Goal: Navigation & Orientation: Find specific page/section

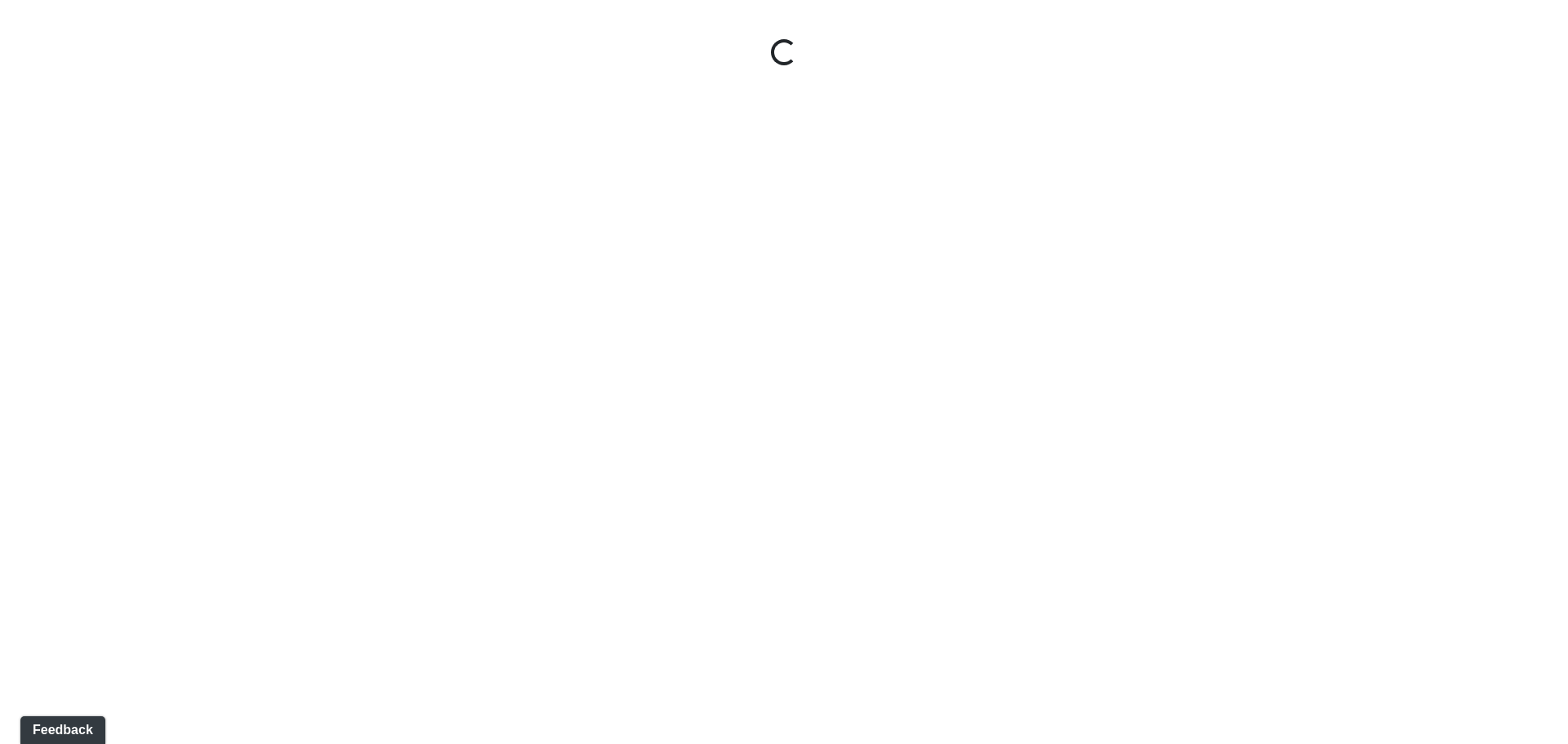
select select "rF9Y2TWouUAfWVEd1Berio"
select select "4RaHTiPXkmhnUPAV7KL21M"
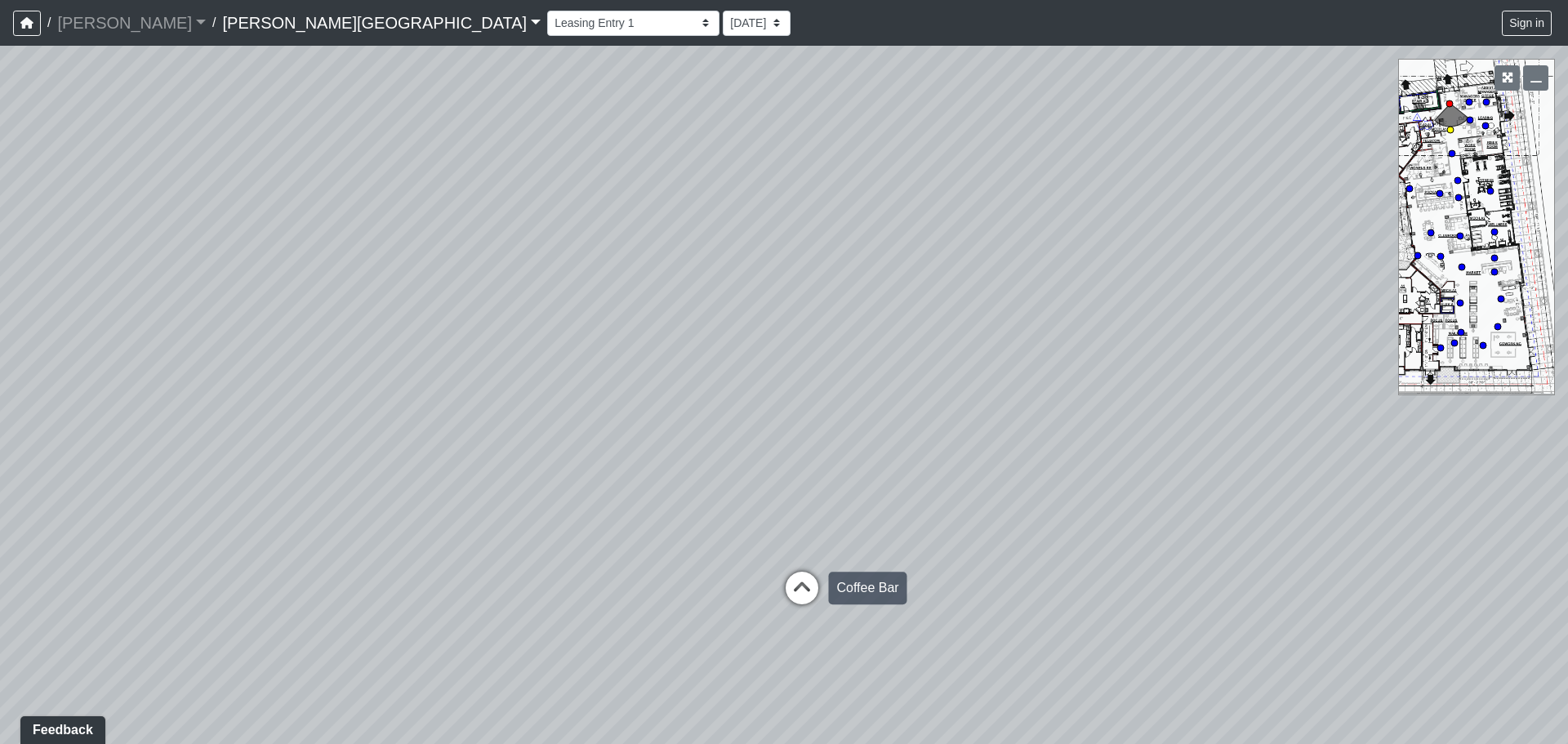
click at [794, 575] on icon at bounding box center [802, 596] width 49 height 49
select select "38CsLPz8VkCK2QiTdw7us5"
select select "4RaHTiPXkmhnUPAV7KL21M"
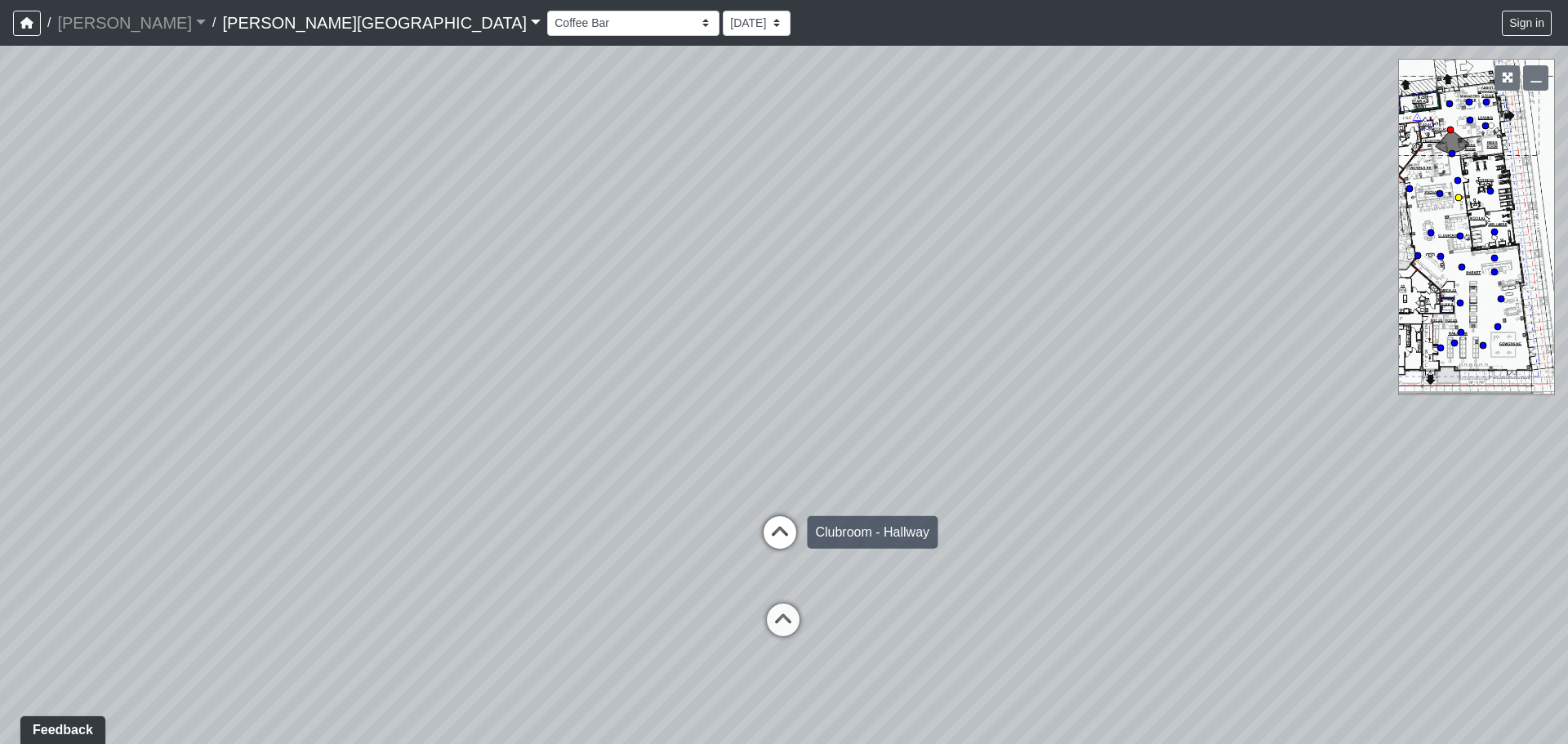
click at [786, 538] on icon at bounding box center [780, 541] width 49 height 49
select select "8q9YC6QBXw8oFapXUtbMKw"
select select "4RaHTiPXkmhnUPAV7KL21M"
drag, startPoint x: 652, startPoint y: 500, endPoint x: 1567, endPoint y: 298, distance: 937.0
click at [1567, 298] on div "Loading... Coffee Bar Loading... [GEOGRAPHIC_DATA] Loading... Leasing Entry 1 L…" at bounding box center [784, 395] width 1568 height 699
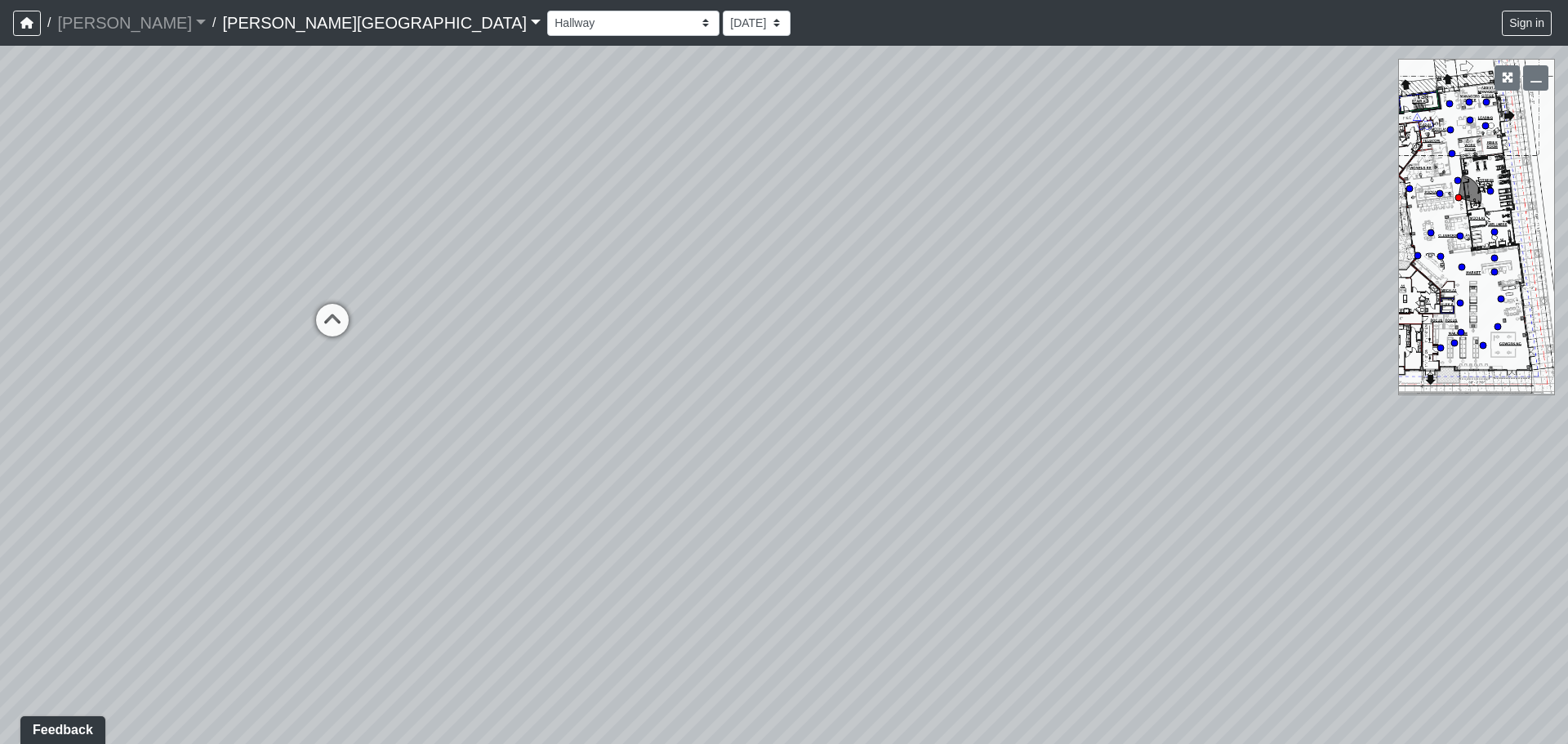
drag, startPoint x: 564, startPoint y: 354, endPoint x: 1244, endPoint y: 354, distance: 680.0
click at [1244, 354] on div "Loading... Coffee Bar Loading... [GEOGRAPHIC_DATA] Loading... Leasing Entry 1 L…" at bounding box center [784, 395] width 1568 height 699
click at [389, 351] on icon at bounding box center [382, 355] width 49 height 49
select select "gUz9y6NE1usWutJHaRbS1T"
select select "4RaHTiPXkmhnUPAV7KL21M"
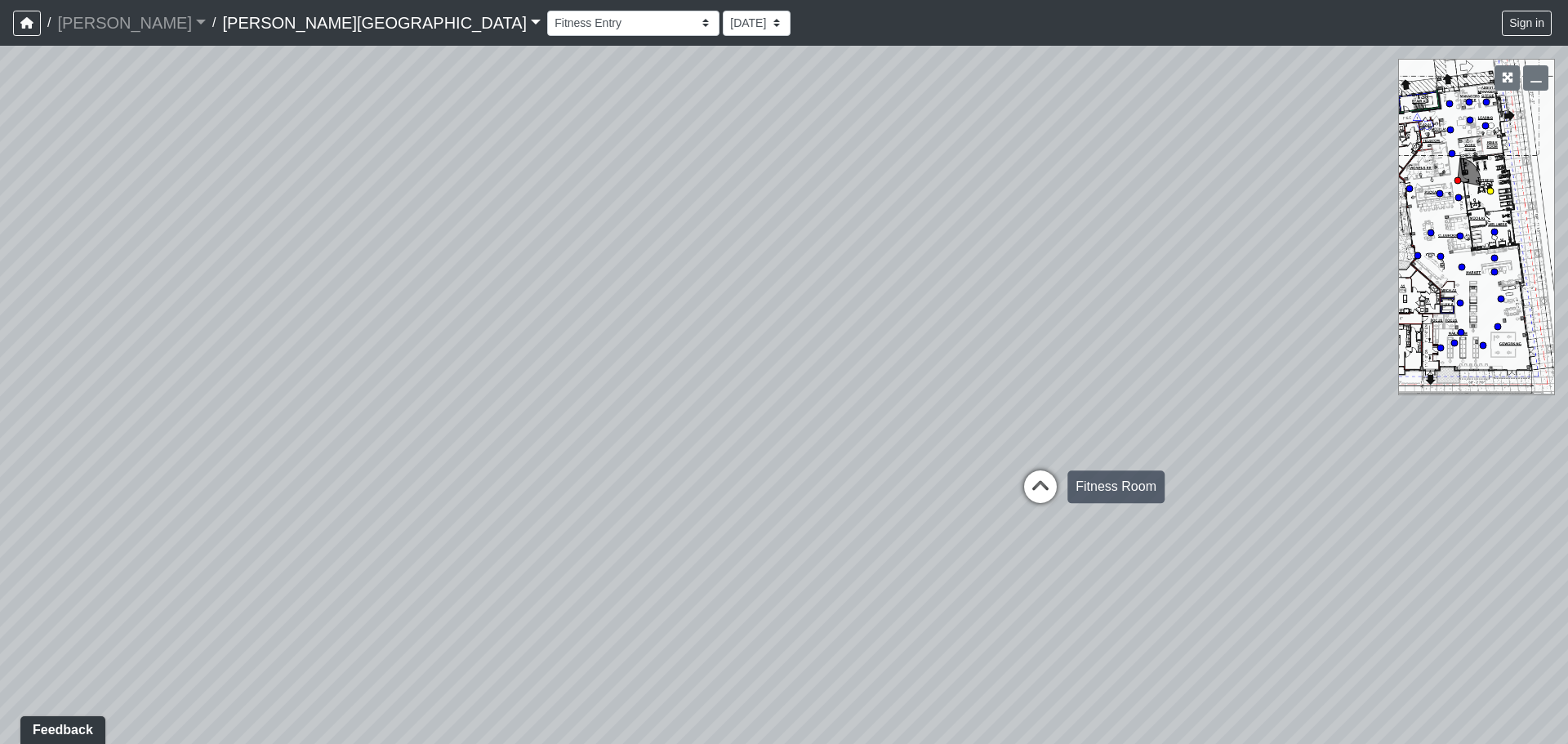
click at [1045, 493] on icon at bounding box center [1041, 495] width 49 height 49
select select "vJ4XPU6TLHS12K4JdNPjsY"
select select "4RaHTiPXkmhnUPAV7KL21M"
drag, startPoint x: 492, startPoint y: 331, endPoint x: 1567, endPoint y: 427, distance: 1079.3
click at [1567, 427] on div "Loading... Coffee Bar Loading... [GEOGRAPHIC_DATA] Loading... Leasing Entry 1 L…" at bounding box center [784, 395] width 1568 height 699
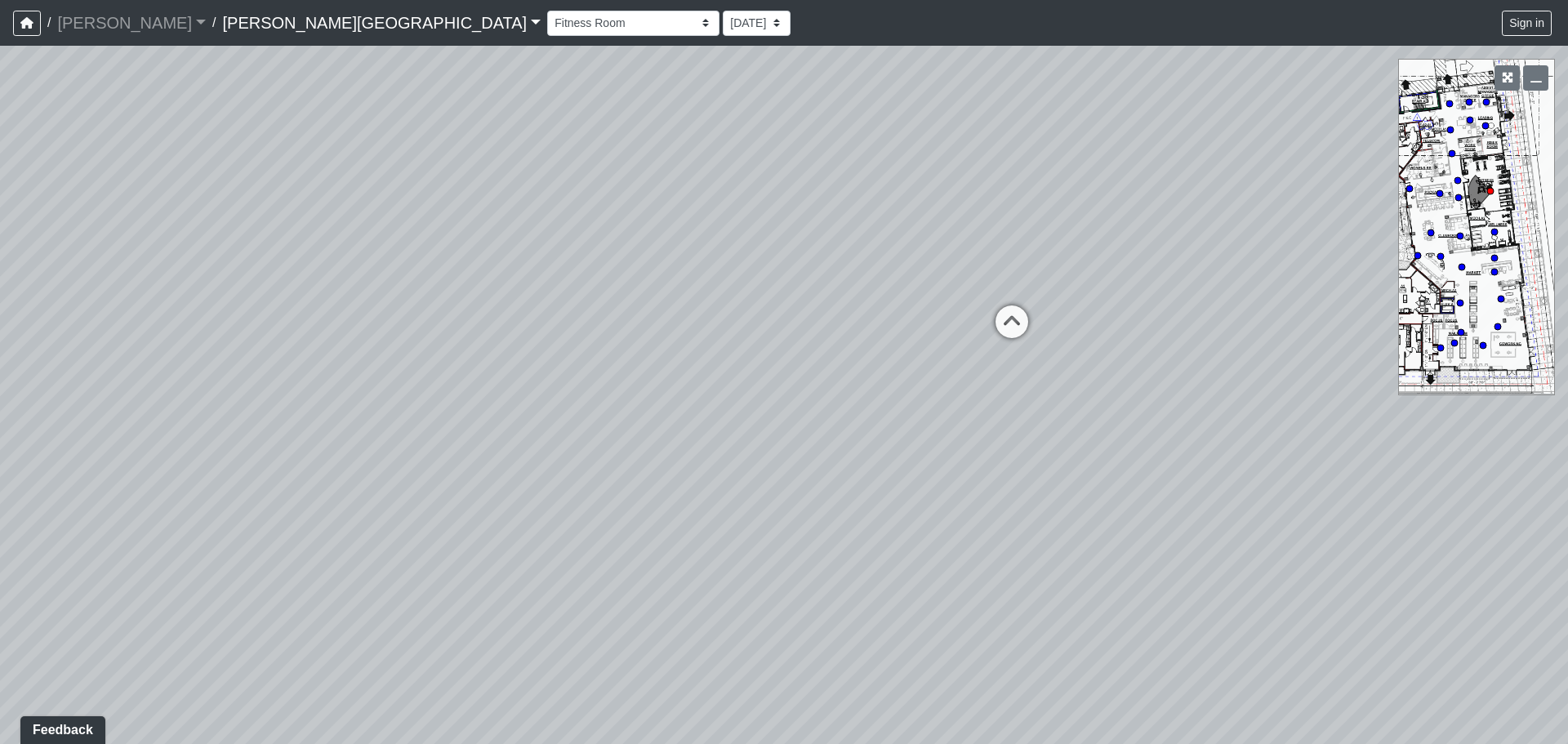
drag, startPoint x: 730, startPoint y: 384, endPoint x: 1567, endPoint y: 291, distance: 842.2
click at [1567, 291] on div "Loading... Coffee Bar Loading... [GEOGRAPHIC_DATA] Loading... Leasing Entry 1 L…" at bounding box center [784, 395] width 1568 height 699
drag, startPoint x: 652, startPoint y: 284, endPoint x: 1144, endPoint y: 405, distance: 506.7
click at [1144, 405] on div "Loading... Coffee Bar Loading... [GEOGRAPHIC_DATA] Loading... Leasing Entry 1 L…" at bounding box center [784, 395] width 1568 height 699
drag, startPoint x: 717, startPoint y: 432, endPoint x: 1041, endPoint y: 382, distance: 327.8
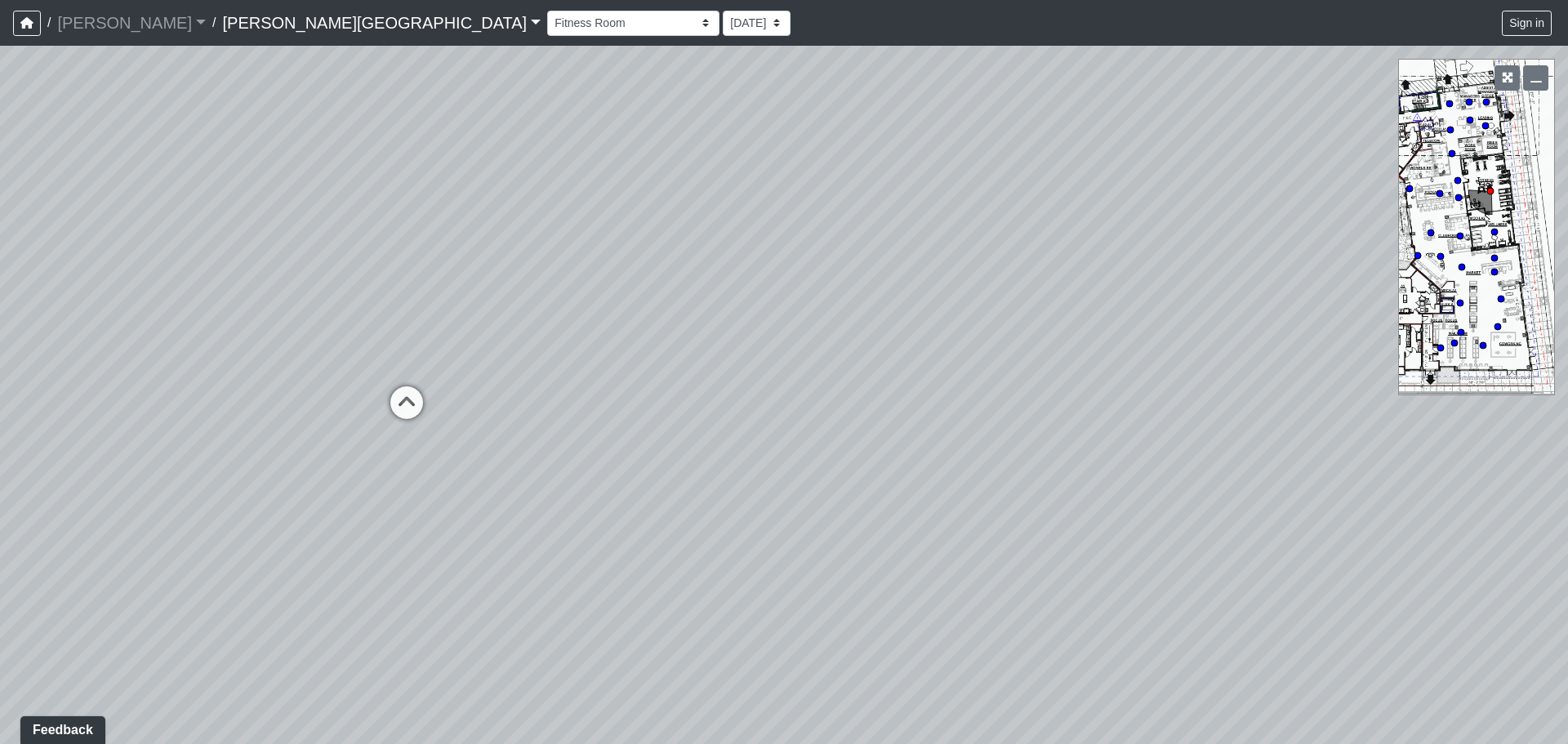
click at [1041, 382] on div "Loading... Coffee Bar Loading... [GEOGRAPHIC_DATA] Loading... Leasing Entry 1 L…" at bounding box center [784, 395] width 1568 height 699
drag, startPoint x: 1083, startPoint y: 372, endPoint x: 904, endPoint y: 383, distance: 179.3
click at [904, 383] on div "Loading... Coffee Bar Loading... [GEOGRAPHIC_DATA] Loading... Leasing Entry 1 L…" at bounding box center [784, 395] width 1568 height 699
drag, startPoint x: 904, startPoint y: 383, endPoint x: 208, endPoint y: 485, distance: 703.4
click at [208, 485] on div "Loading... Coffee Bar Loading... [GEOGRAPHIC_DATA] Loading... Leasing Entry 1 L…" at bounding box center [784, 395] width 1568 height 699
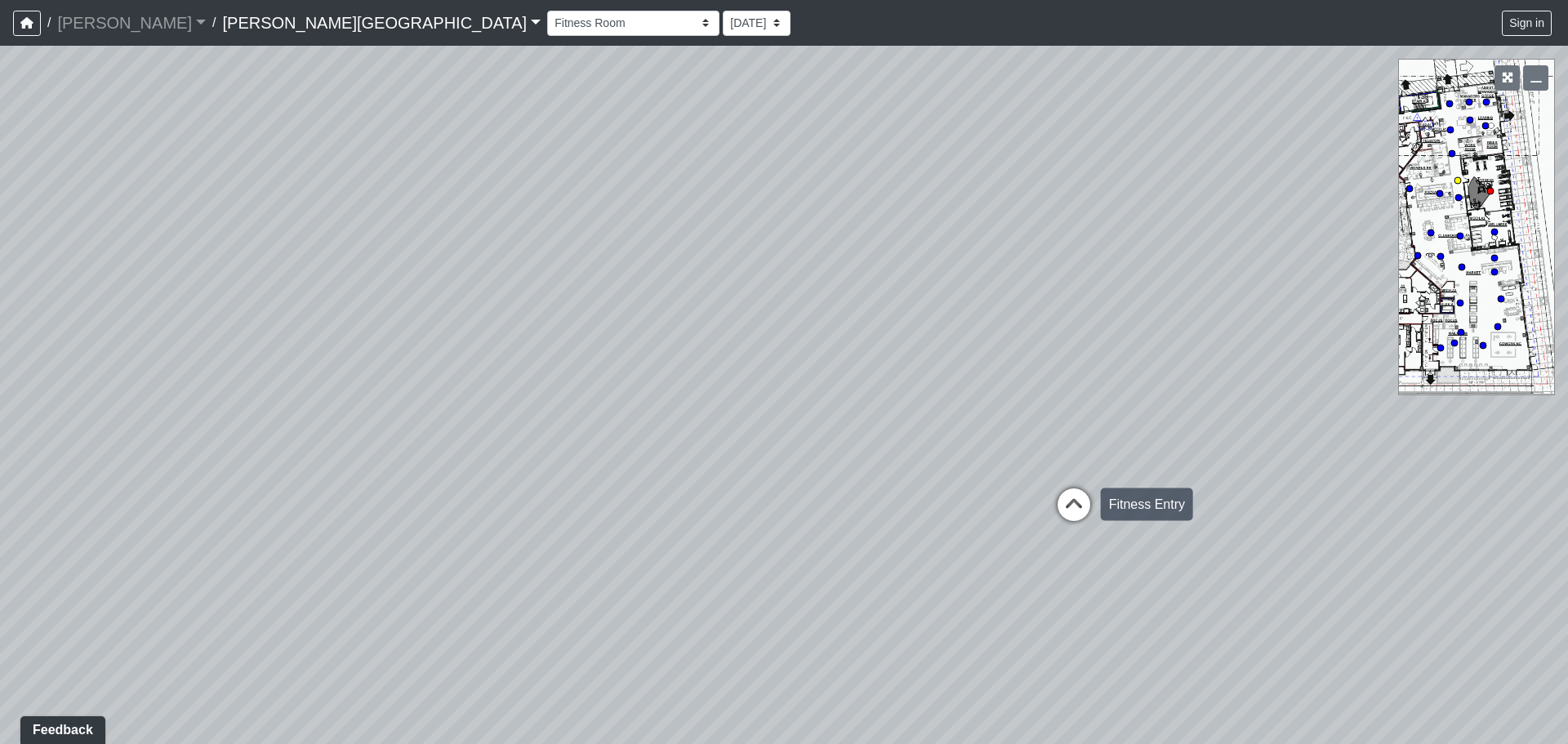
click at [1069, 502] on icon at bounding box center [1074, 513] width 49 height 49
select select "gUz9y6NE1usWutJHaRbS1T"
select select "4RaHTiPXkmhnUPAV7KL21M"
drag, startPoint x: 645, startPoint y: 471, endPoint x: 689, endPoint y: 285, distance: 191.1
click at [689, 285] on div "Loading... Coffee Bar Loading... [GEOGRAPHIC_DATA] Loading... Leasing Entry 1 L…" at bounding box center [784, 395] width 1568 height 699
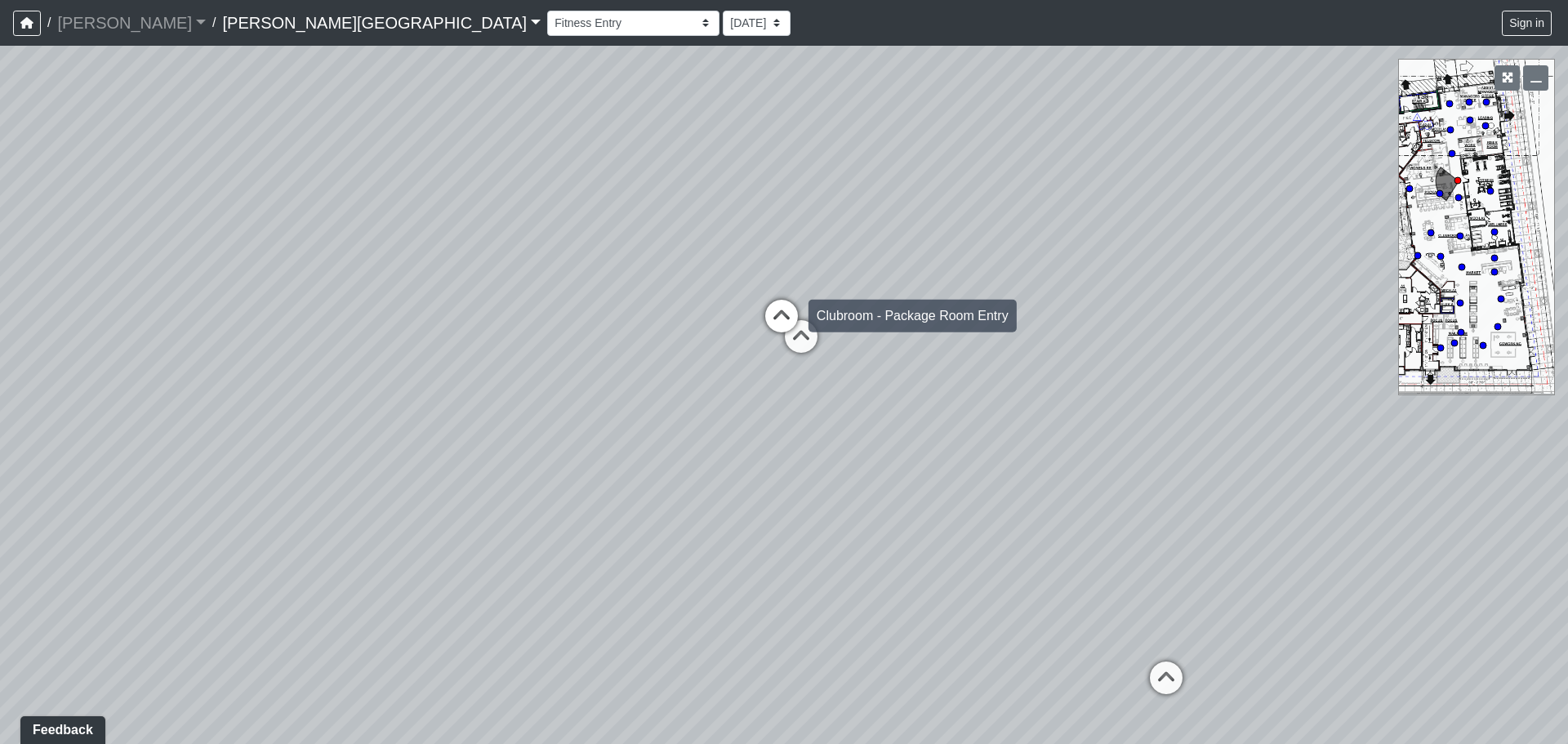
click at [774, 316] on icon at bounding box center [781, 324] width 49 height 49
select select "7TnHZh9sASBsg1u5jsTLnF"
select select "4RaHTiPXkmhnUPAV7KL21M"
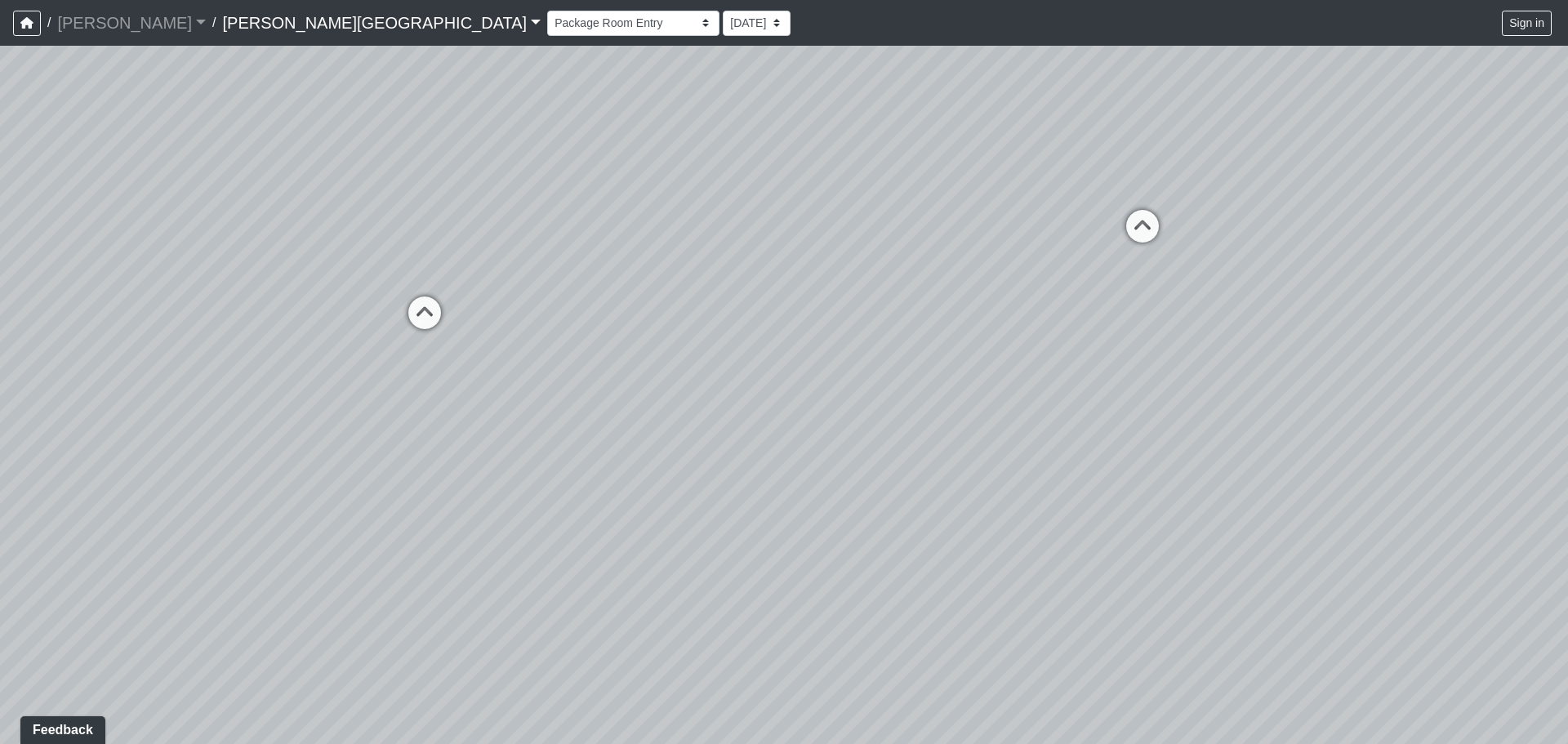
drag, startPoint x: 547, startPoint y: 313, endPoint x: 1207, endPoint y: 253, distance: 662.7
click at [1207, 253] on div "Loading... Coffee Bar Loading... [GEOGRAPHIC_DATA] Loading... Leasing Entry 1 L…" at bounding box center [784, 395] width 1568 height 699
click at [591, 336] on icon at bounding box center [587, 352] width 49 height 49
select select "ozhfag96FsYAcd2swYqfGv"
select select "4RaHTiPXkmhnUPAV7KL21M"
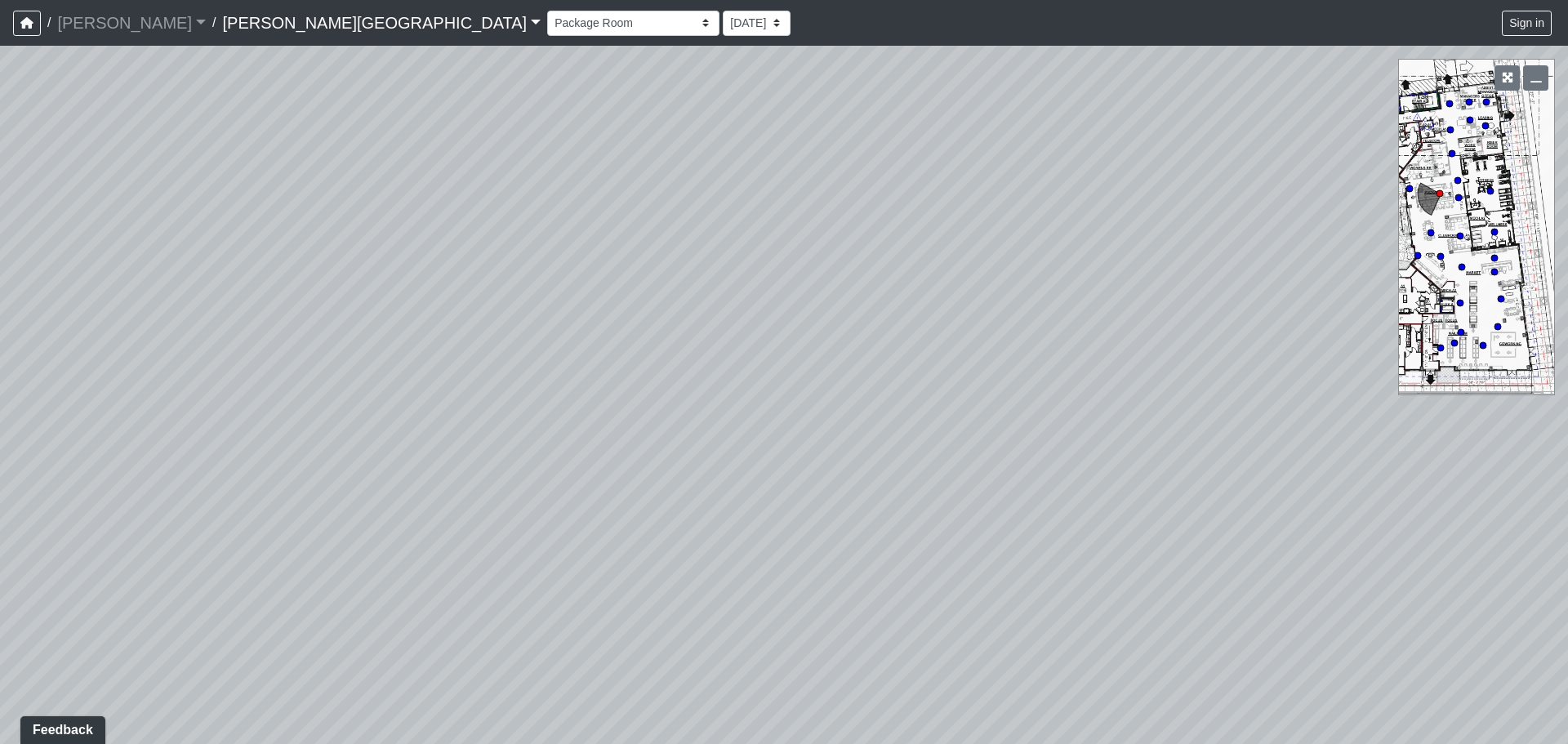
drag, startPoint x: 993, startPoint y: 294, endPoint x: 446, endPoint y: 398, distance: 556.8
click at [446, 398] on div "Loading... Coffee Bar Loading... [GEOGRAPHIC_DATA] Loading... Leasing Entry 1 L…" at bounding box center [784, 395] width 1568 height 699
drag, startPoint x: 1046, startPoint y: 387, endPoint x: 0, endPoint y: 520, distance: 1054.4
click at [0, 520] on div "Loading... Coffee Bar Loading... [GEOGRAPHIC_DATA] Loading... Leasing Entry 1 L…" at bounding box center [784, 395] width 1568 height 699
drag, startPoint x: 1098, startPoint y: 412, endPoint x: 532, endPoint y: 392, distance: 566.4
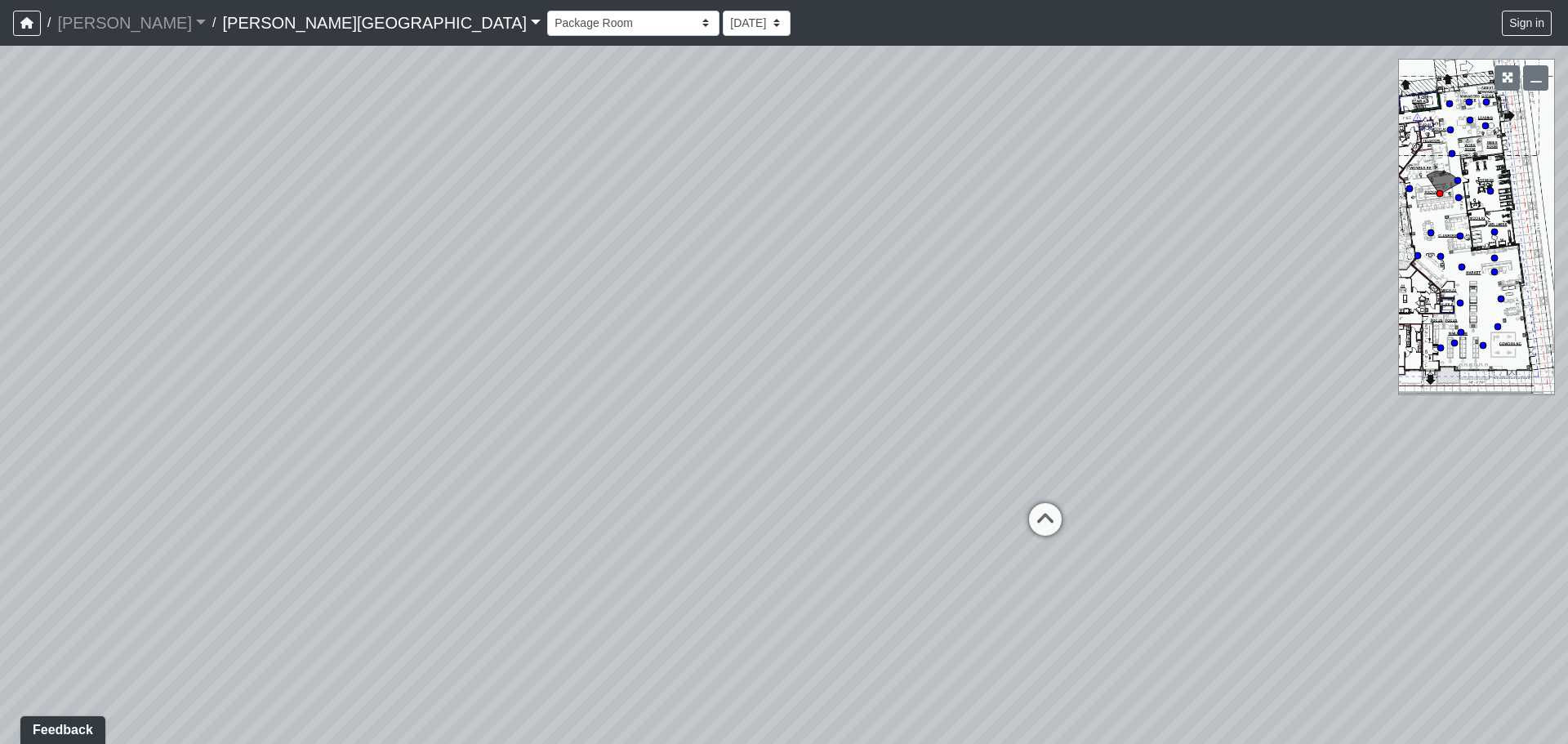
click at [532, 392] on div "Loading... Coffee Bar Loading... [GEOGRAPHIC_DATA] Loading... Leasing Entry 1 L…" at bounding box center [784, 395] width 1568 height 699
click at [1047, 511] on icon at bounding box center [1043, 525] width 49 height 49
select select "7TnHZh9sASBsg1u5jsTLnF"
select select "4RaHTiPXkmhnUPAV7KL21M"
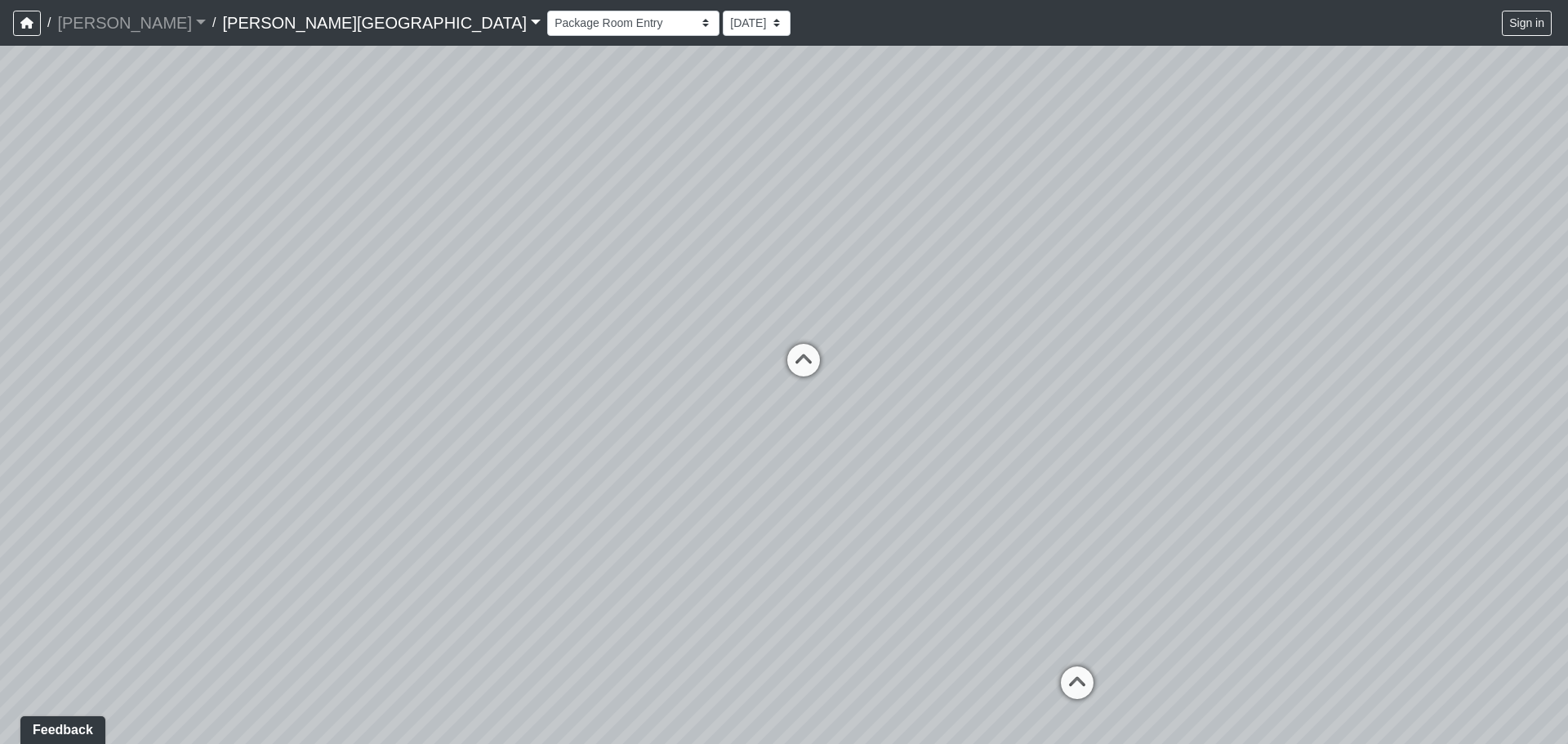
drag, startPoint x: 1074, startPoint y: 451, endPoint x: 183, endPoint y: 337, distance: 898.3
click at [183, 337] on div "Loading... Coffee Bar Loading... [GEOGRAPHIC_DATA] Loading... Leasing Entry 1 L…" at bounding box center [784, 395] width 1568 height 699
click at [1066, 687] on icon at bounding box center [1077, 691] width 49 height 49
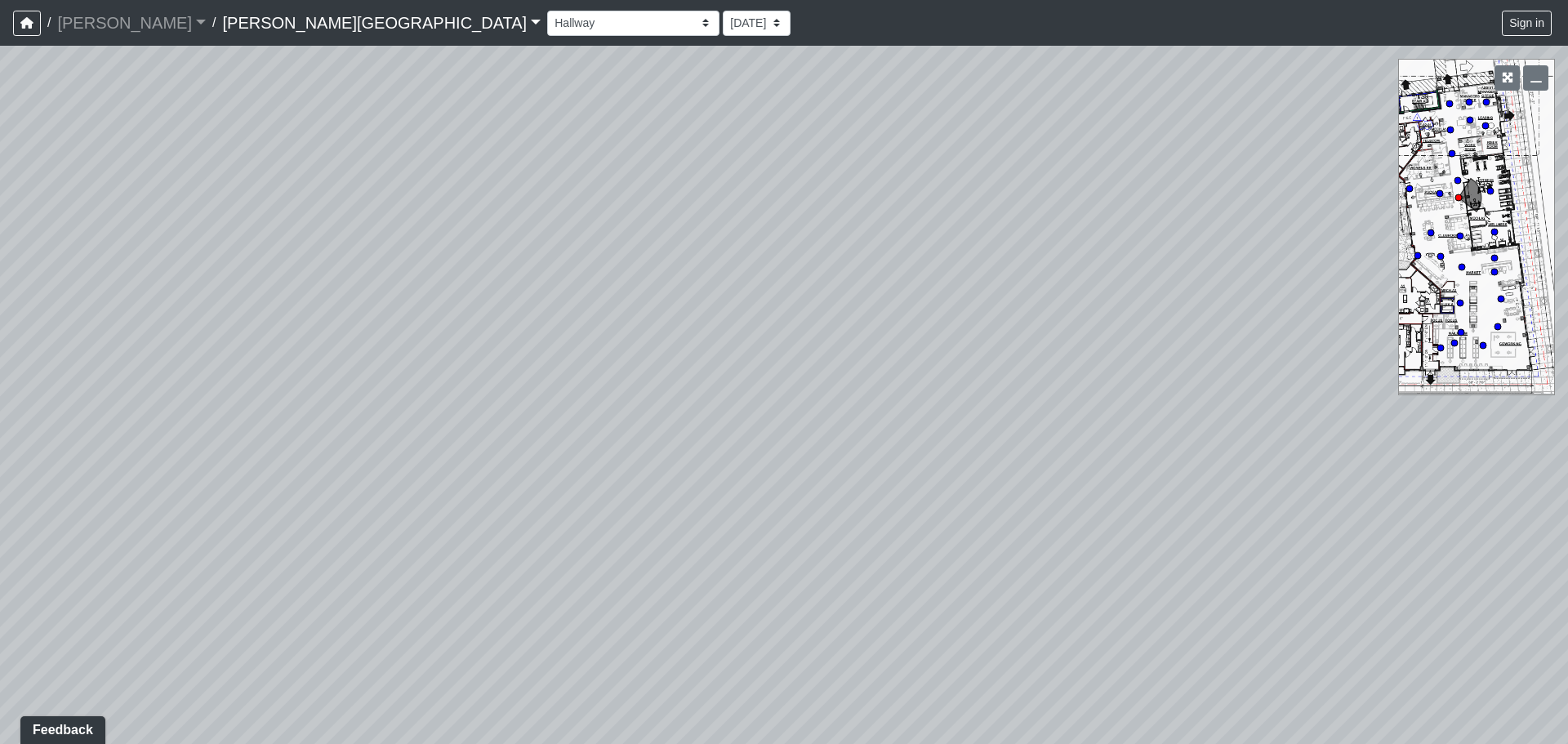
select select "8q9YC6QBXw8oFapXUtbMKw"
select select "4RaHTiPXkmhnUPAV7KL21M"
drag, startPoint x: 431, startPoint y: 369, endPoint x: 1122, endPoint y: 351, distance: 691.2
click at [1122, 351] on div "Loading... Coffee Bar Loading... [GEOGRAPHIC_DATA] Loading... Leasing Entry 1 L…" at bounding box center [784, 395] width 1568 height 699
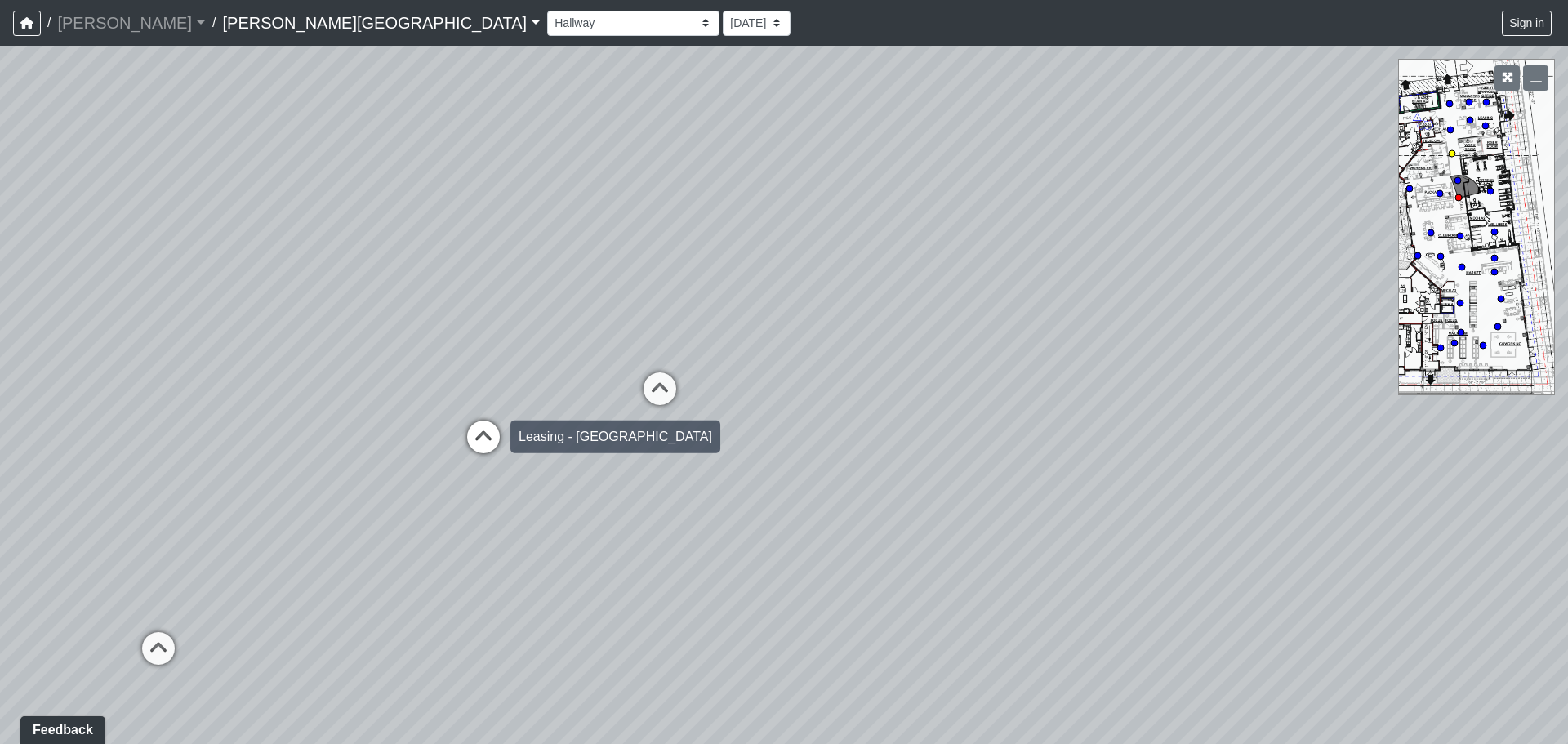
click at [476, 437] on icon at bounding box center [484, 445] width 49 height 49
select select "fQnBjVeiMrqPP1So3yU64i"
select select "4RaHTiPXkmhnUPAV7KL21M"
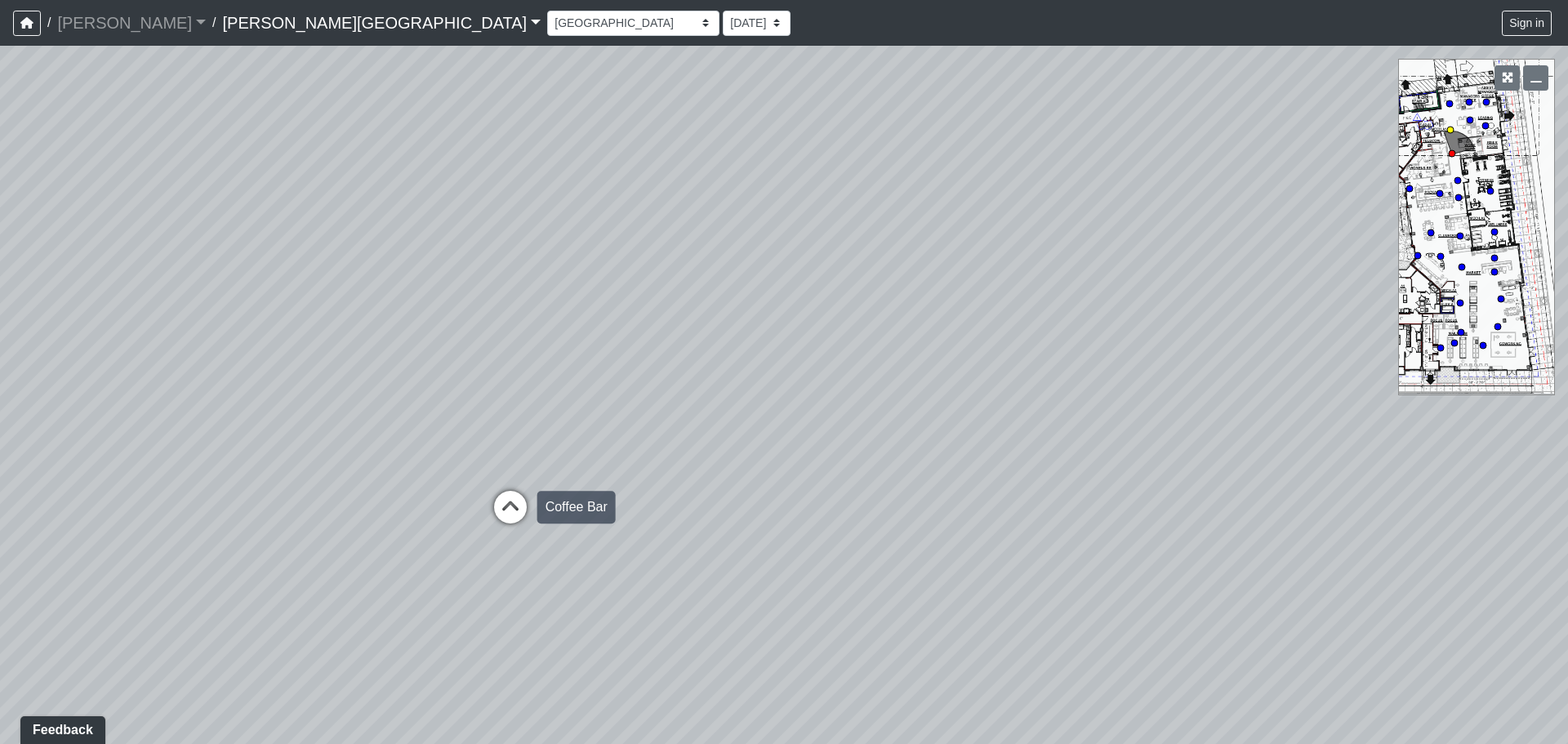
click at [498, 501] on icon at bounding box center [511, 515] width 49 height 49
select select "38CsLPz8VkCK2QiTdw7us5"
select select "4RaHTiPXkmhnUPAV7KL21M"
click at [490, 322] on div "Loading... Coffee Bar Loading... [GEOGRAPHIC_DATA] Loading... Leasing Entry 1 L…" at bounding box center [784, 395] width 1568 height 699
drag, startPoint x: 409, startPoint y: 271, endPoint x: 394, endPoint y: 396, distance: 125.9
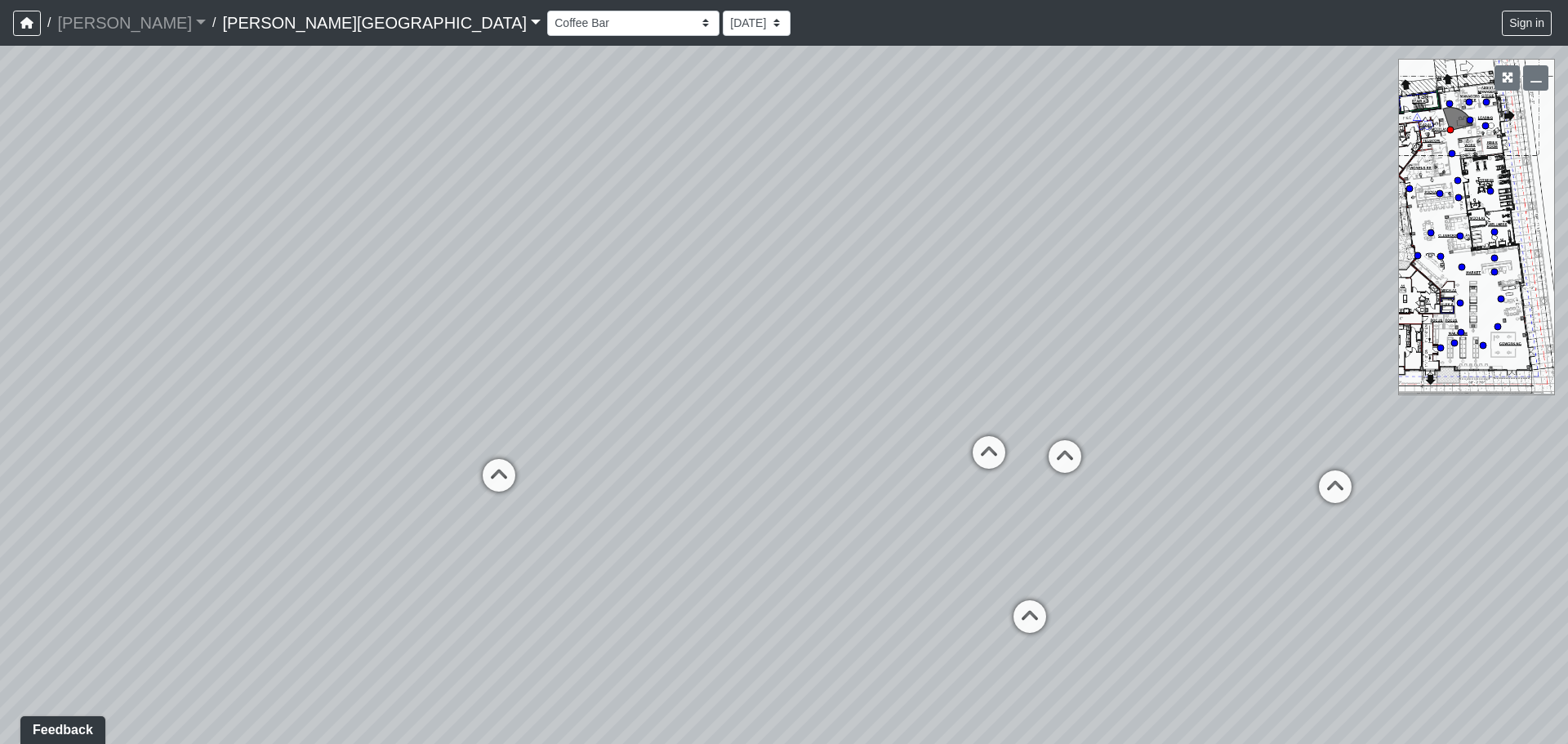
click at [394, 396] on div "Loading... Coffee Bar Loading... [GEOGRAPHIC_DATA] Loading... Leasing Entry 1 L…" at bounding box center [784, 395] width 1568 height 699
click at [513, 481] on icon at bounding box center [499, 484] width 49 height 49
select select "rF9Y2TWouUAfWVEd1Berio"
select select "4RaHTiPXkmhnUPAV7KL21M"
drag, startPoint x: 811, startPoint y: 201, endPoint x: 1567, endPoint y: 781, distance: 952.9
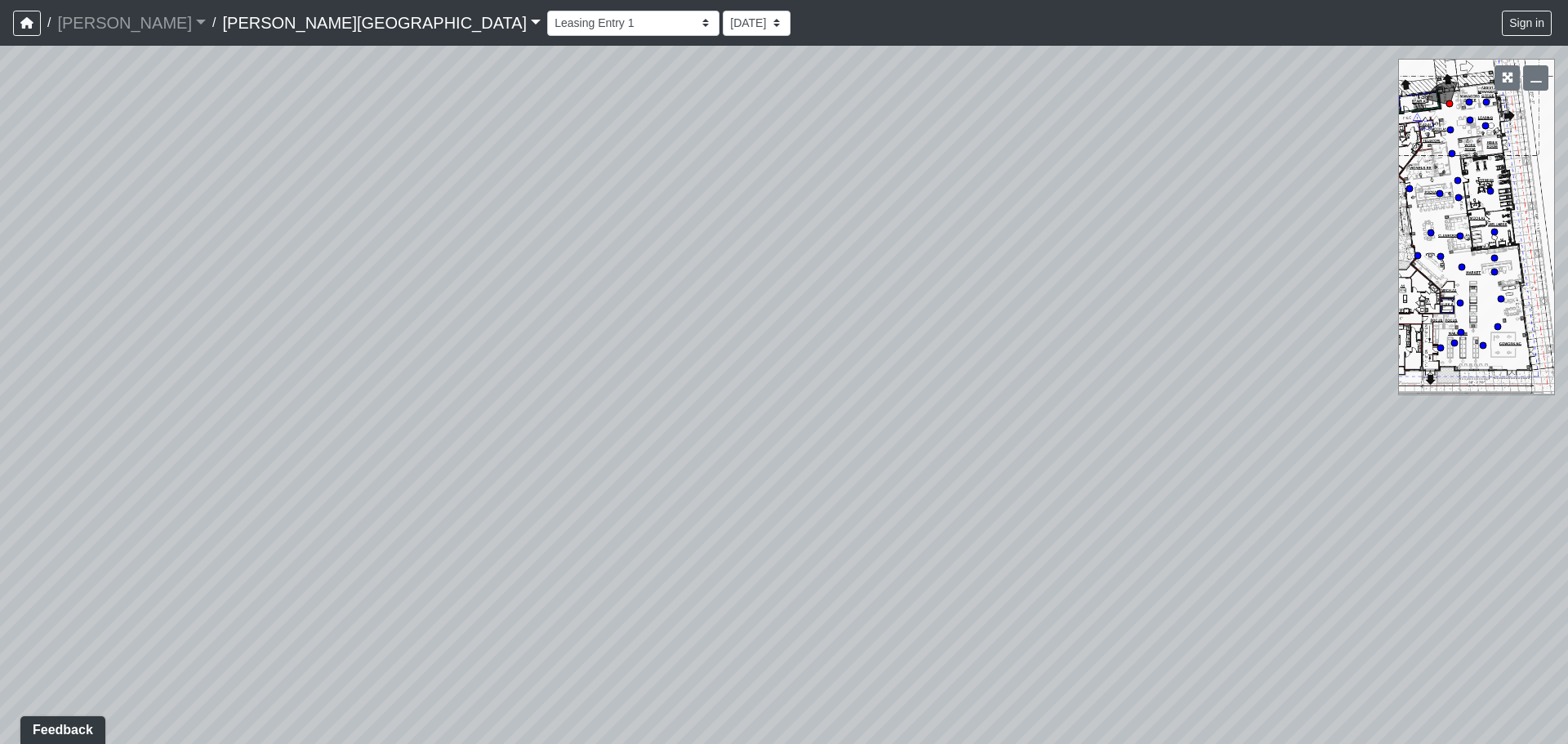
click at [1567, 743] on html "/ [PERSON_NAME] Loading... / [PERSON_NAME][GEOGRAPHIC_DATA] [PERSON_NAME][GEOGR…" at bounding box center [784, 372] width 1568 height 744
click at [1005, 295] on div "Loading... Coffee Bar Loading... [GEOGRAPHIC_DATA] Loading... Leasing Entry 1 L…" at bounding box center [784, 395] width 1568 height 699
drag, startPoint x: 1005, startPoint y: 295, endPoint x: 0, endPoint y: 440, distance: 1015.4
click at [0, 440] on div "Loading... Coffee Bar Loading... [GEOGRAPHIC_DATA] Loading... Leasing Entry 1 L…" at bounding box center [784, 395] width 1568 height 699
drag, startPoint x: 1142, startPoint y: 263, endPoint x: 91, endPoint y: -99, distance: 1111.6
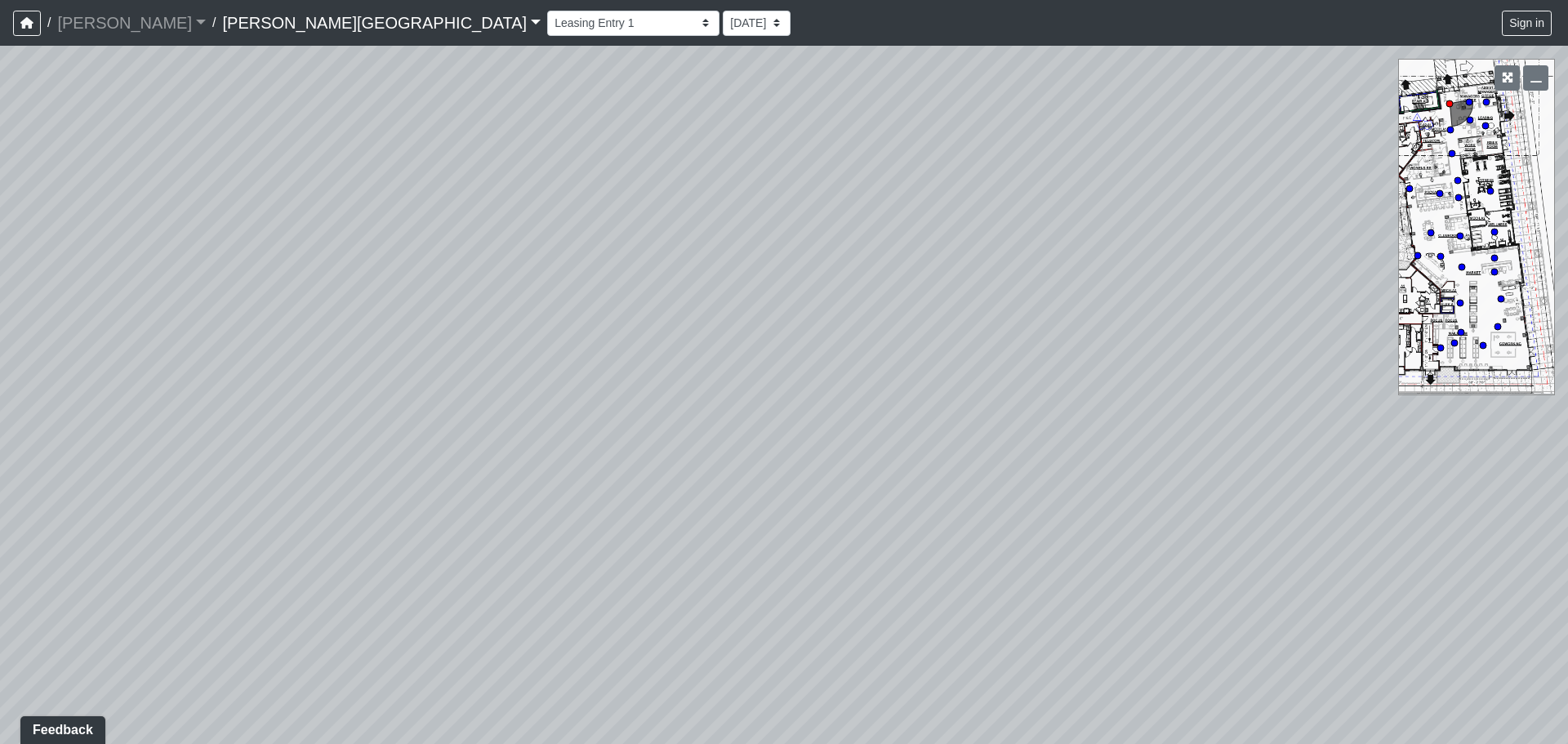
click at [91, 0] on html "/ [PERSON_NAME] Loading... / [PERSON_NAME][GEOGRAPHIC_DATA] [PERSON_NAME][GEOGR…" at bounding box center [784, 372] width 1568 height 744
click at [651, 107] on div "Loading... Coffee Bar Loading... [GEOGRAPHIC_DATA] Loading... Leasing Entry 1 L…" at bounding box center [784, 395] width 1568 height 699
drag, startPoint x: 998, startPoint y: 309, endPoint x: 505, endPoint y: 177, distance: 510.4
click at [505, 177] on div "Loading... Coffee Bar Loading... [GEOGRAPHIC_DATA] Loading... Leasing Entry 1 L…" at bounding box center [784, 395] width 1568 height 699
click at [894, 602] on icon at bounding box center [906, 618] width 49 height 49
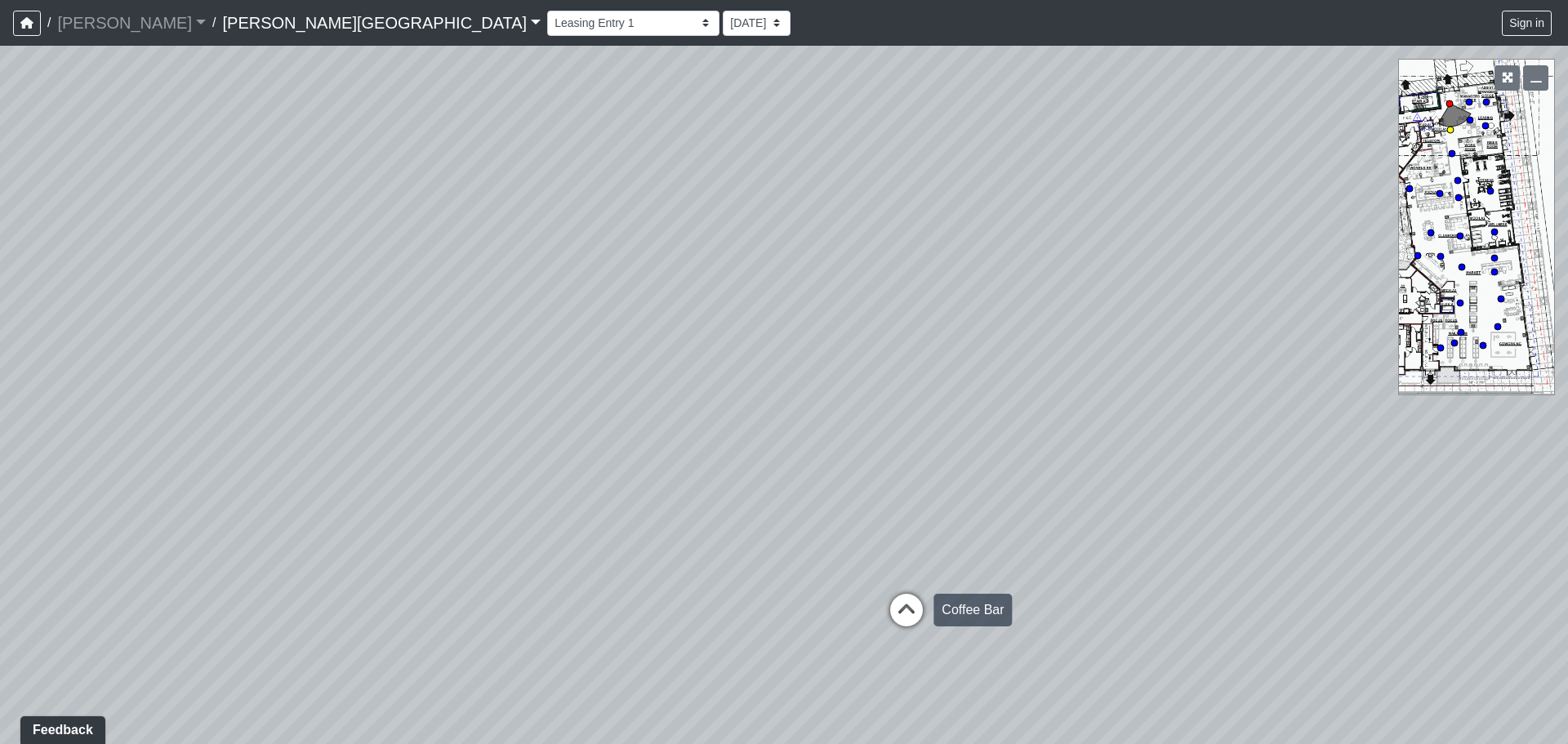
select select "38CsLPz8VkCK2QiTdw7us5"
select select "4RaHTiPXkmhnUPAV7KL21M"
drag, startPoint x: 617, startPoint y: 217, endPoint x: 1567, endPoint y: 316, distance: 955.1
click at [1567, 316] on div "Loading... Coffee Bar Loading... [GEOGRAPHIC_DATA] Loading... Leasing Entry 1 L…" at bounding box center [784, 395] width 1568 height 699
drag, startPoint x: 320, startPoint y: 196, endPoint x: 1360, endPoint y: 48, distance: 1050.5
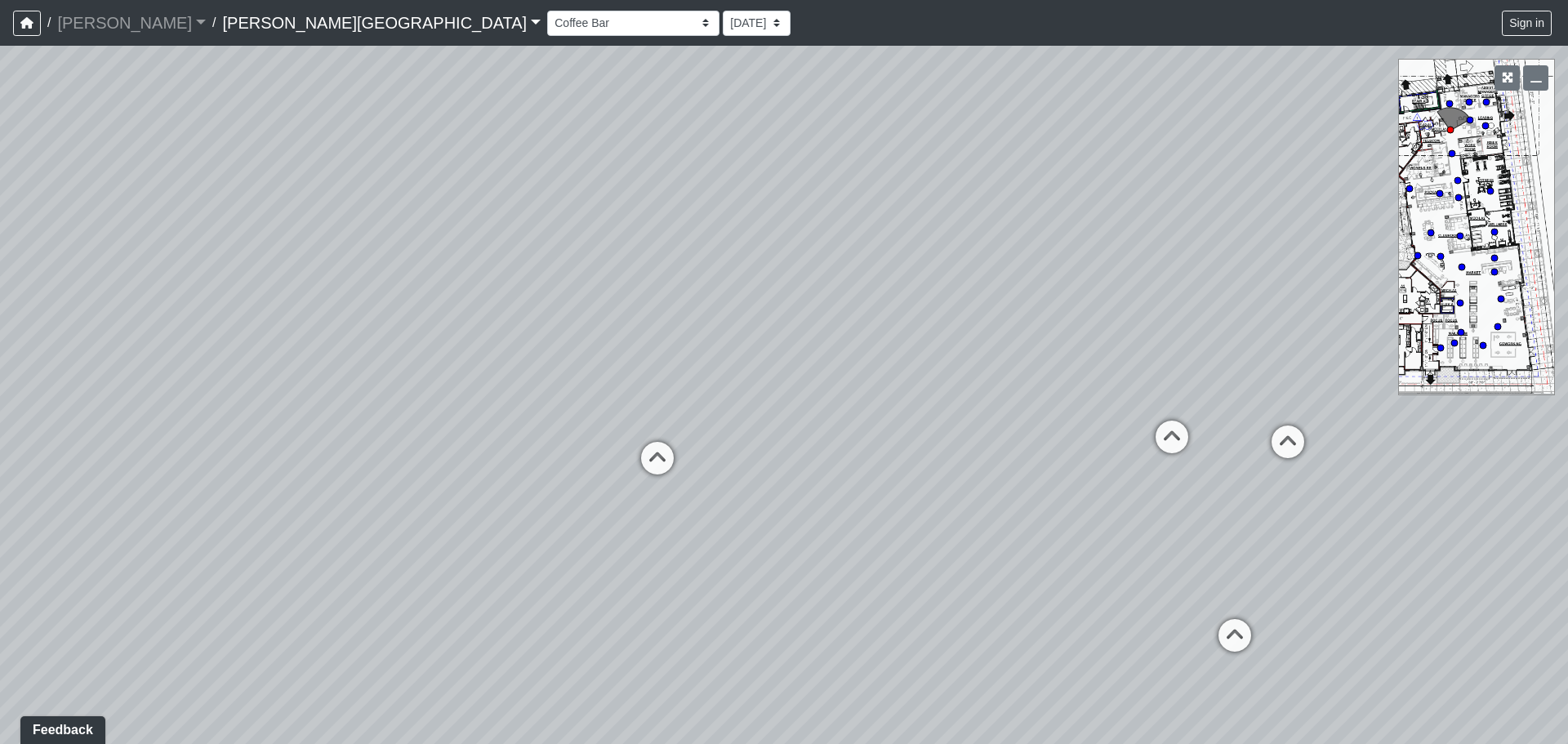
click at [1360, 48] on div "Loading... Coffee Bar Loading... [GEOGRAPHIC_DATA] Loading... Leasing Entry 1 L…" at bounding box center [784, 395] width 1568 height 699
click at [670, 455] on icon at bounding box center [661, 466] width 49 height 49
select select "rF9Y2TWouUAfWVEd1Berio"
select select "4RaHTiPXkmhnUPAV7KL21M"
drag, startPoint x: 373, startPoint y: 369, endPoint x: 0, endPoint y: 275, distance: 384.7
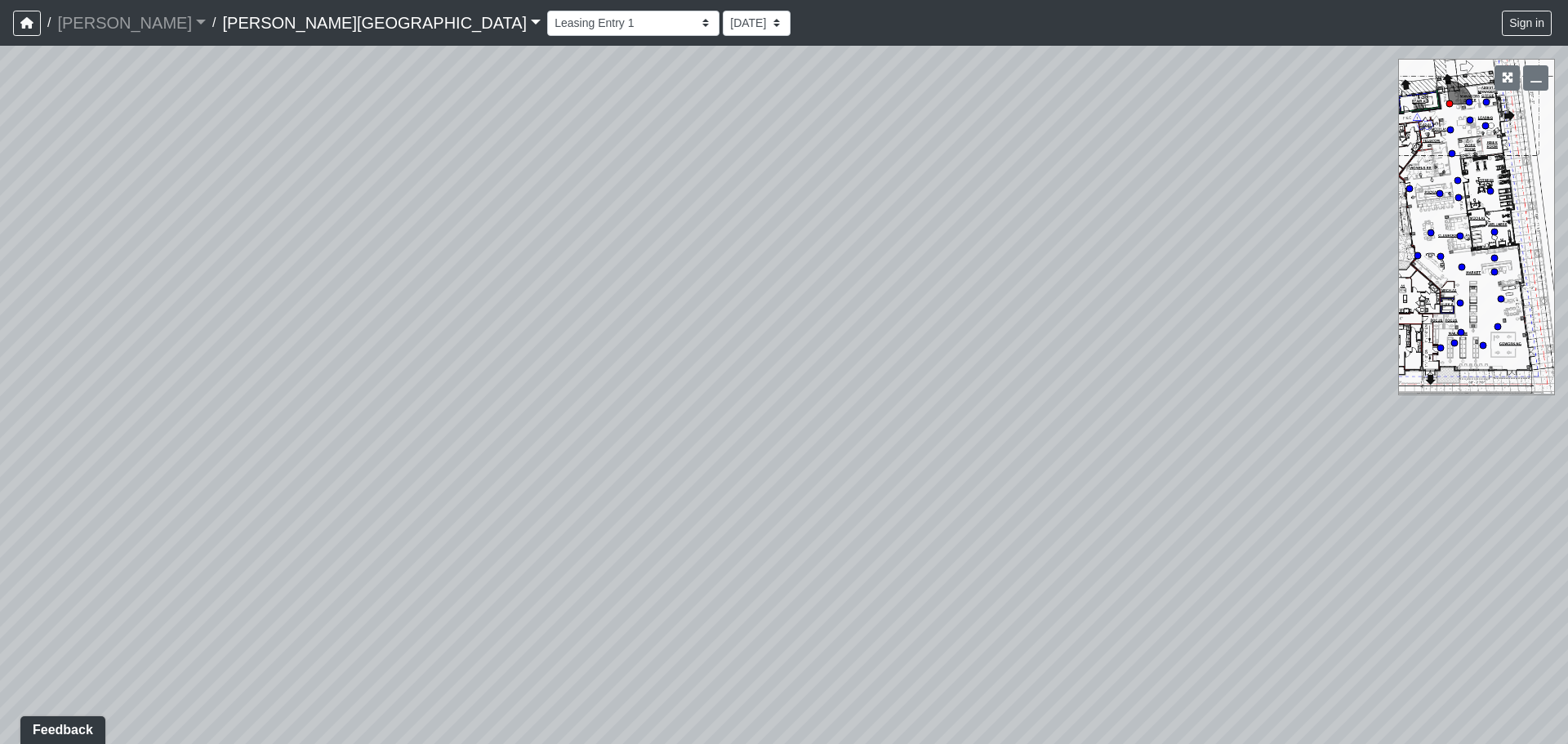
click at [0, 275] on div "Loading... Coffee Bar Loading... [GEOGRAPHIC_DATA] Loading... Leasing Entry 1 L…" at bounding box center [784, 395] width 1568 height 699
drag, startPoint x: 1125, startPoint y: 309, endPoint x: 0, endPoint y: 355, distance: 1125.9
click at [0, 355] on div "Loading... Coffee Bar Loading... [GEOGRAPHIC_DATA] Loading... Leasing Entry 1 L…" at bounding box center [784, 395] width 1568 height 699
drag, startPoint x: 928, startPoint y: 281, endPoint x: 277, endPoint y: 297, distance: 651.2
click at [277, 297] on div "Loading... Coffee Bar Loading... [GEOGRAPHIC_DATA] Loading... Leasing Entry 1 L…" at bounding box center [784, 395] width 1568 height 699
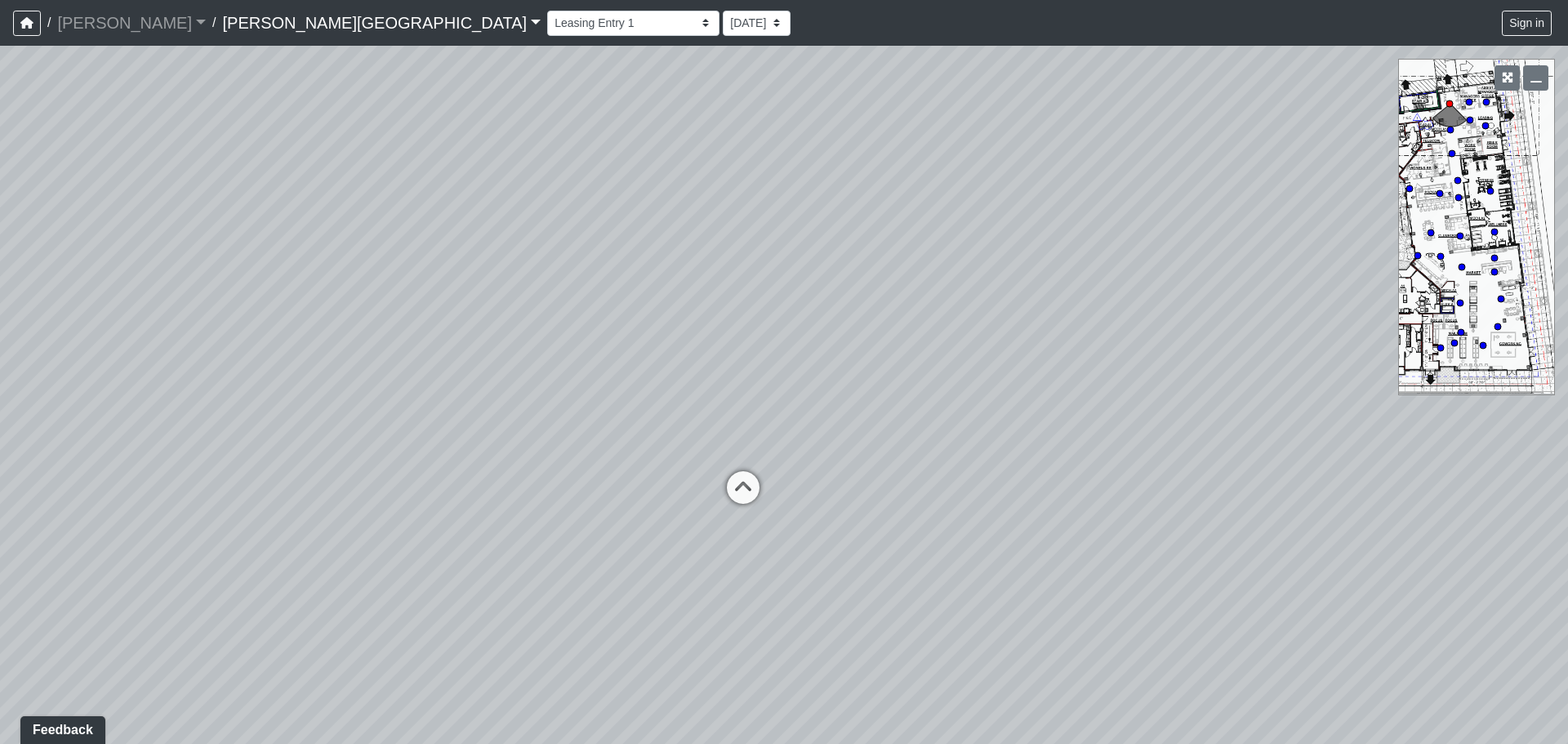
drag, startPoint x: 798, startPoint y: 258, endPoint x: 692, endPoint y: 211, distance: 116.0
click at [692, 211] on div "Loading... Coffee Bar Loading... [GEOGRAPHIC_DATA] Loading... Leasing Entry 1 L…" at bounding box center [784, 395] width 1568 height 699
click at [737, 491] on icon at bounding box center [743, 496] width 49 height 49
select select "38CsLPz8VkCK2QiTdw7us5"
select select "4RaHTiPXkmhnUPAV7KL21M"
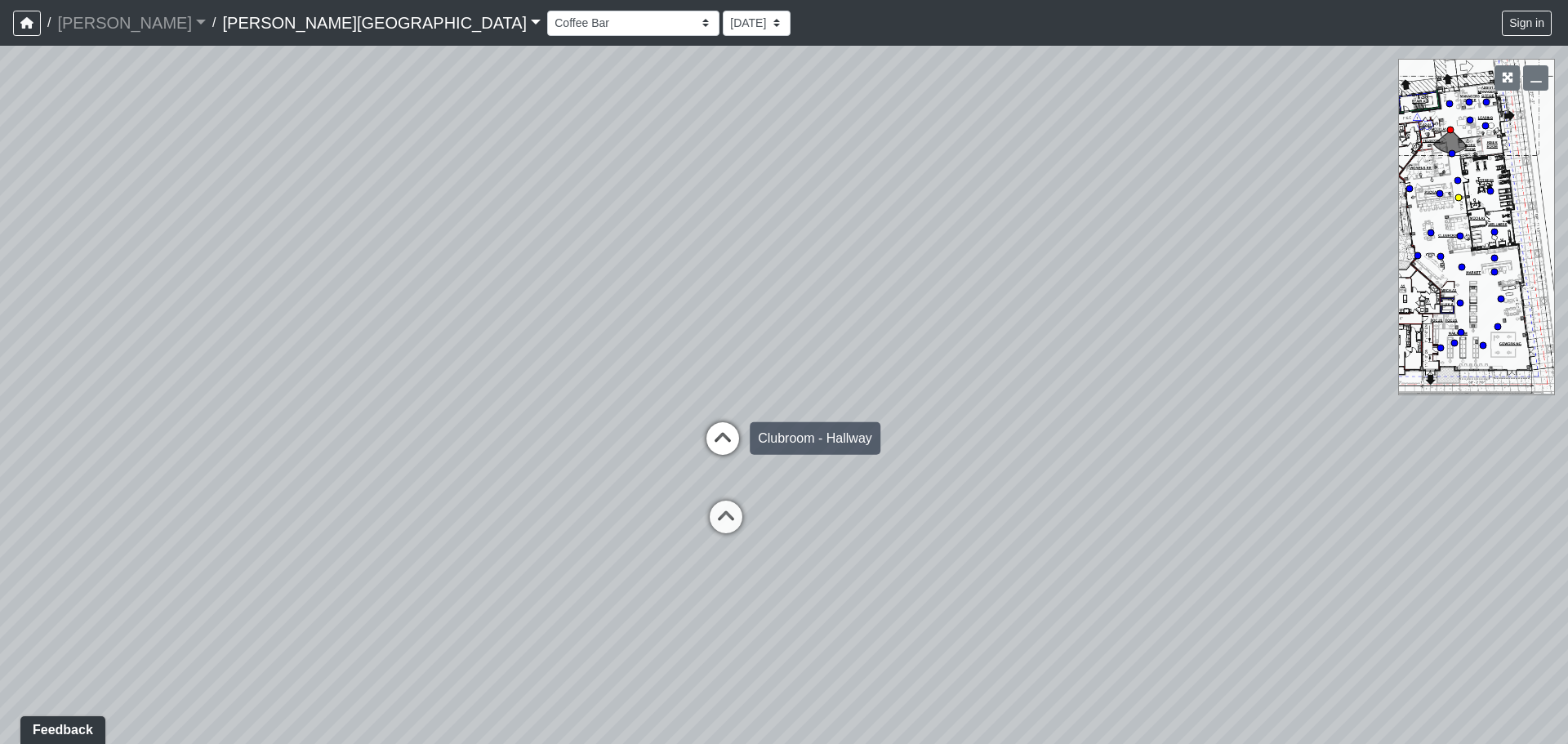
click at [728, 430] on icon at bounding box center [723, 447] width 49 height 49
select select "8q9YC6QBXw8oFapXUtbMKw"
select select "4RaHTiPXkmhnUPAV7KL21M"
drag, startPoint x: 658, startPoint y: 409, endPoint x: 1567, endPoint y: 371, distance: 909.8
click at [1567, 371] on div "Loading... Coffee Bar Loading... [GEOGRAPHIC_DATA] Loading... Leasing Entry 1 L…" at bounding box center [784, 395] width 1568 height 699
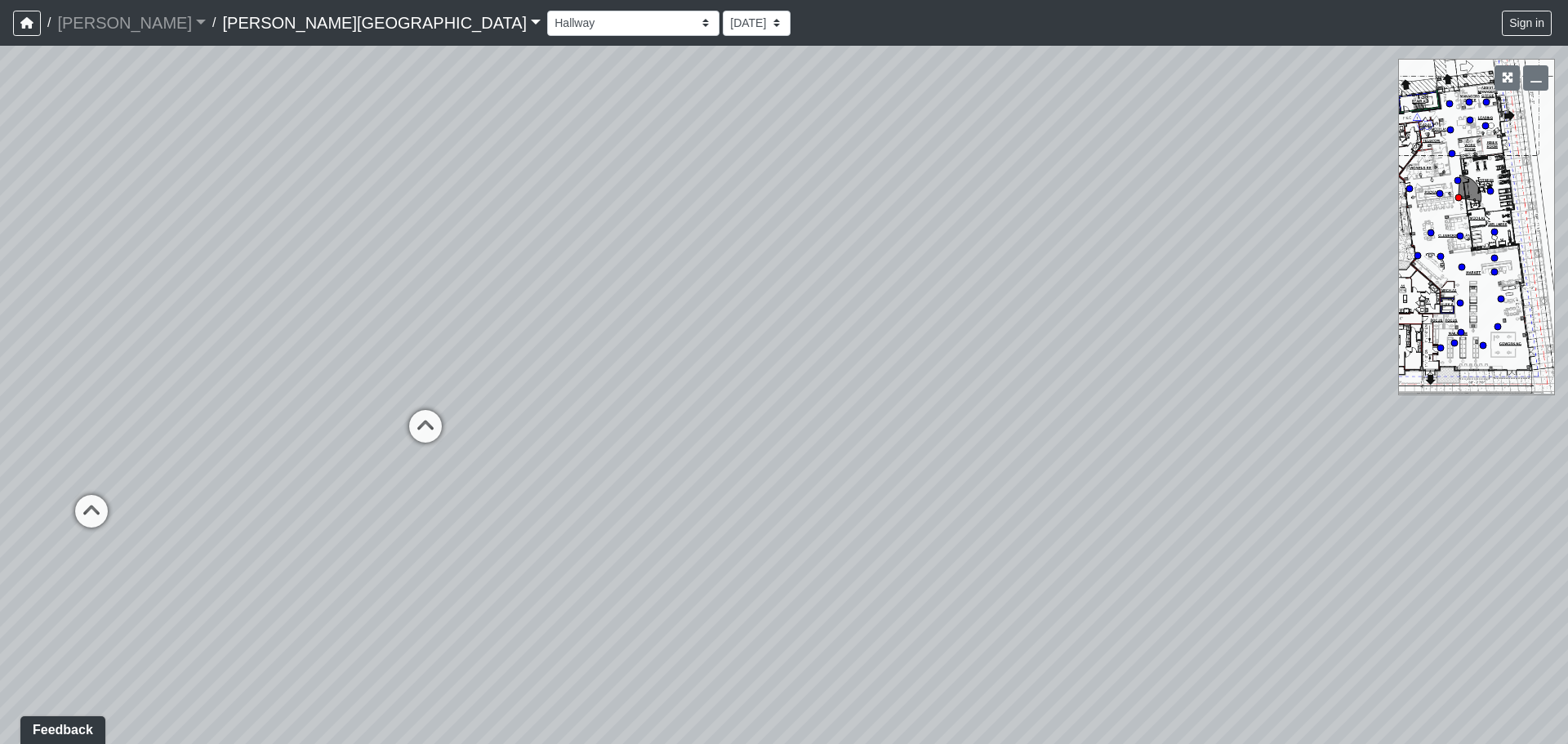
drag, startPoint x: 568, startPoint y: 320, endPoint x: 1397, endPoint y: 353, distance: 829.7
click at [1397, 353] on div "Loading... Coffee Bar Loading... [GEOGRAPHIC_DATA] Loading... Leasing Entry 1 L…" at bounding box center [784, 395] width 1568 height 699
click at [432, 434] on icon at bounding box center [425, 435] width 49 height 49
select select "gUz9y6NE1usWutJHaRbS1T"
select select "4RaHTiPXkmhnUPAV7KL21M"
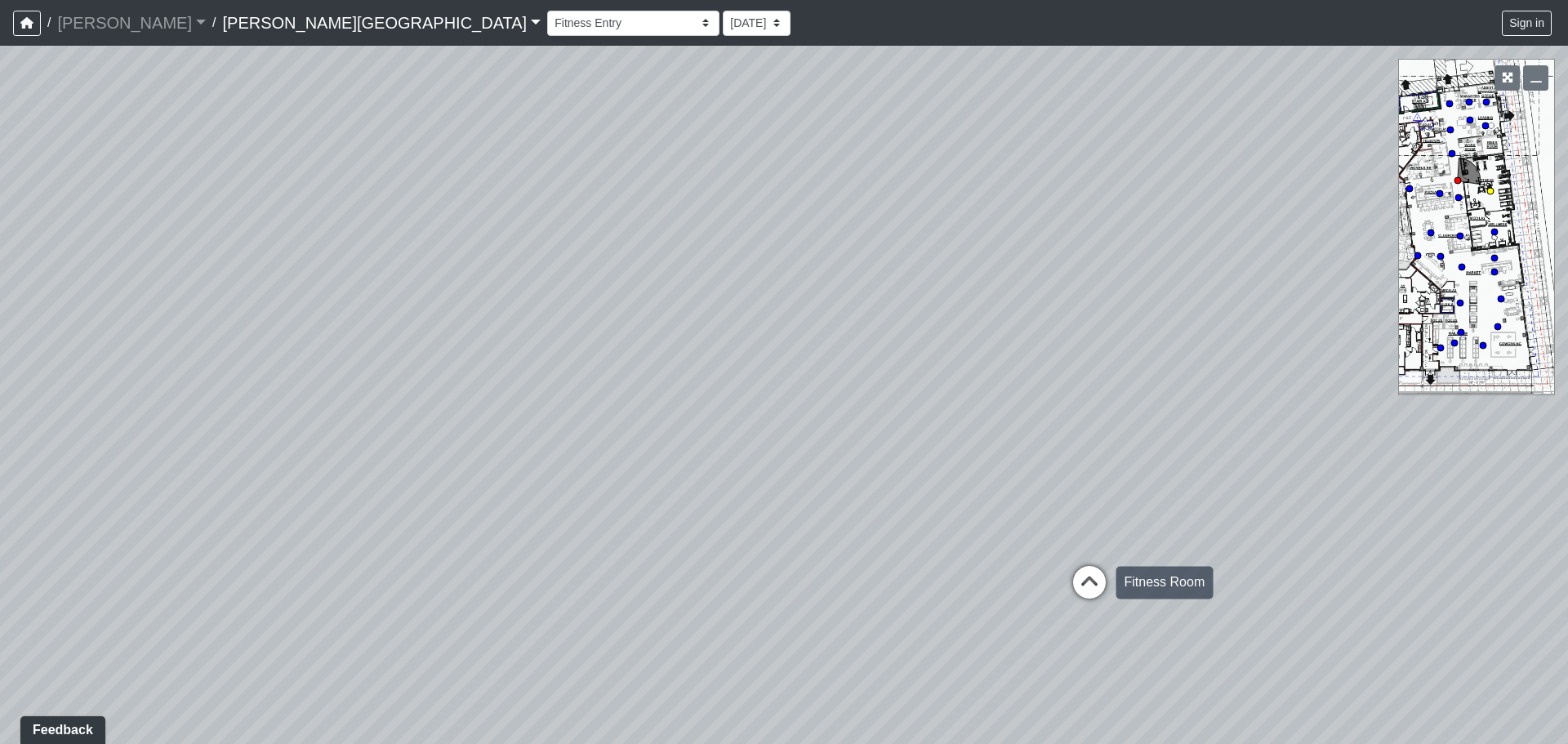
click at [1097, 571] on icon at bounding box center [1090, 590] width 49 height 49
select select "vJ4XPU6TLHS12K4JdNPjsY"
select select "4RaHTiPXkmhnUPAV7KL21M"
drag, startPoint x: 822, startPoint y: 227, endPoint x: 1351, endPoint y: 396, distance: 555.3
click at [1351, 396] on div "Loading... Coffee Bar Loading... [GEOGRAPHIC_DATA] Loading... Leasing Entry 1 L…" at bounding box center [784, 395] width 1568 height 699
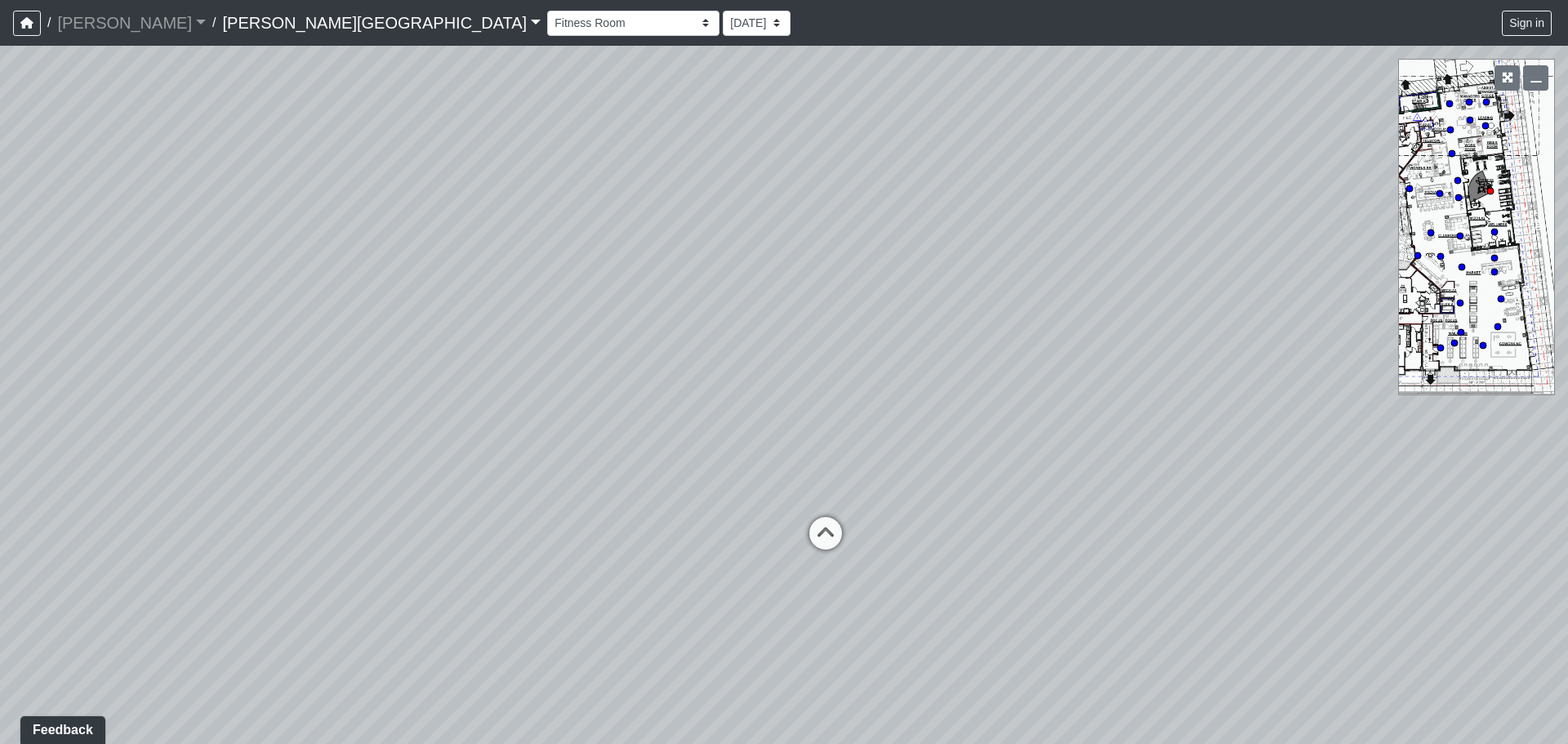
drag, startPoint x: 519, startPoint y: 240, endPoint x: 1567, endPoint y: 230, distance: 1048.0
click at [1567, 230] on div "Loading... Coffee Bar Loading... [GEOGRAPHIC_DATA] Loading... Leasing Entry 1 L…" at bounding box center [784, 395] width 1568 height 699
drag, startPoint x: 602, startPoint y: 230, endPoint x: 1471, endPoint y: 146, distance: 873.1
click at [1471, 146] on div "Loading... Coffee Bar Loading... [GEOGRAPHIC_DATA] Loading... Leasing Entry 1 L…" at bounding box center [784, 395] width 1568 height 699
click at [437, 459] on icon at bounding box center [425, 472] width 49 height 49
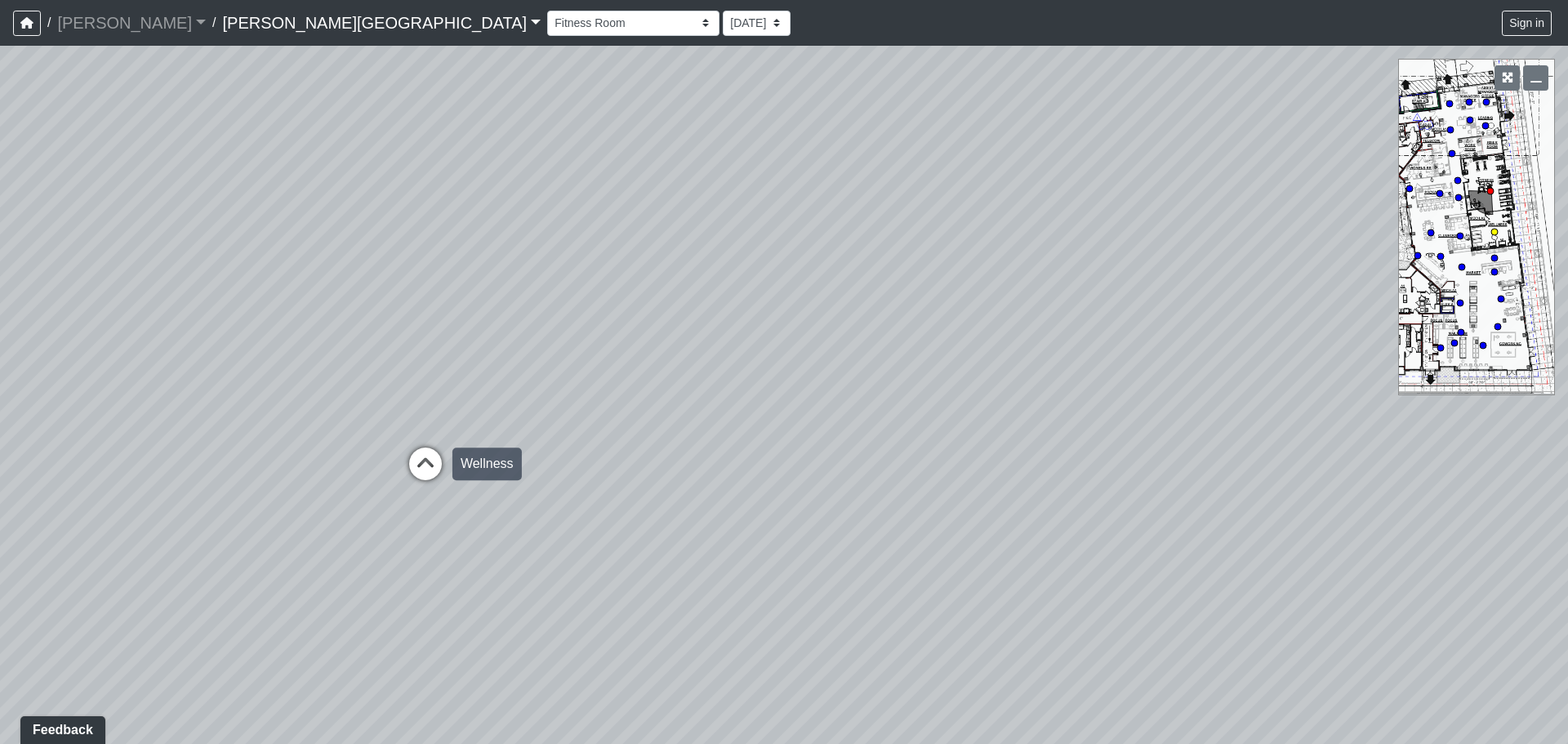
select select "18EAMXJaaycnpEBB7EDFPF"
select select "4RaHTiPXkmhnUPAV7KL21M"
drag, startPoint x: 891, startPoint y: 190, endPoint x: 1549, endPoint y: 448, distance: 706.8
click at [1549, 448] on div "Loading... Coffee Bar Loading... [GEOGRAPHIC_DATA] Loading... Leasing Entry 1 L…" at bounding box center [784, 395] width 1568 height 699
drag, startPoint x: 622, startPoint y: 308, endPoint x: 1567, endPoint y: 424, distance: 952.1
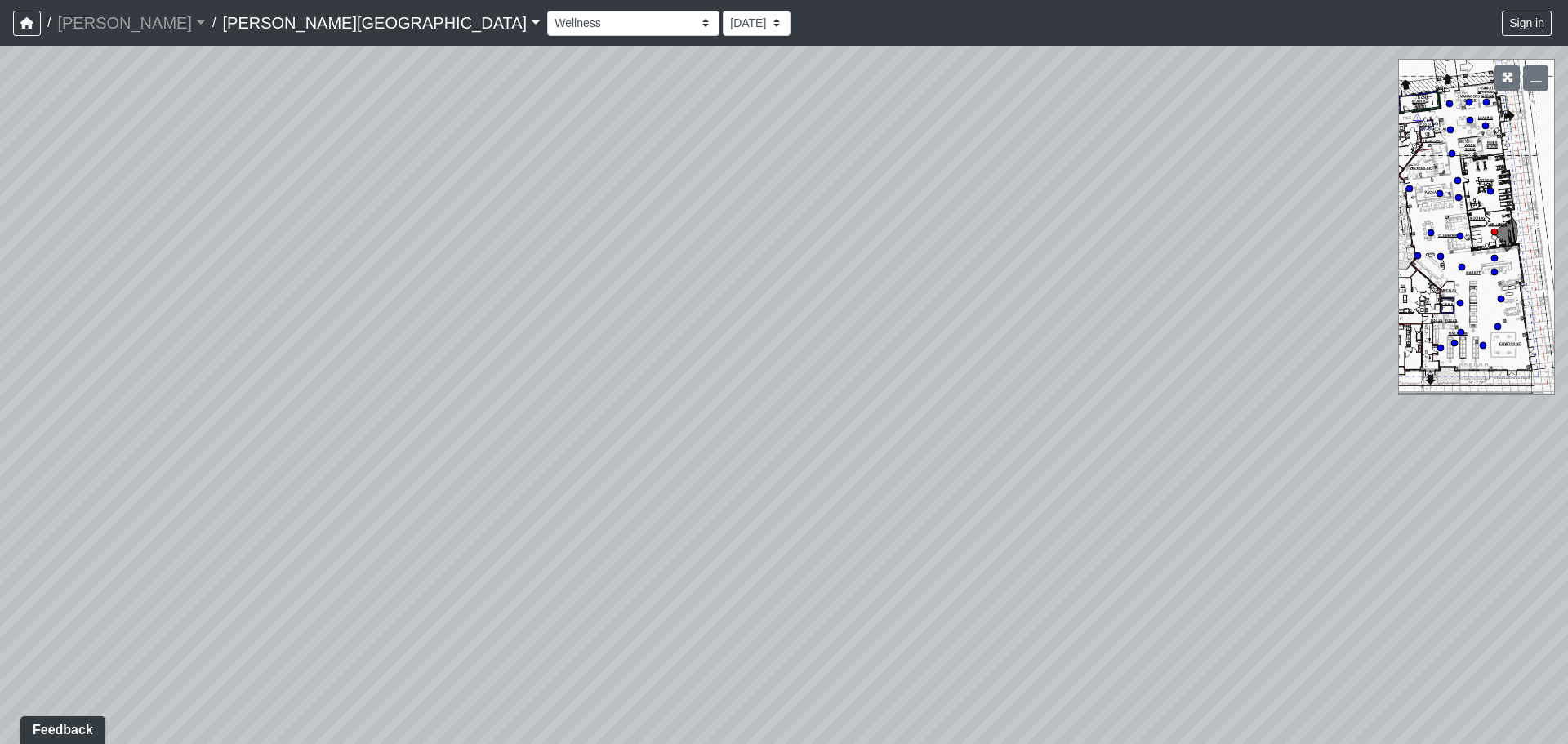
click at [1567, 424] on div "Loading... Coffee Bar Loading... [GEOGRAPHIC_DATA] Loading... Leasing Entry 1 L…" at bounding box center [784, 395] width 1568 height 699
drag, startPoint x: 560, startPoint y: 310, endPoint x: 1401, endPoint y: 68, distance: 875.1
click at [1401, 68] on div "Loading... Coffee Bar Loading... [GEOGRAPHIC_DATA] Loading... Leasing Entry 1 L…" at bounding box center [784, 395] width 1568 height 699
drag, startPoint x: 382, startPoint y: 388, endPoint x: 626, endPoint y: 320, distance: 253.3
click at [626, 320] on div "Loading... Coffee Bar Loading... [GEOGRAPHIC_DATA] Loading... Leasing Entry 1 L…" at bounding box center [784, 395] width 1568 height 699
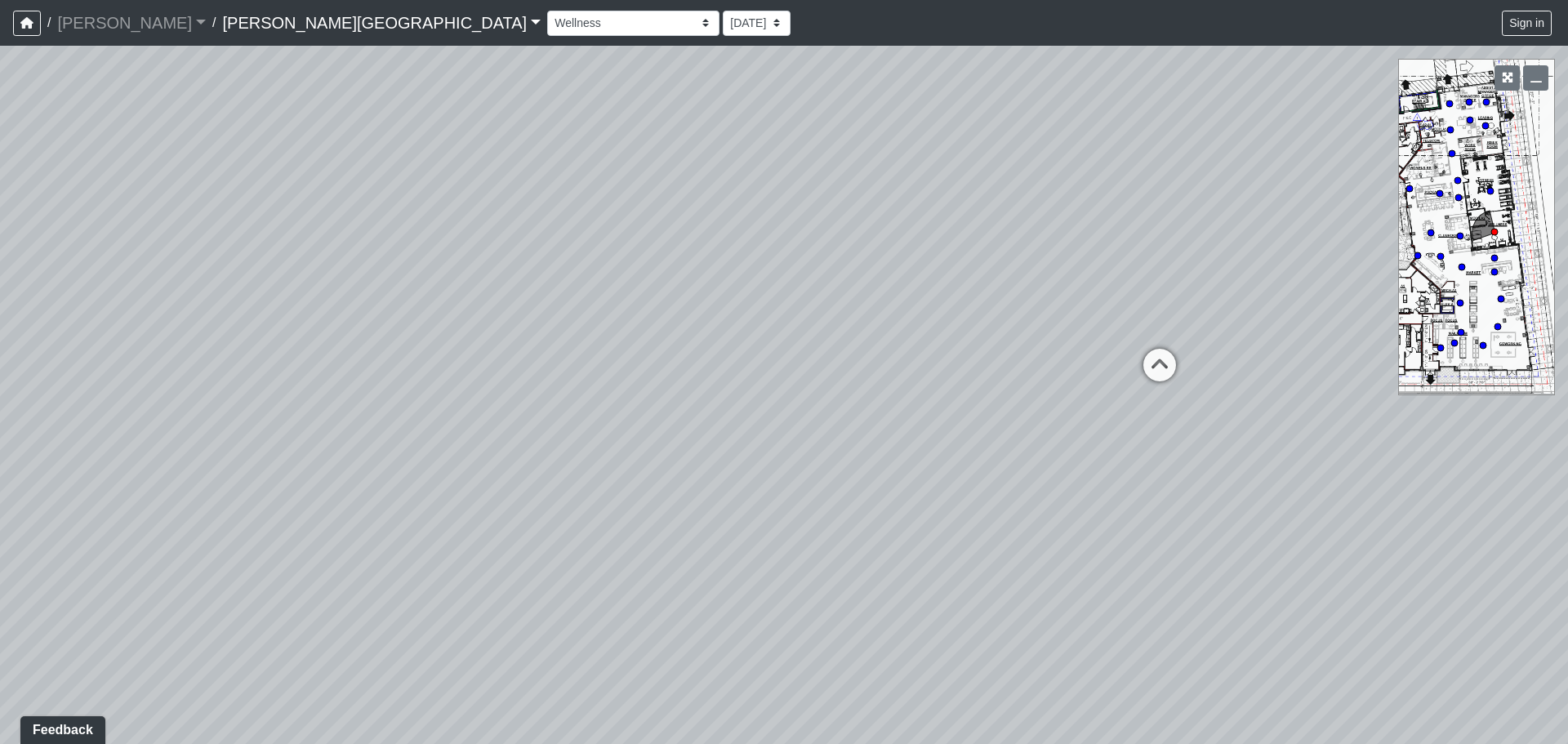
drag, startPoint x: 528, startPoint y: 344, endPoint x: 1567, endPoint y: 144, distance: 1058.1
click at [1567, 144] on div "Loading... Coffee Bar Loading... [GEOGRAPHIC_DATA] Loading... Leasing Entry 1 L…" at bounding box center [784, 395] width 1568 height 699
drag, startPoint x: 479, startPoint y: 329, endPoint x: 1567, endPoint y: 541, distance: 1108.5
click at [1567, 541] on div "Loading... Coffee Bar Loading... [GEOGRAPHIC_DATA] Loading... Leasing Entry 1 L…" at bounding box center [784, 395] width 1568 height 699
drag, startPoint x: 786, startPoint y: 411, endPoint x: 0, endPoint y: 441, distance: 786.6
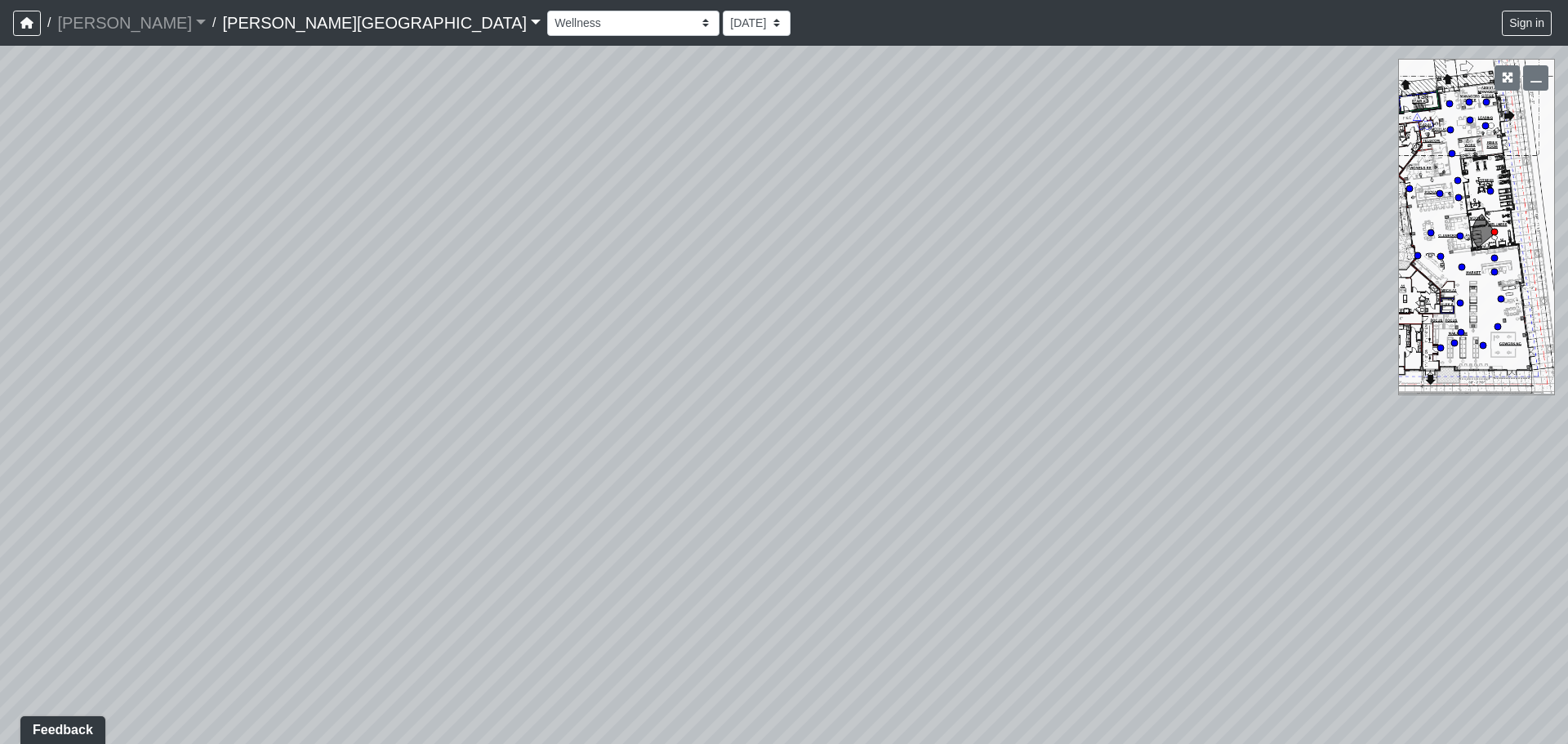
click at [0, 441] on div "Loading... Coffee Bar Loading... [GEOGRAPHIC_DATA] Loading... Leasing Entry 1 L…" at bounding box center [784, 395] width 1568 height 699
drag, startPoint x: 676, startPoint y: 480, endPoint x: 201, endPoint y: 388, distance: 483.8
click at [201, 388] on div "Loading... Coffee Bar Loading... [GEOGRAPHIC_DATA] Loading... Leasing Entry 1 L…" at bounding box center [784, 395] width 1568 height 699
click at [463, 632] on div "Loading... Coffee Bar Loading... [GEOGRAPHIC_DATA] Loading... Leasing Entry 1 L…" at bounding box center [784, 395] width 1568 height 699
drag, startPoint x: 349, startPoint y: 399, endPoint x: 1510, endPoint y: 489, distance: 1164.5
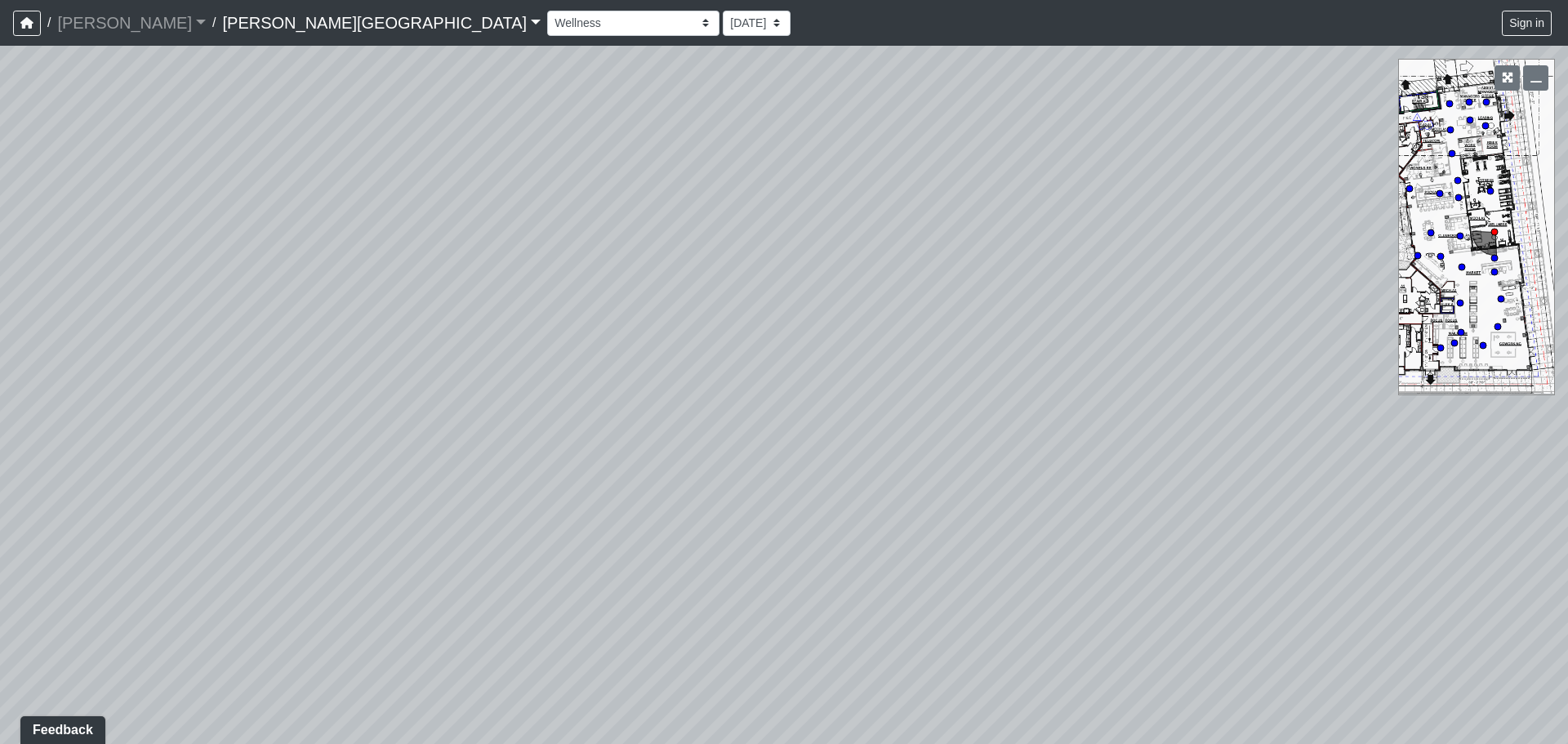
click at [1510, 489] on div "Loading... Coffee Bar Loading... [GEOGRAPHIC_DATA] Loading... Leasing Entry 1 L…" at bounding box center [784, 395] width 1568 height 699
click at [1381, 431] on div "Loading... Coffee Bar Loading... [GEOGRAPHIC_DATA] Loading... Leasing Entry 1 L…" at bounding box center [784, 395] width 1568 height 699
drag, startPoint x: 1041, startPoint y: 441, endPoint x: 488, endPoint y: 459, distance: 553.3
click at [488, 459] on div "Loading... Coffee Bar Loading... [GEOGRAPHIC_DATA] Loading... Leasing Entry 1 L…" at bounding box center [784, 395] width 1568 height 699
drag, startPoint x: 1031, startPoint y: 375, endPoint x: 350, endPoint y: 324, distance: 682.9
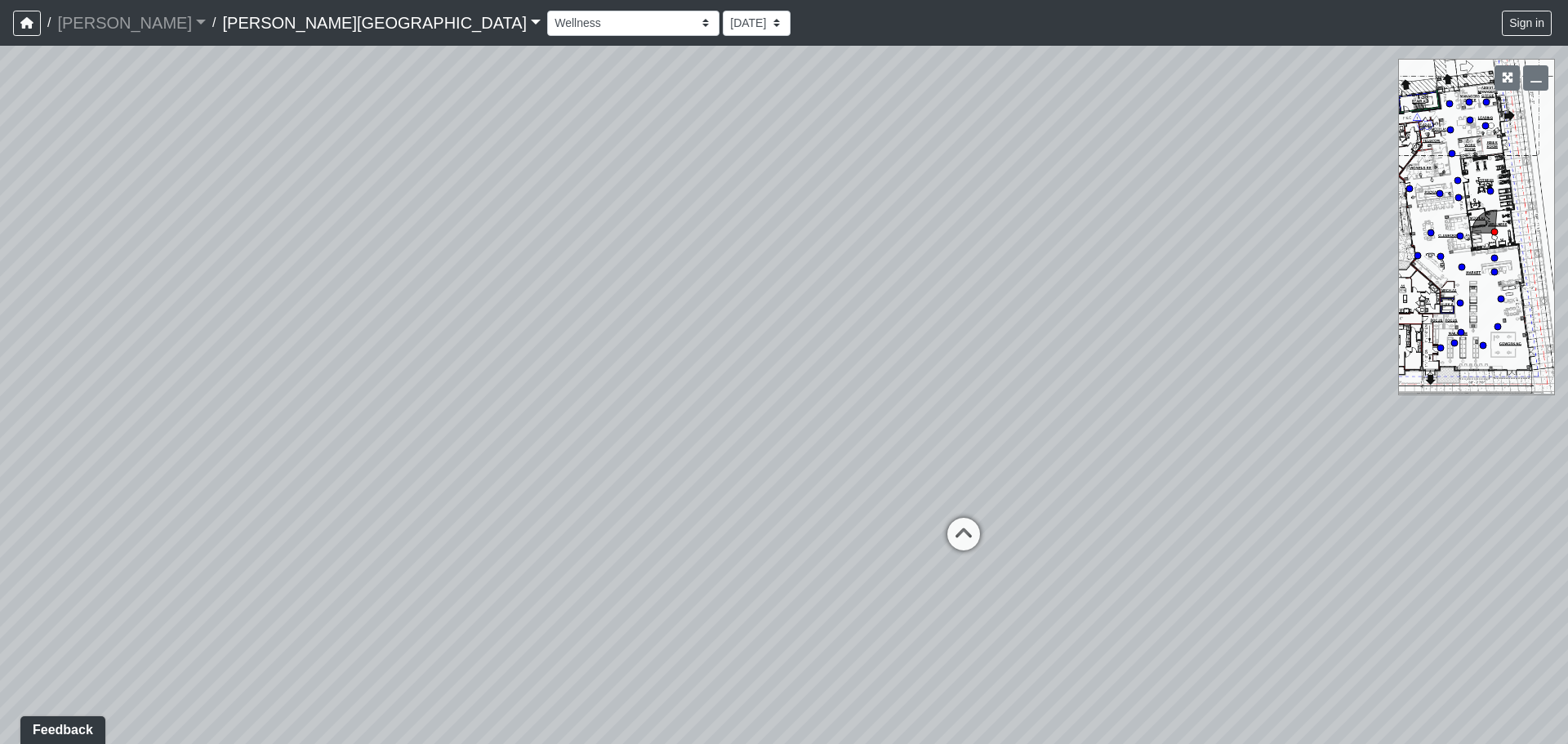
click at [350, 324] on div "Loading... Coffee Bar Loading... [GEOGRAPHIC_DATA] Loading... Leasing Entry 1 L…" at bounding box center [784, 395] width 1568 height 699
click at [948, 549] on icon at bounding box center [959, 541] width 49 height 49
select select "vJ4XPU6TLHS12K4JdNPjsY"
select select "4RaHTiPXkmhnUPAV7KL21M"
click at [606, 508] on icon at bounding box center [590, 520] width 49 height 49
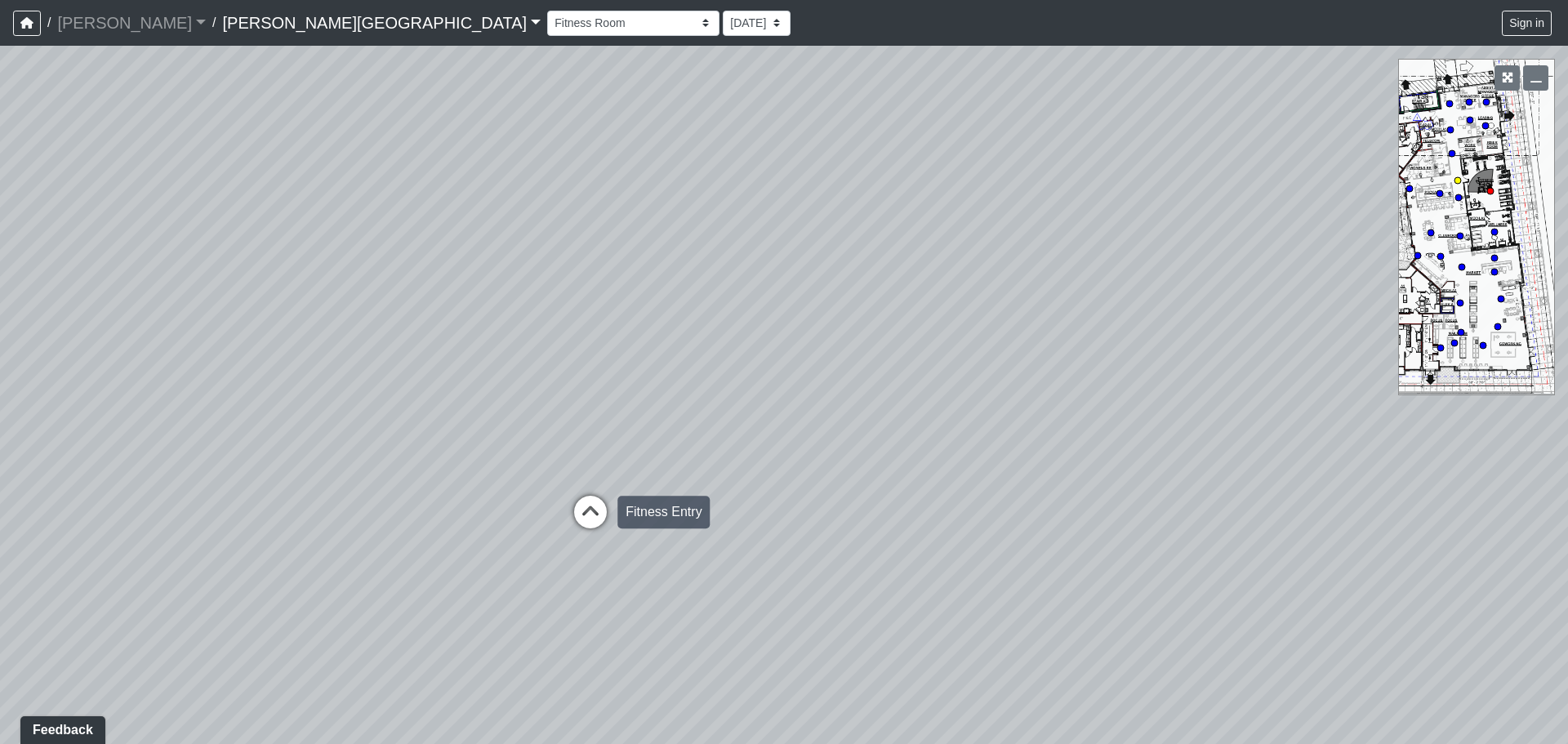
select select "gUz9y6NE1usWutJHaRbS1T"
select select "4RaHTiPXkmhnUPAV7KL21M"
drag, startPoint x: 410, startPoint y: 425, endPoint x: 1567, endPoint y: 200, distance: 1178.7
click at [1567, 200] on div "Loading... Coffee Bar Loading... [GEOGRAPHIC_DATA] Loading... Leasing Entry 1 L…" at bounding box center [784, 395] width 1568 height 699
drag, startPoint x: 392, startPoint y: 262, endPoint x: 712, endPoint y: 282, distance: 320.6
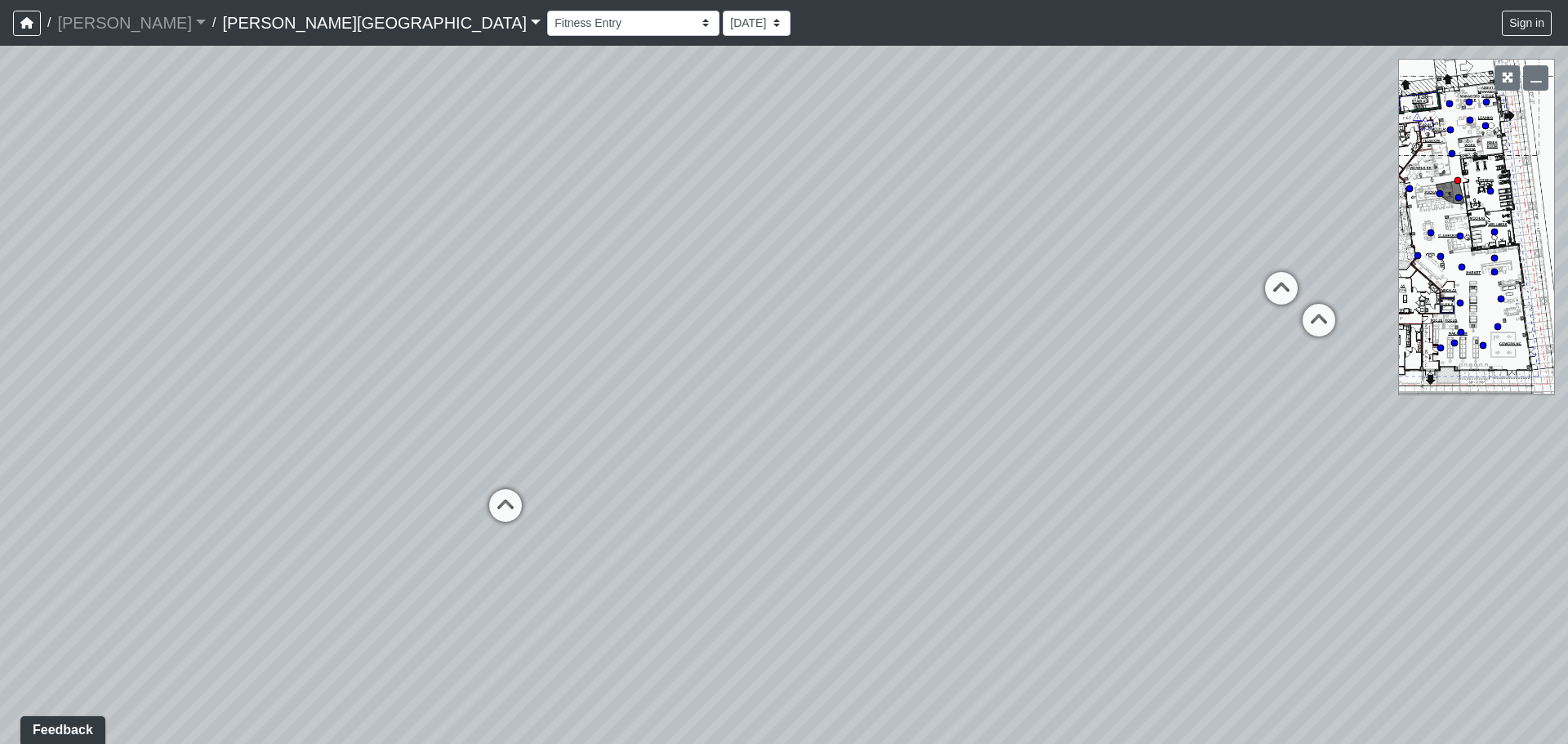
click at [712, 282] on div "Loading... Coffee Bar Loading... [GEOGRAPHIC_DATA] Loading... Leasing Entry 1 L…" at bounding box center [784, 395] width 1568 height 699
click at [567, 498] on icon at bounding box center [564, 519] width 49 height 49
select select "8q9YC6QBXw8oFapXUtbMKw"
select select "4RaHTiPXkmhnUPAV7KL21M"
click at [537, 406] on icon at bounding box center [534, 425] width 49 height 49
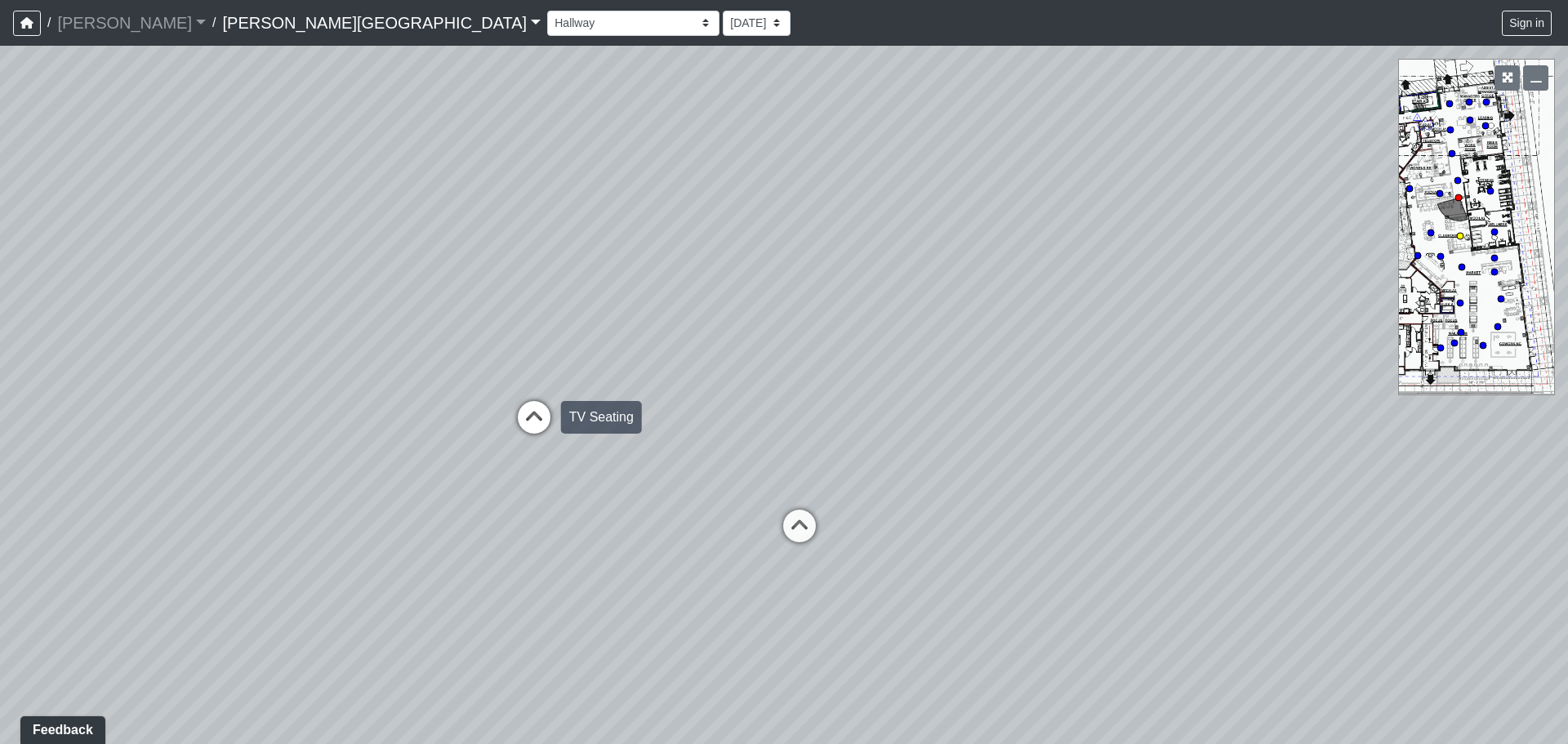
select select "85yt19wMgVAyb4M3P1Anog"
select select "4RaHTiPXkmhnUPAV7KL21M"
drag, startPoint x: 469, startPoint y: 231, endPoint x: 1258, endPoint y: 437, distance: 815.4
click at [1258, 437] on div "Loading... Coffee Bar Loading... [GEOGRAPHIC_DATA] Loading... Leasing Entry 1 L…" at bounding box center [784, 395] width 1568 height 699
drag, startPoint x: 785, startPoint y: 297, endPoint x: 1567, endPoint y: 289, distance: 782.0
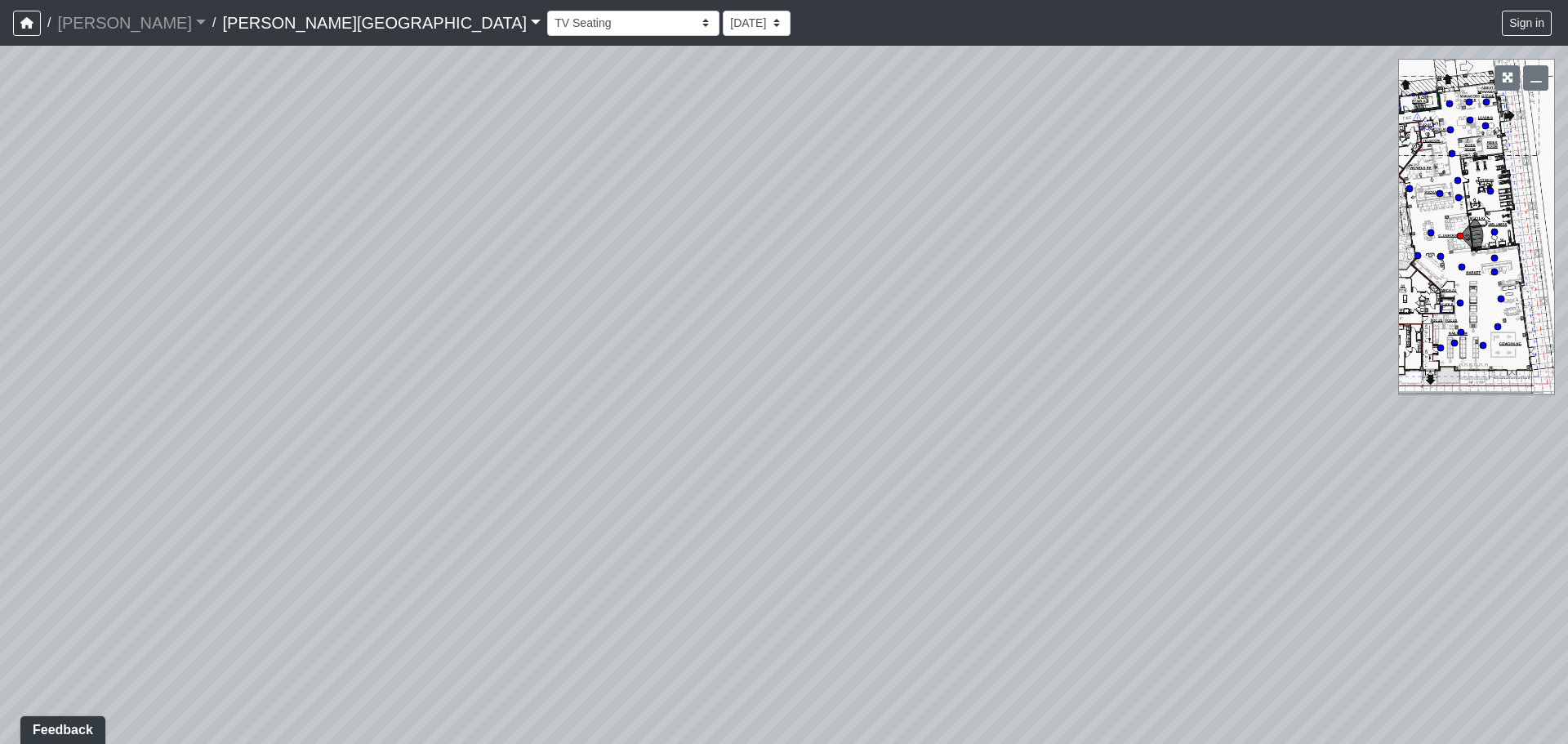
click at [1567, 289] on div "Loading... Coffee Bar Loading... [GEOGRAPHIC_DATA] Loading... Leasing Entry 1 L…" at bounding box center [784, 395] width 1568 height 699
drag, startPoint x: 427, startPoint y: 339, endPoint x: 1139, endPoint y: 210, distance: 723.6
click at [1139, 210] on div "Loading... Coffee Bar Loading... [GEOGRAPHIC_DATA] Loading... Leasing Entry 1 L…" at bounding box center [784, 395] width 1568 height 699
click at [473, 505] on icon at bounding box center [473, 512] width 49 height 49
select select "8q9YC6QBXw8oFapXUtbMKw"
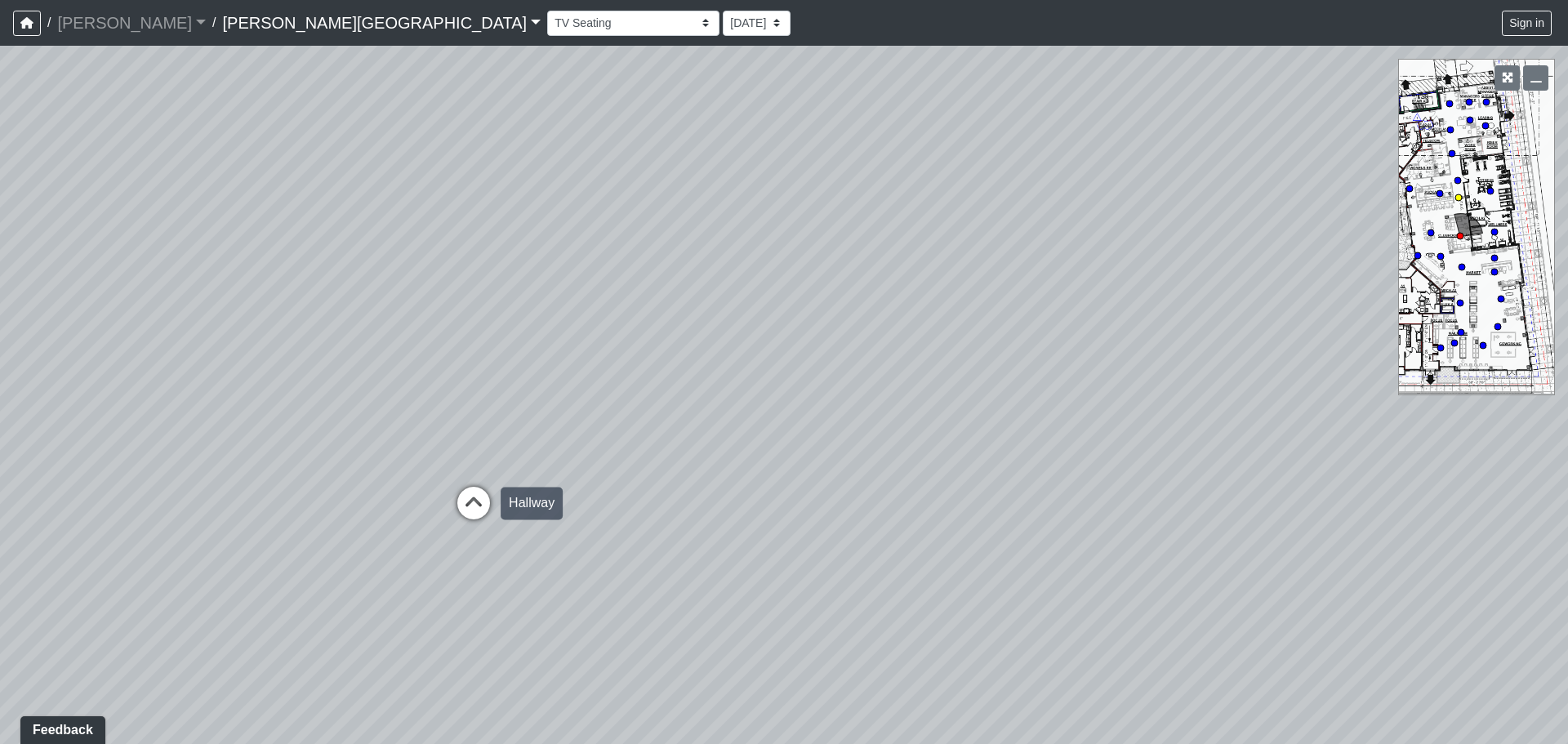
select select "4RaHTiPXkmhnUPAV7KL21M"
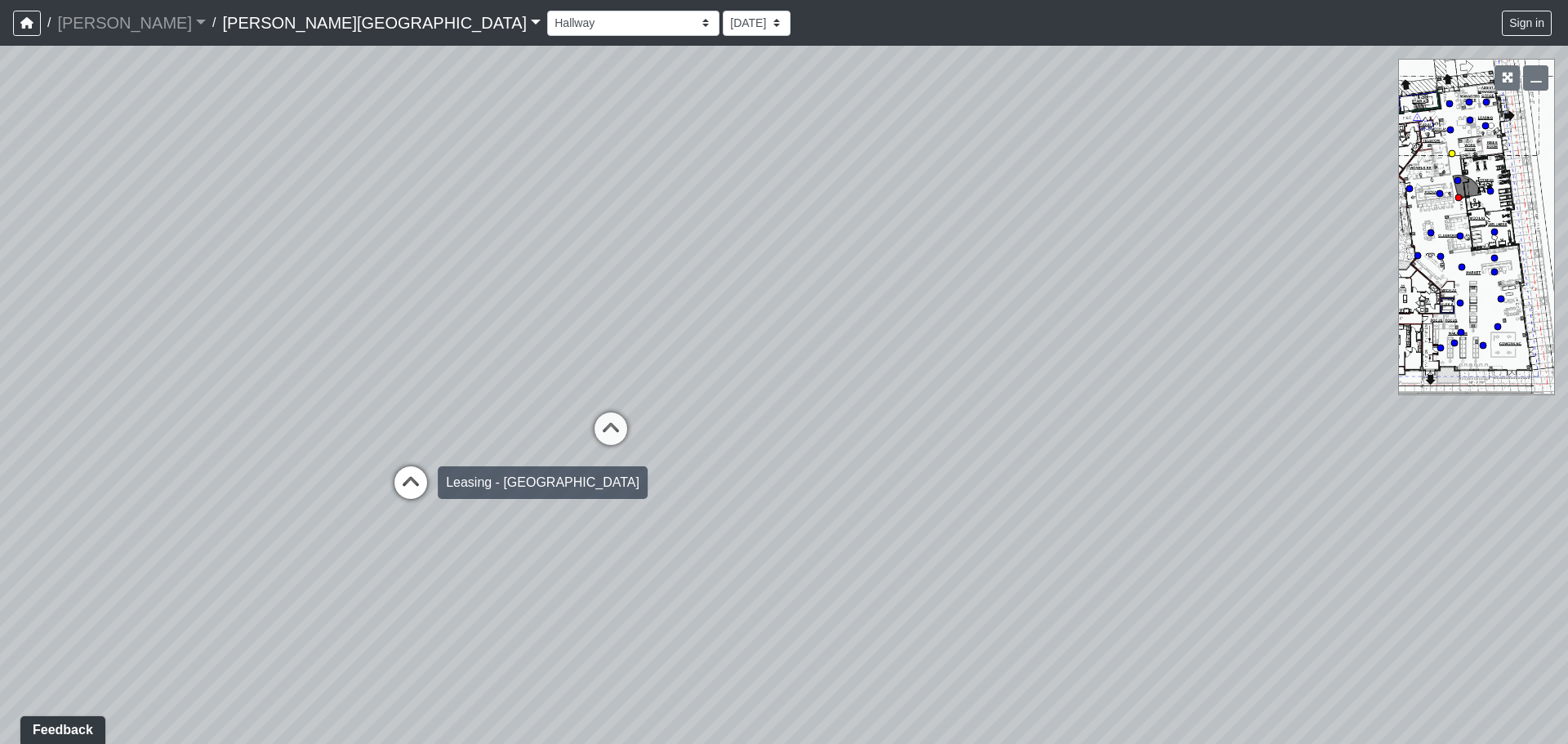
click at [428, 482] on icon at bounding box center [410, 491] width 49 height 49
select select "fQnBjVeiMrqPP1So3yU64i"
select select "4RaHTiPXkmhnUPAV7KL21M"
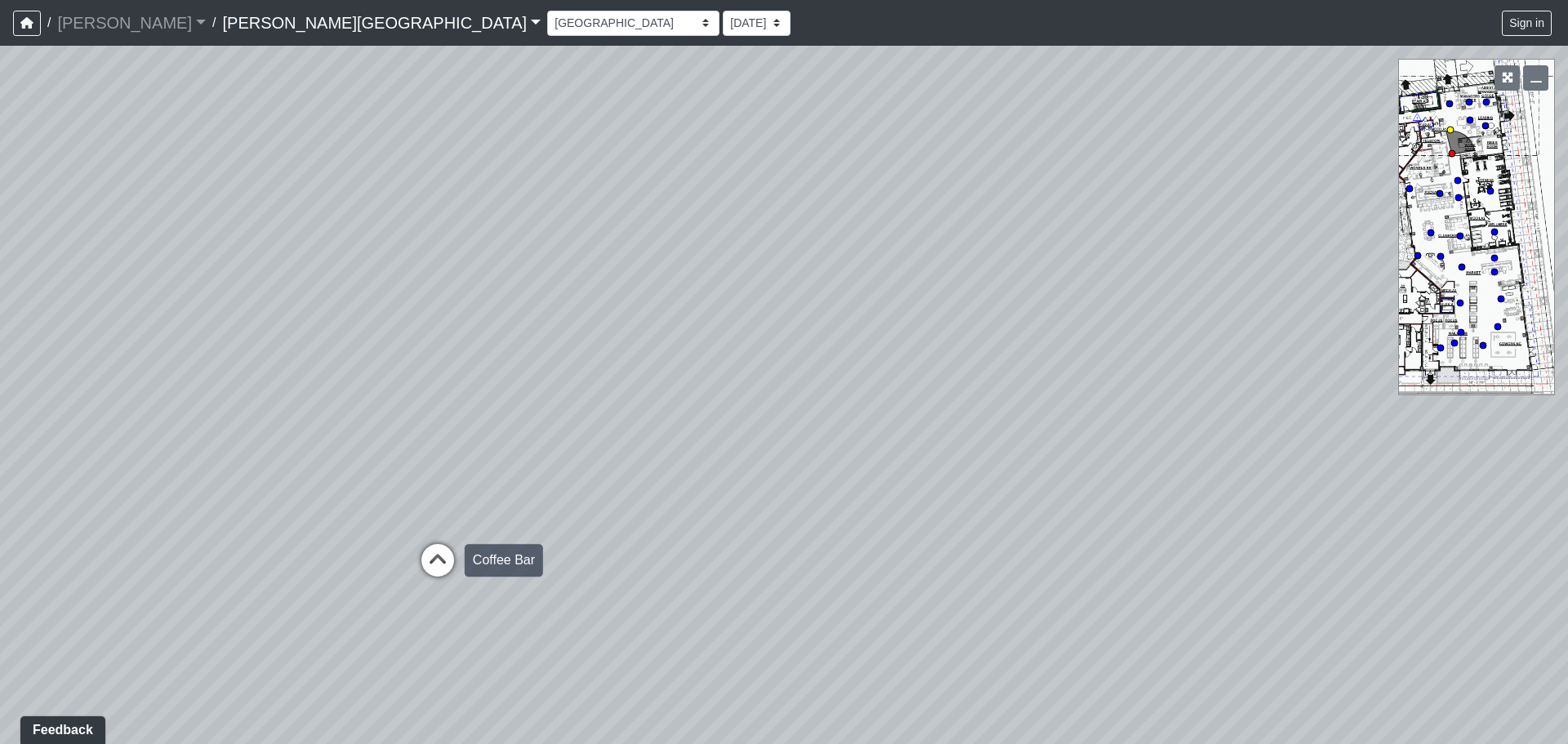
click at [447, 550] on icon at bounding box center [437, 568] width 49 height 49
select select "38CsLPz8VkCK2QiTdw7us5"
select select "4RaHTiPXkmhnUPAV7KL21M"
drag, startPoint x: 1116, startPoint y: 279, endPoint x: 0, endPoint y: 173, distance: 1121.0
click at [0, 173] on div "Loading... Coffee Bar Loading... [GEOGRAPHIC_DATA] Loading... Leasing Entry 1 L…" at bounding box center [784, 395] width 1568 height 699
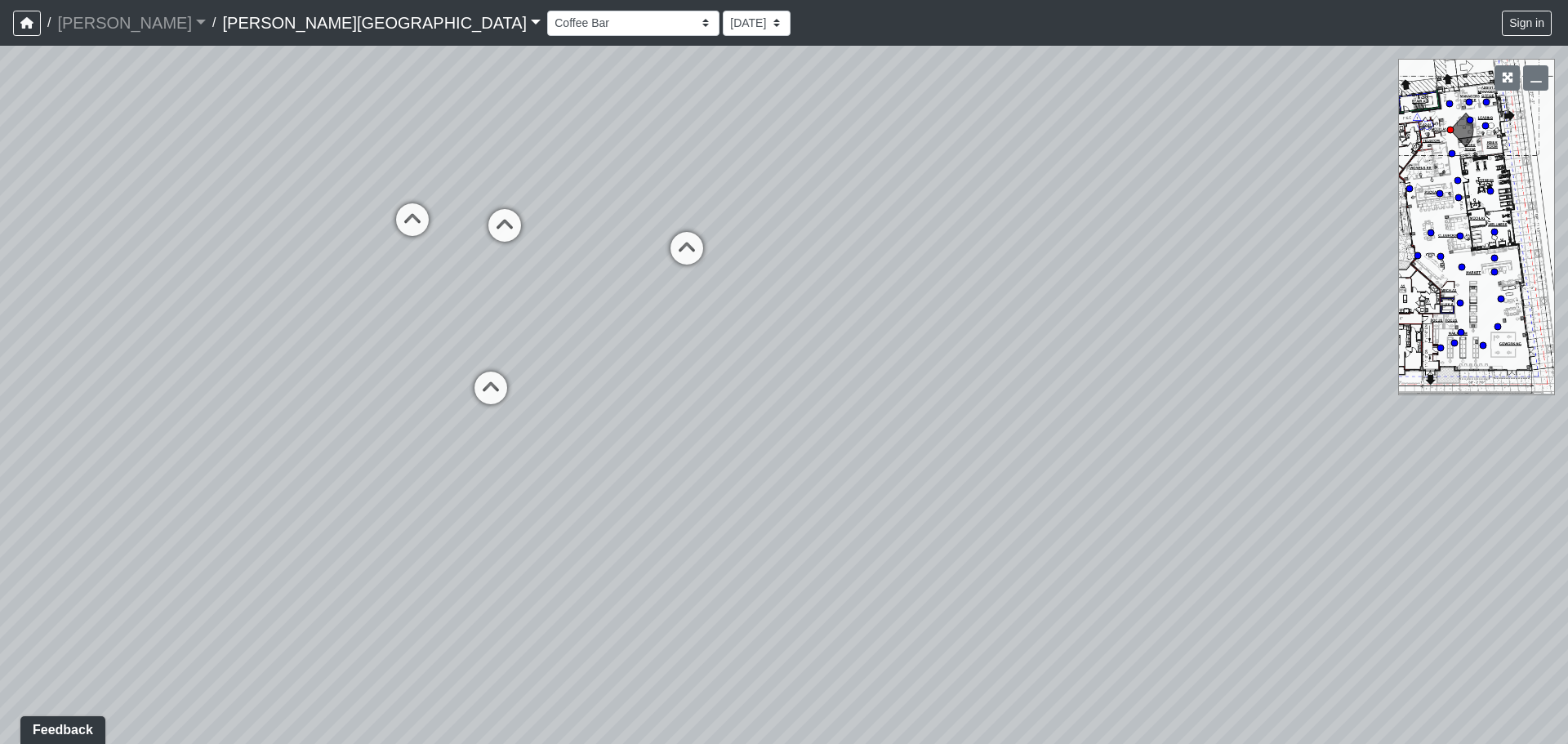
drag, startPoint x: 1164, startPoint y: 220, endPoint x: 1517, endPoint y: 143, distance: 361.3
click at [1517, 143] on div "Loading... Coffee Bar Loading... [GEOGRAPHIC_DATA] Loading... Leasing Entry 1 L…" at bounding box center [784, 395] width 1568 height 699
drag, startPoint x: 678, startPoint y: 148, endPoint x: 995, endPoint y: 140, distance: 317.1
click at [995, 140] on div "Loading... Coffee Bar Loading... [GEOGRAPHIC_DATA] Loading... Leasing Entry 1 L…" at bounding box center [784, 395] width 1568 height 699
drag, startPoint x: 965, startPoint y: 417, endPoint x: 0, endPoint y: 472, distance: 966.6
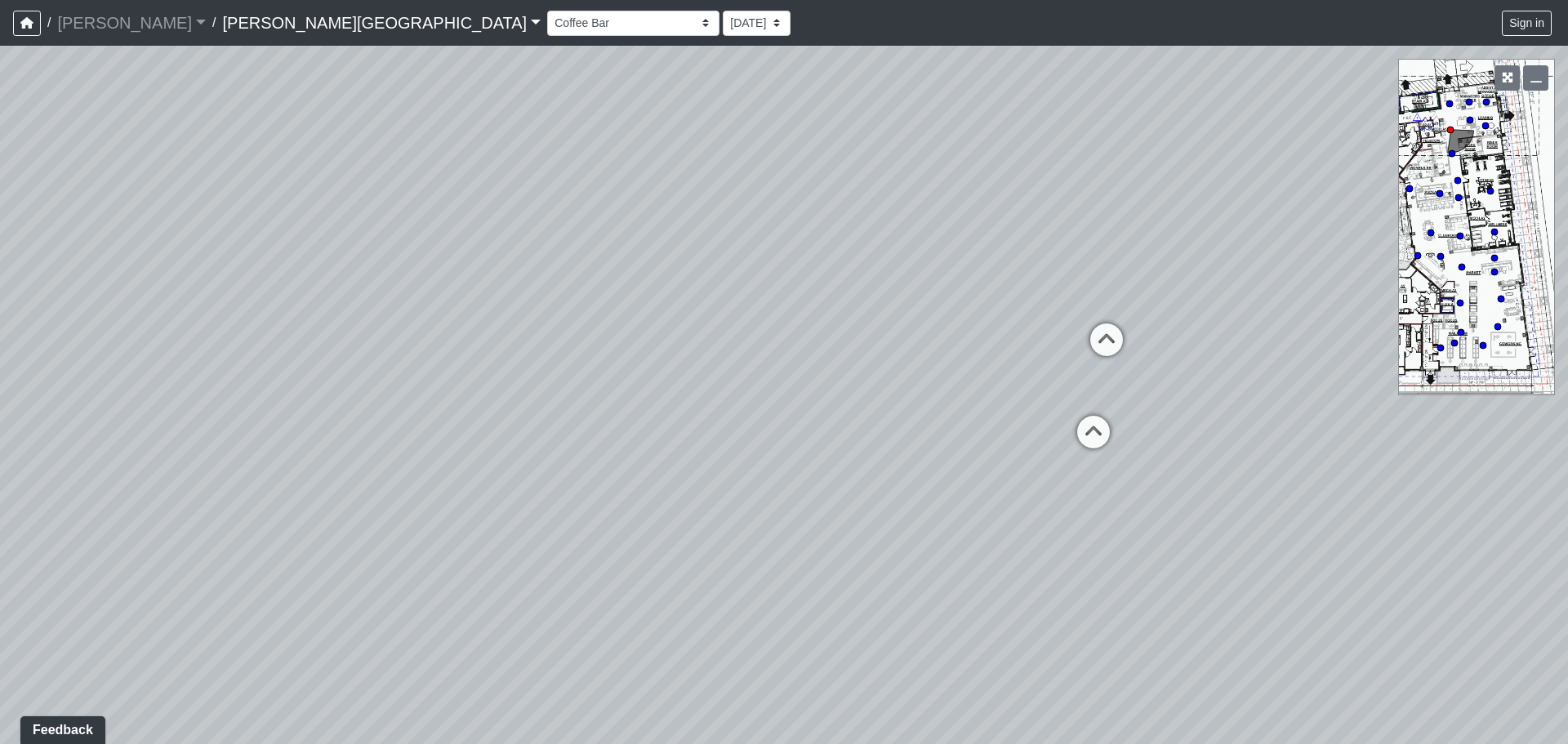
click at [0, 472] on div "Loading... Coffee Bar Loading... [GEOGRAPHIC_DATA] Loading... Leasing Entry 1 L…" at bounding box center [784, 395] width 1568 height 699
click at [1084, 330] on icon at bounding box center [1106, 348] width 49 height 49
select select "8q9YC6QBXw8oFapXUtbMKw"
select select "4RaHTiPXkmhnUPAV7KL21M"
drag, startPoint x: 1276, startPoint y: 325, endPoint x: 0, endPoint y: 458, distance: 1282.9
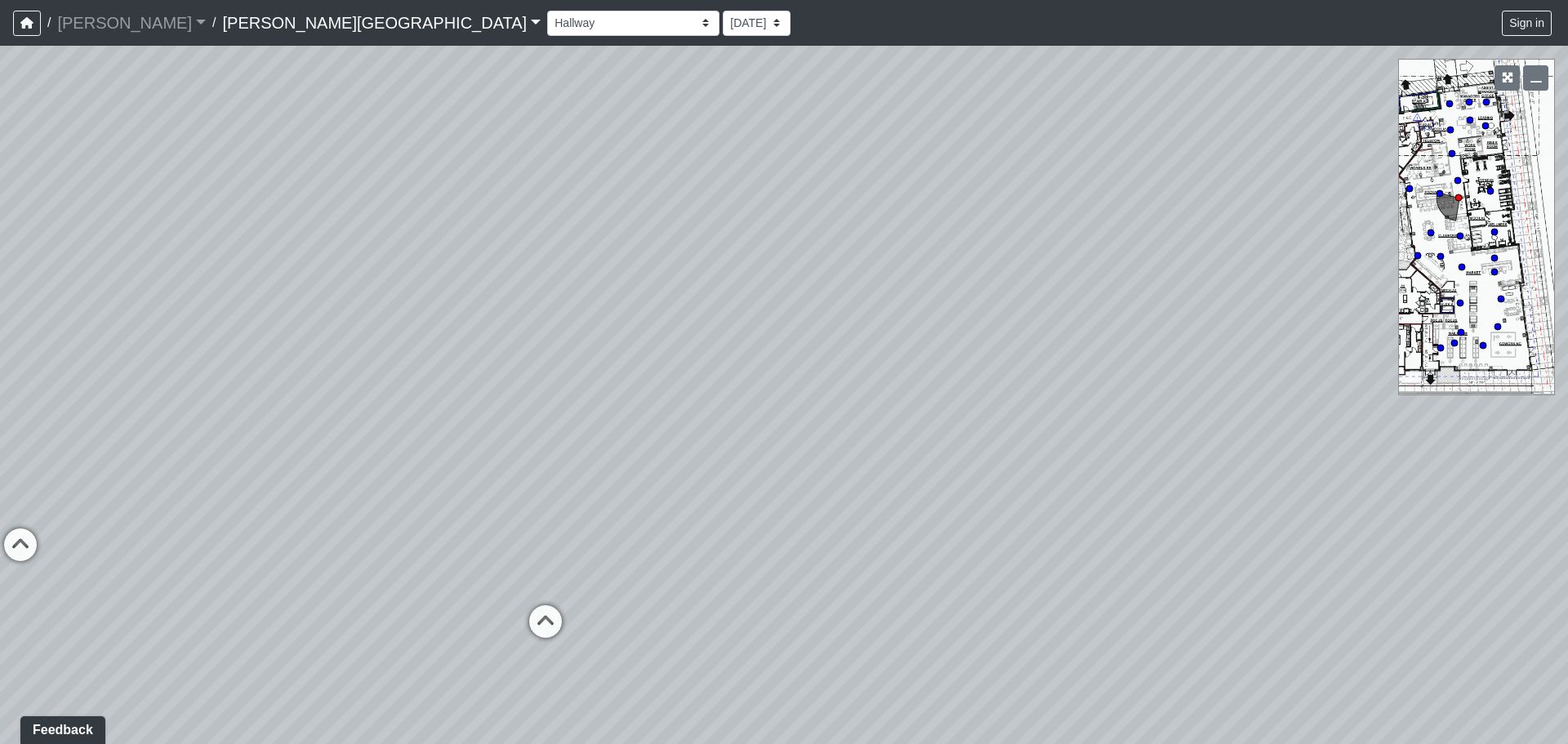
click at [0, 458] on div "Loading... Coffee Bar Loading... [GEOGRAPHIC_DATA] Loading... Leasing Entry 1 L…" at bounding box center [784, 395] width 1568 height 699
drag, startPoint x: 776, startPoint y: 382, endPoint x: 48, endPoint y: 258, distance: 738.5
click at [48, 258] on div "Loading... Coffee Bar Loading... [GEOGRAPHIC_DATA] Loading... Leasing Entry 1 L…" at bounding box center [784, 395] width 1568 height 699
click at [1115, 493] on icon at bounding box center [1125, 499] width 49 height 49
select select "7TnHZh9sASBsg1u5jsTLnF"
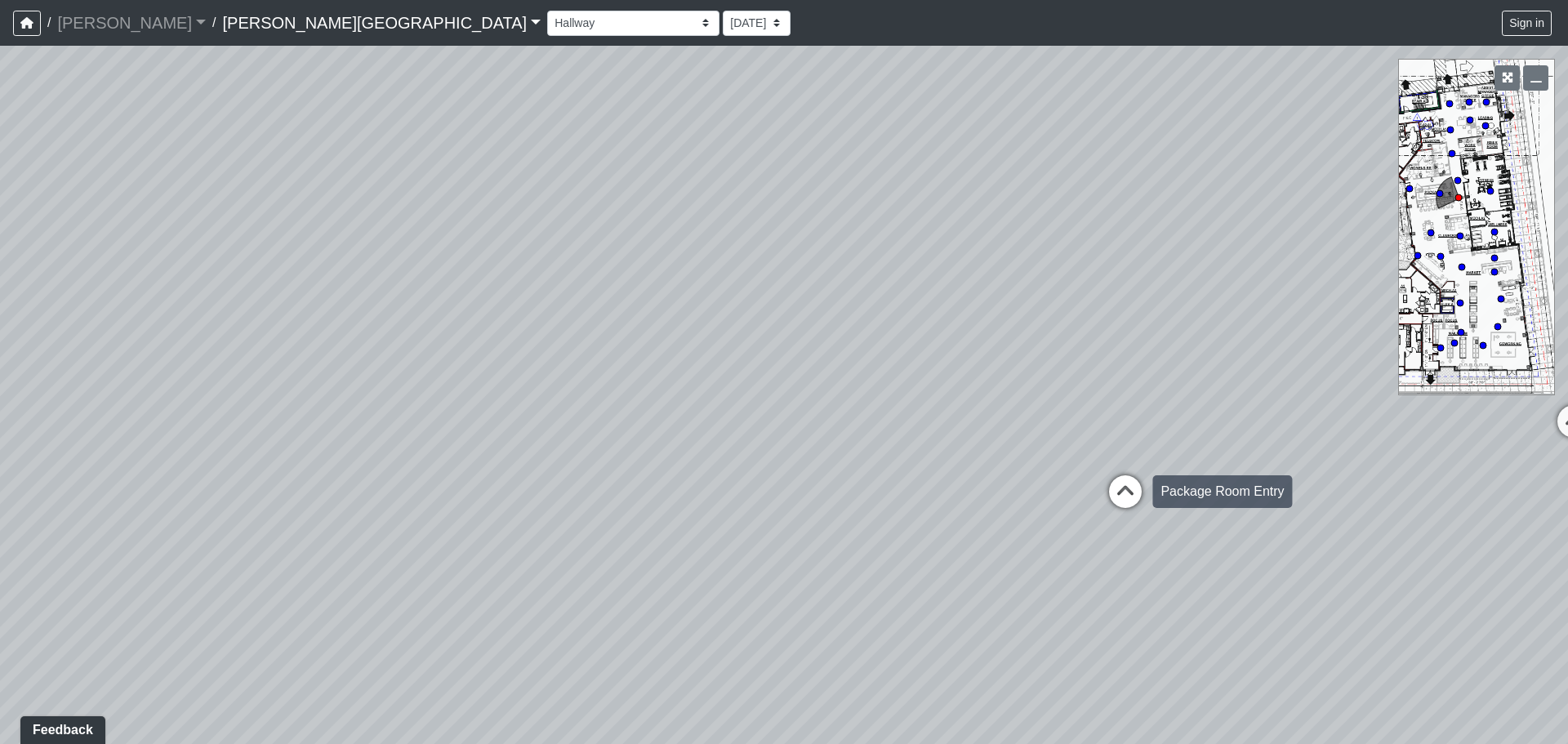
select select "4RaHTiPXkmhnUPAV7KL21M"
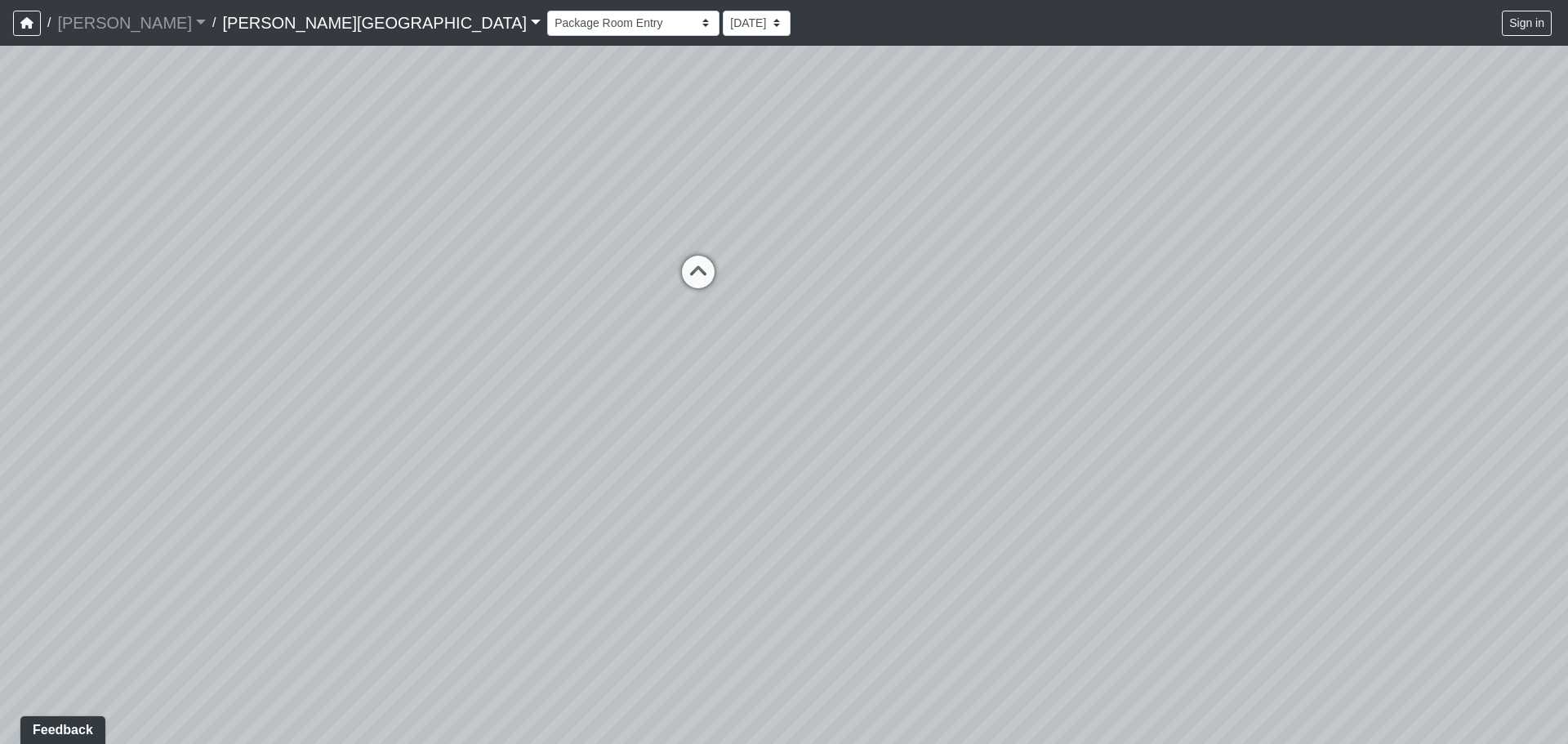
drag, startPoint x: 557, startPoint y: 281, endPoint x: 829, endPoint y: 283, distance: 272.0
click at [829, 283] on div "Loading... Coffee Bar Loading... [GEOGRAPHIC_DATA] Loading... Leasing Entry 1 L…" at bounding box center [784, 395] width 1568 height 699
click at [697, 270] on icon at bounding box center [698, 280] width 49 height 49
select select "dek8oEqJC3dqKpLSG5k8VT"
select select "4RaHTiPXkmhnUPAV7KL21M"
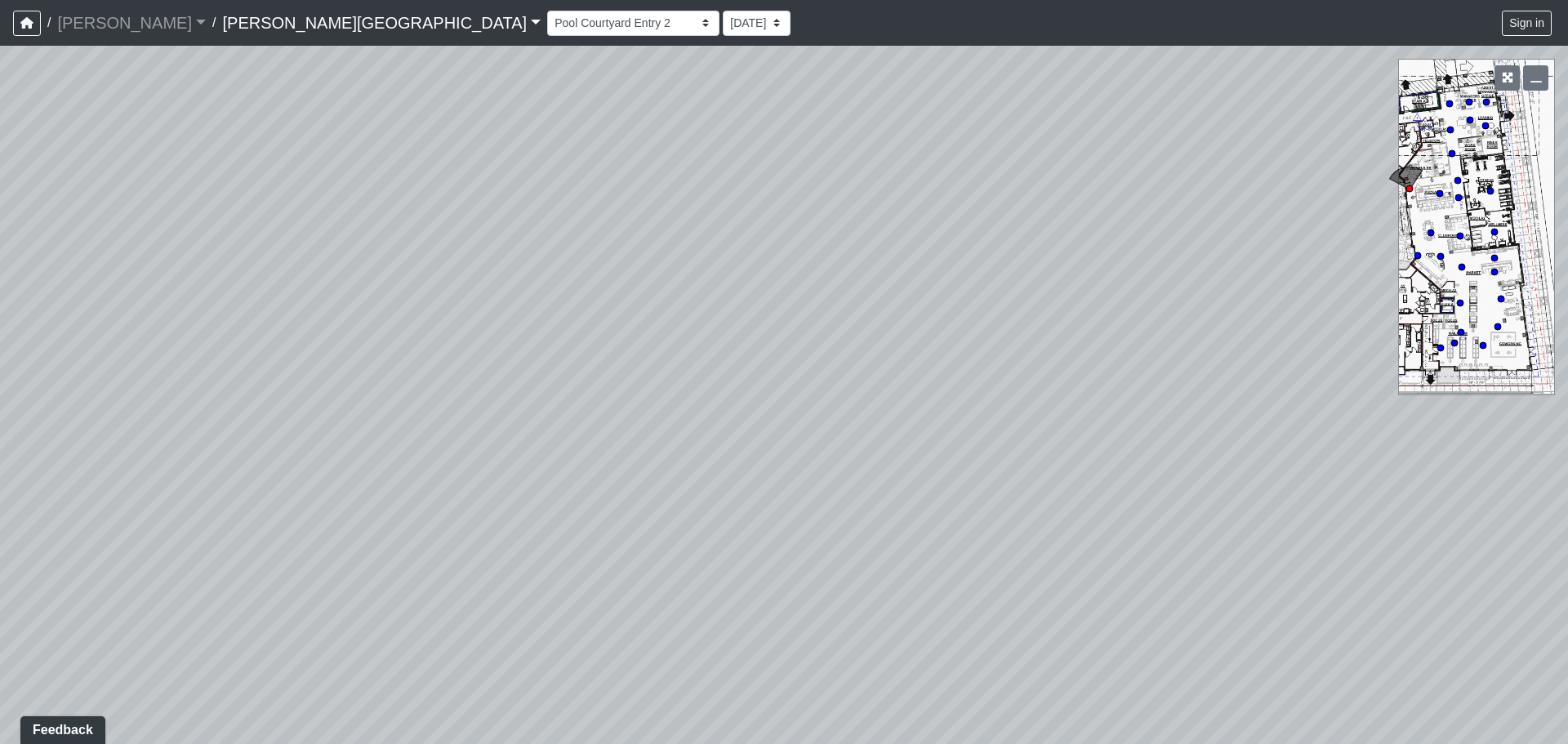
drag, startPoint x: 972, startPoint y: 276, endPoint x: 0, endPoint y: 311, distance: 972.6
click at [0, 311] on div "Loading... Coffee Bar Loading... [GEOGRAPHIC_DATA] Loading... Leasing Entry 1 L…" at bounding box center [784, 395] width 1568 height 699
drag, startPoint x: 864, startPoint y: 359, endPoint x: 197, endPoint y: 369, distance: 667.1
click at [197, 369] on div "Loading... Coffee Bar Loading... [GEOGRAPHIC_DATA] Loading... Leasing Entry 1 L…" at bounding box center [784, 395] width 1568 height 699
click at [1251, 306] on icon at bounding box center [1241, 315] width 49 height 49
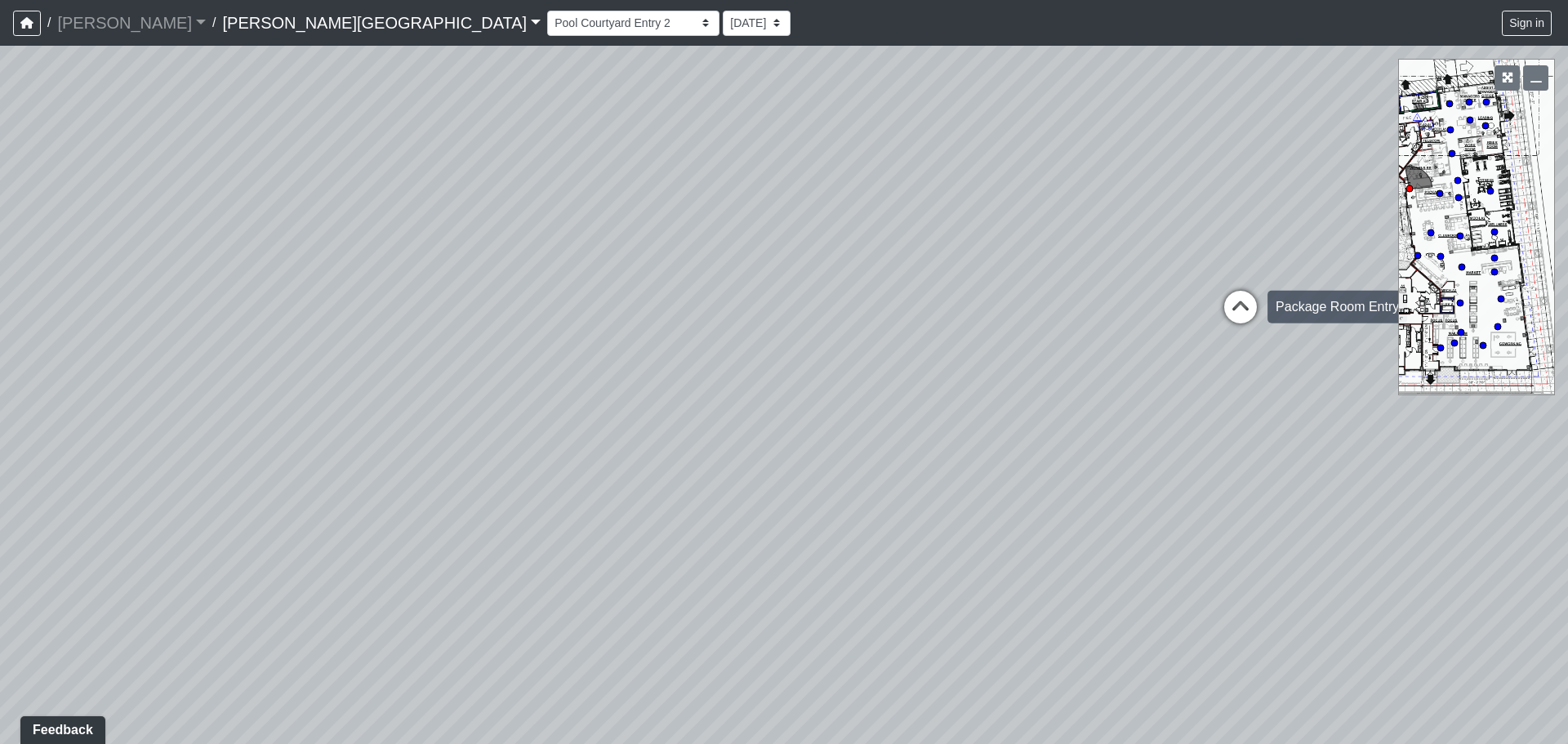
select select "7TnHZh9sASBsg1u5jsTLnF"
select select "4RaHTiPXkmhnUPAV7KL21M"
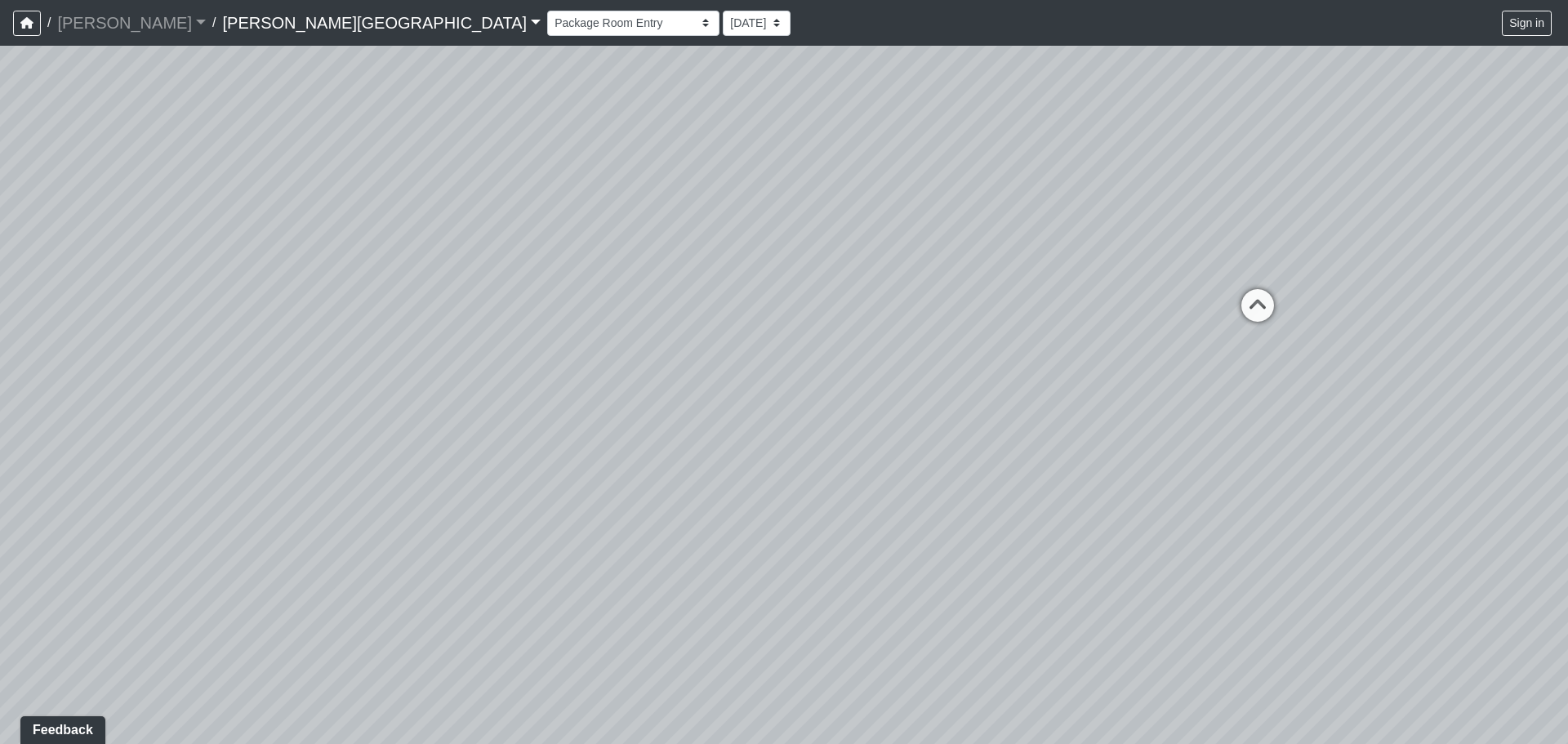
click at [1251, 306] on icon at bounding box center [1258, 313] width 49 height 49
select select "gUz9y6NE1usWutJHaRbS1T"
select select "4RaHTiPXkmhnUPAV7KL21M"
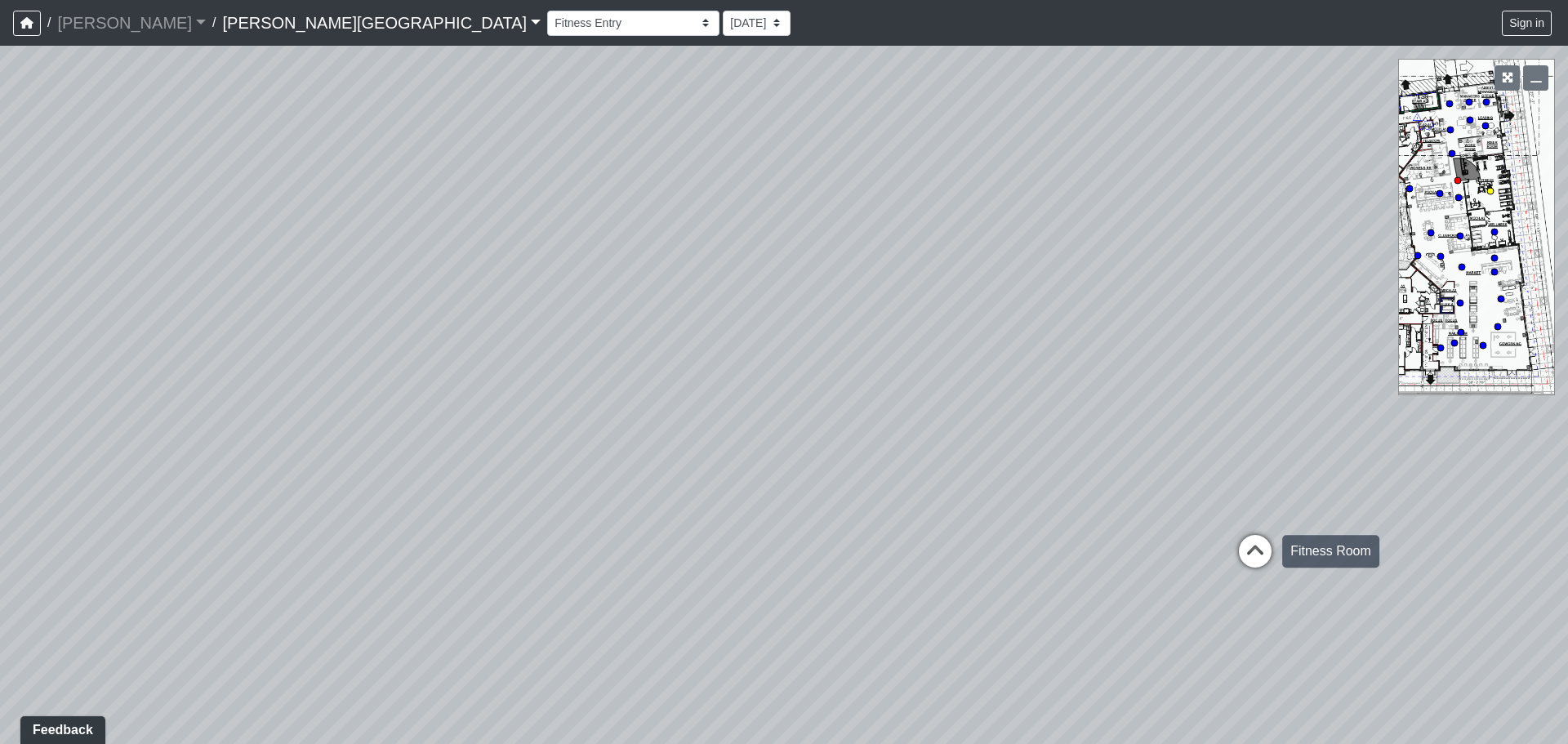
click at [1263, 540] on icon at bounding box center [1255, 560] width 49 height 49
select select "vJ4XPU6TLHS12K4JdNPjsY"
select select "4RaHTiPXkmhnUPAV7KL21M"
drag, startPoint x: 1136, startPoint y: 363, endPoint x: 0, endPoint y: 262, distance: 1140.5
click at [0, 262] on div "Loading... Coffee Bar Loading... [GEOGRAPHIC_DATA] Loading... Leasing Entry 1 L…" at bounding box center [784, 395] width 1568 height 699
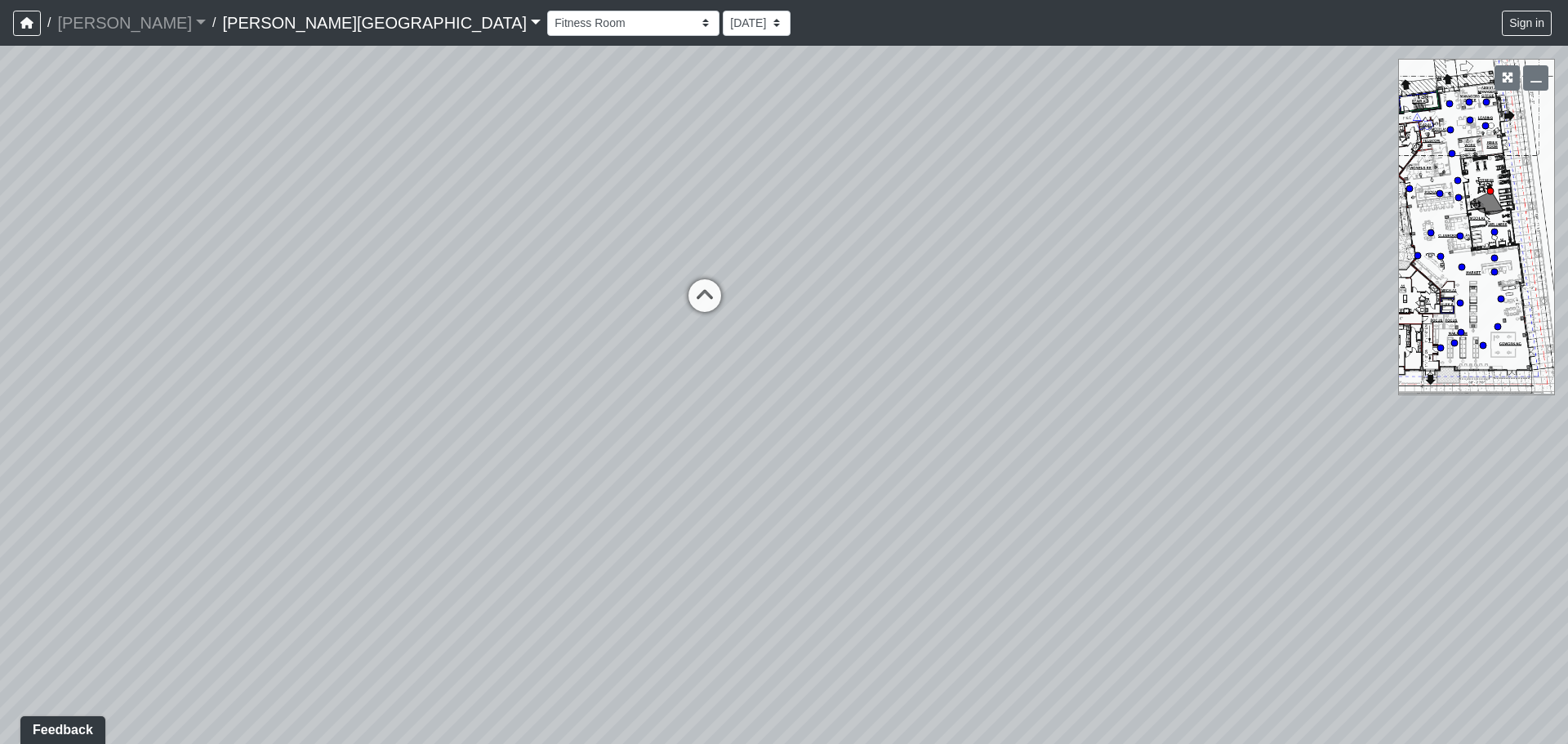
drag, startPoint x: 1056, startPoint y: 431, endPoint x: 108, endPoint y: 495, distance: 950.2
click at [108, 495] on div "Loading... Coffee Bar Loading... [GEOGRAPHIC_DATA] Loading... Leasing Entry 1 L…" at bounding box center [784, 395] width 1568 height 699
drag, startPoint x: 1180, startPoint y: 464, endPoint x: 344, endPoint y: 523, distance: 838.1
click at [344, 523] on div "Loading... Coffee Bar Loading... [GEOGRAPHIC_DATA] Loading... Leasing Entry 1 L…" at bounding box center [784, 395] width 1568 height 699
click at [1119, 348] on icon at bounding box center [1118, 358] width 49 height 49
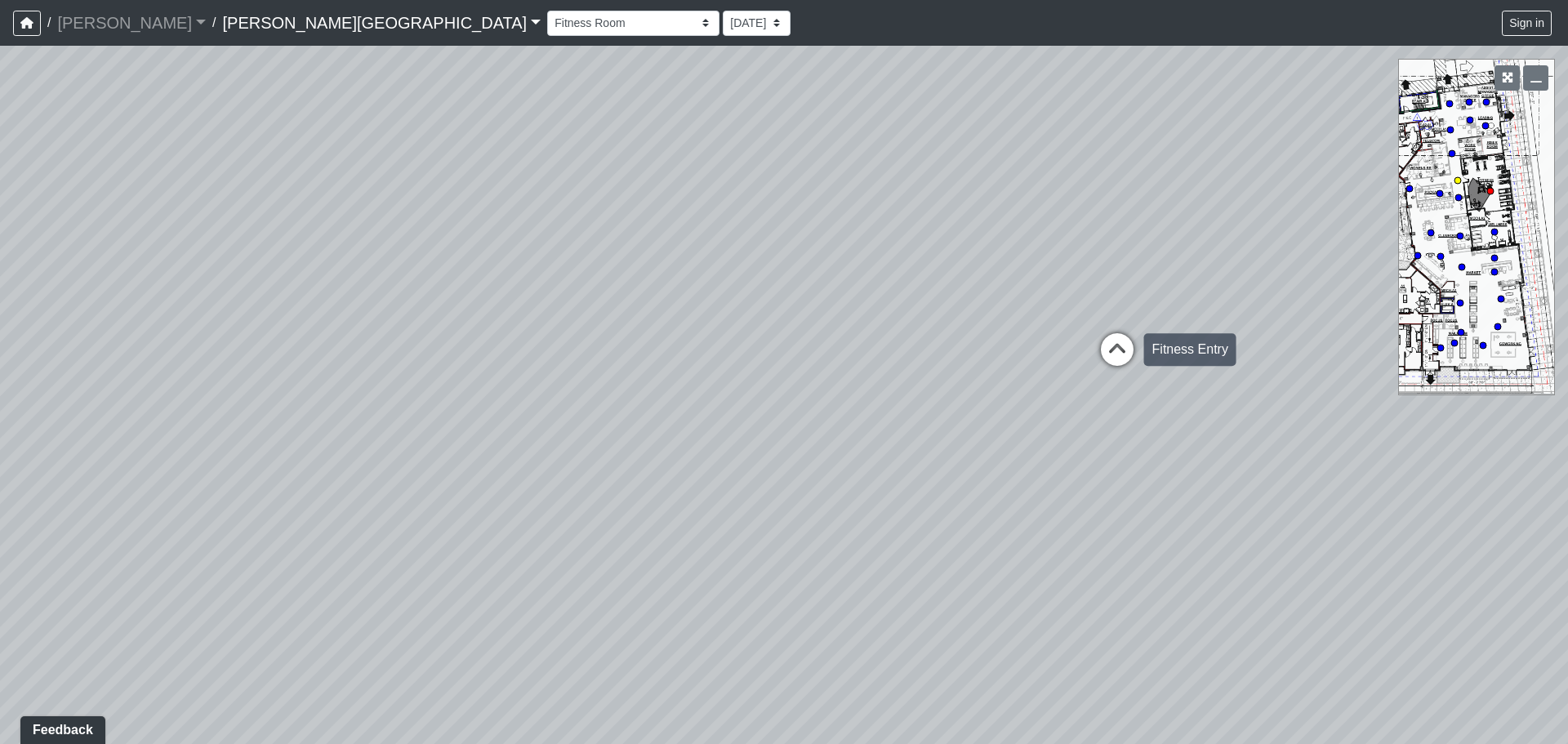
select select "gUz9y6NE1usWutJHaRbS1T"
select select "4RaHTiPXkmhnUPAV7KL21M"
drag, startPoint x: 355, startPoint y: 370, endPoint x: 1074, endPoint y: 352, distance: 719.2
click at [1074, 352] on div "Loading... Coffee Bar Loading... [GEOGRAPHIC_DATA] Loading... Leasing Entry 1 L…" at bounding box center [784, 395] width 1568 height 699
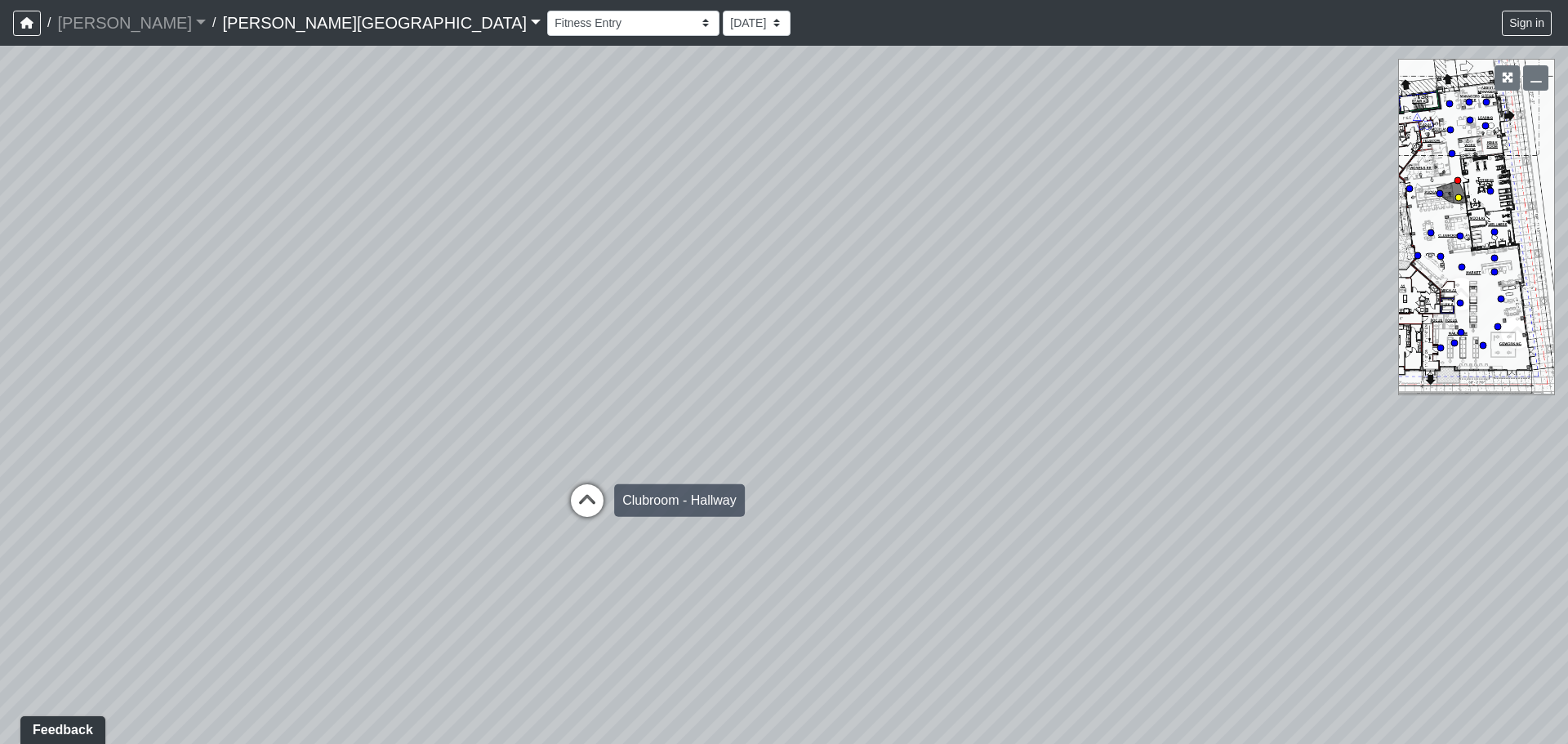
click at [588, 486] on icon at bounding box center [588, 509] width 49 height 49
select select "8q9YC6QBXw8oFapXUtbMKw"
select select "4RaHTiPXkmhnUPAV7KL21M"
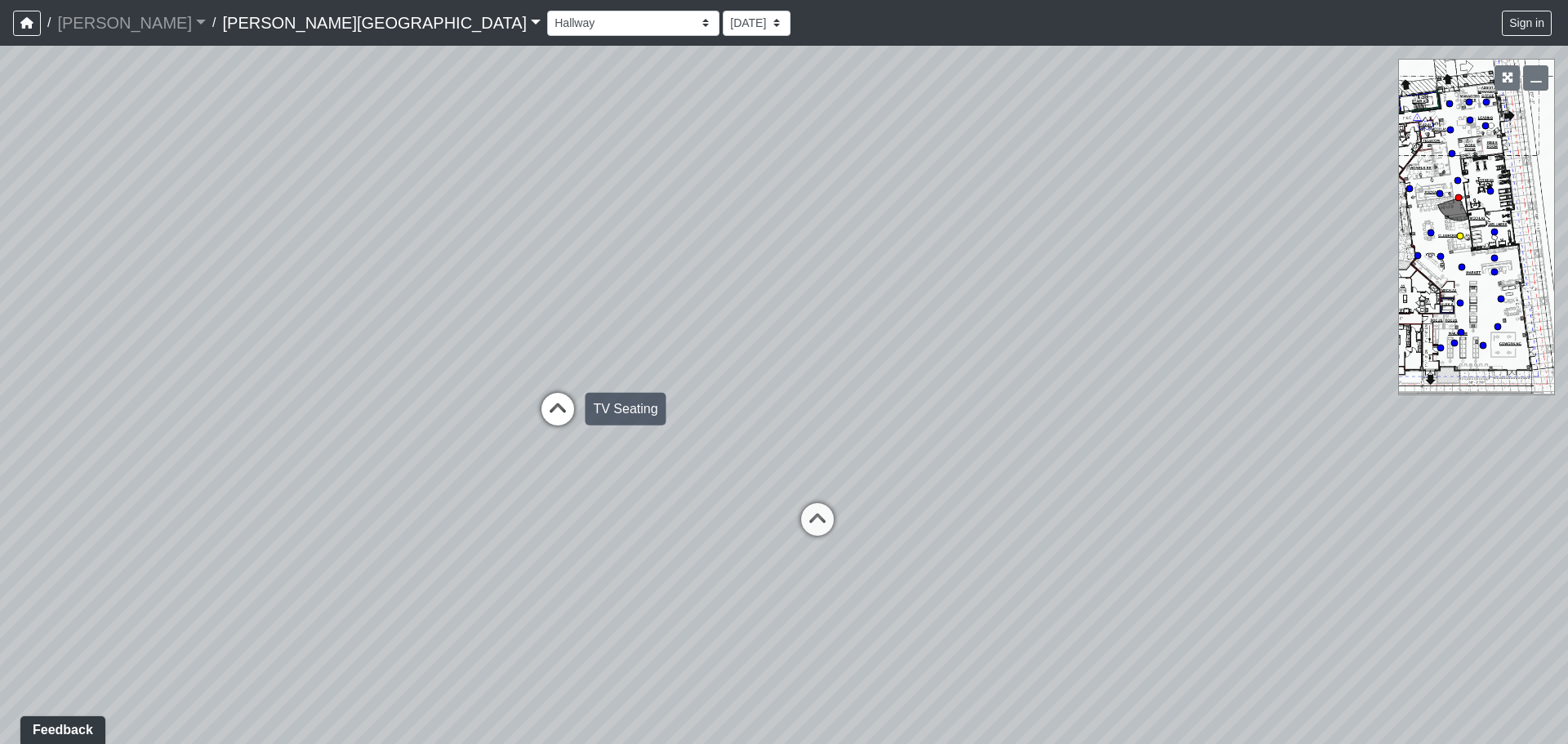
click at [573, 425] on icon at bounding box center [558, 417] width 49 height 49
select select "85yt19wMgVAyb4M3P1Anog"
select select "4RaHTiPXkmhnUPAV7KL21M"
click at [360, 424] on div "Loading... Coffee Bar Loading... [GEOGRAPHIC_DATA] Loading... Leasing Entry 1 L…" at bounding box center [784, 395] width 1568 height 699
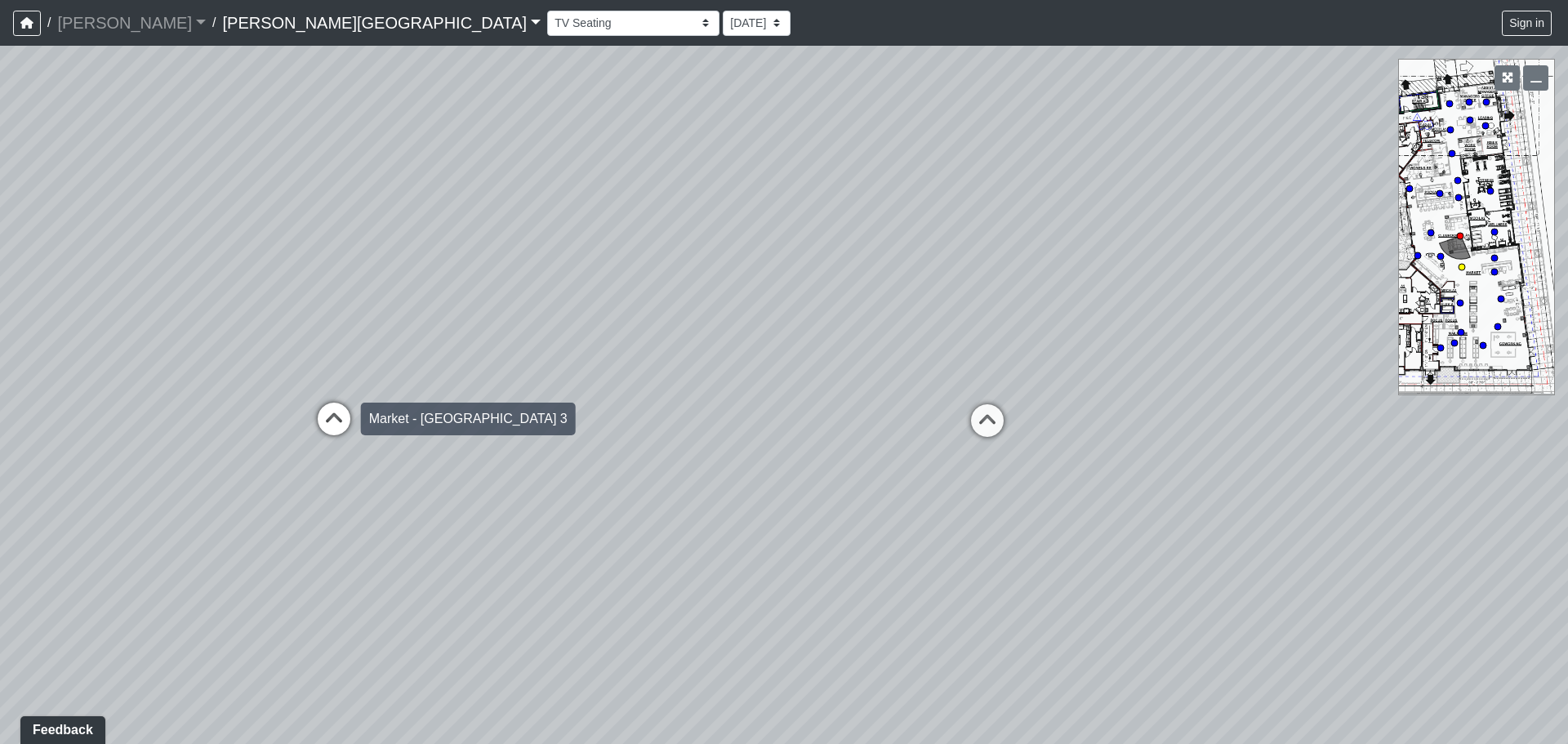
click at [345, 417] on icon at bounding box center [334, 427] width 49 height 49
select select "8eGugpUJ7mA5qJDwsm4SsZ"
select select "4RaHTiPXkmhnUPAV7KL21M"
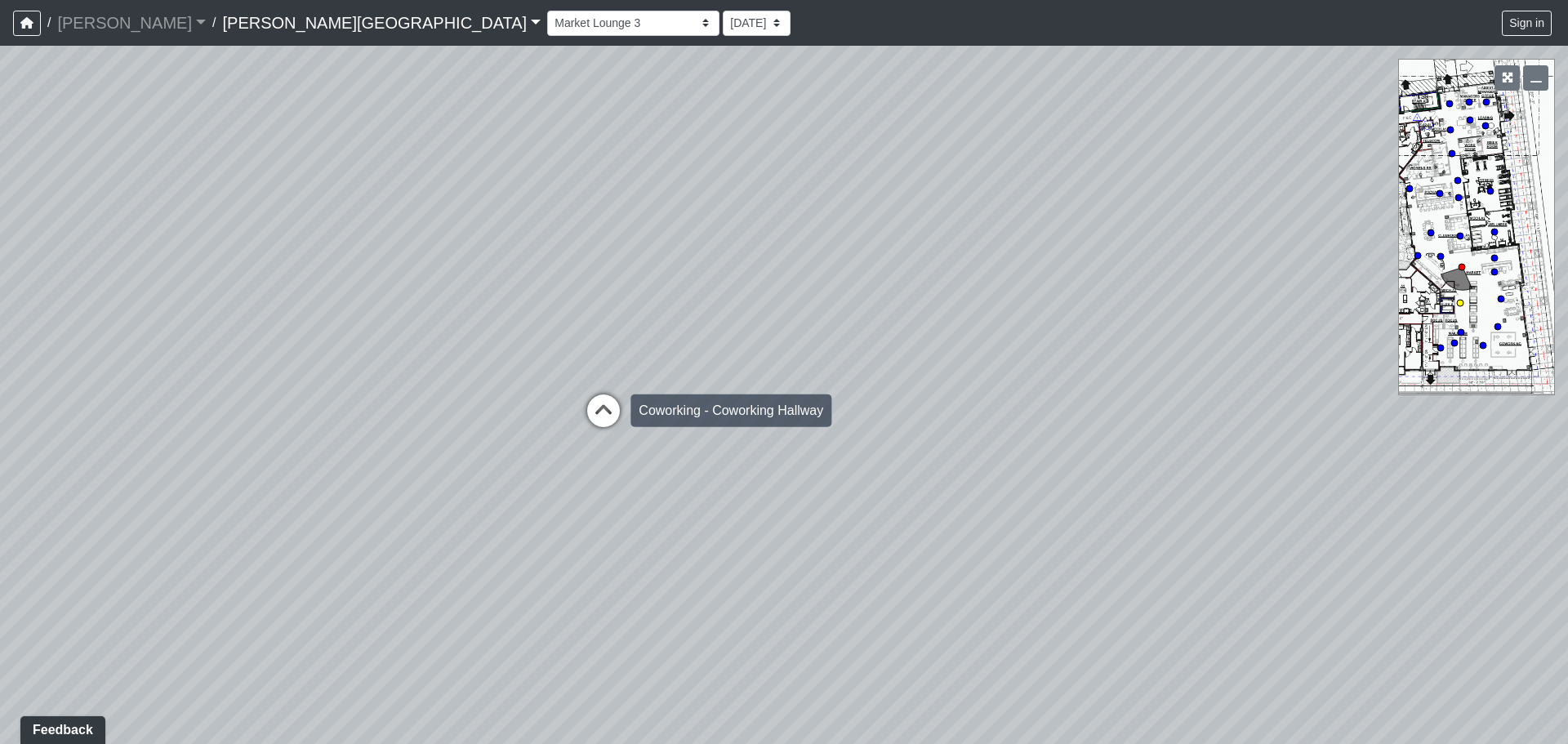
click at [602, 386] on div "Loading... Coworking - Coworking Hallway" at bounding box center [603, 410] width 49 height 49
select select "aSpht6C2hq2mZ3YnXdtVpj"
select select "4RaHTiPXkmhnUPAV7KL21M"
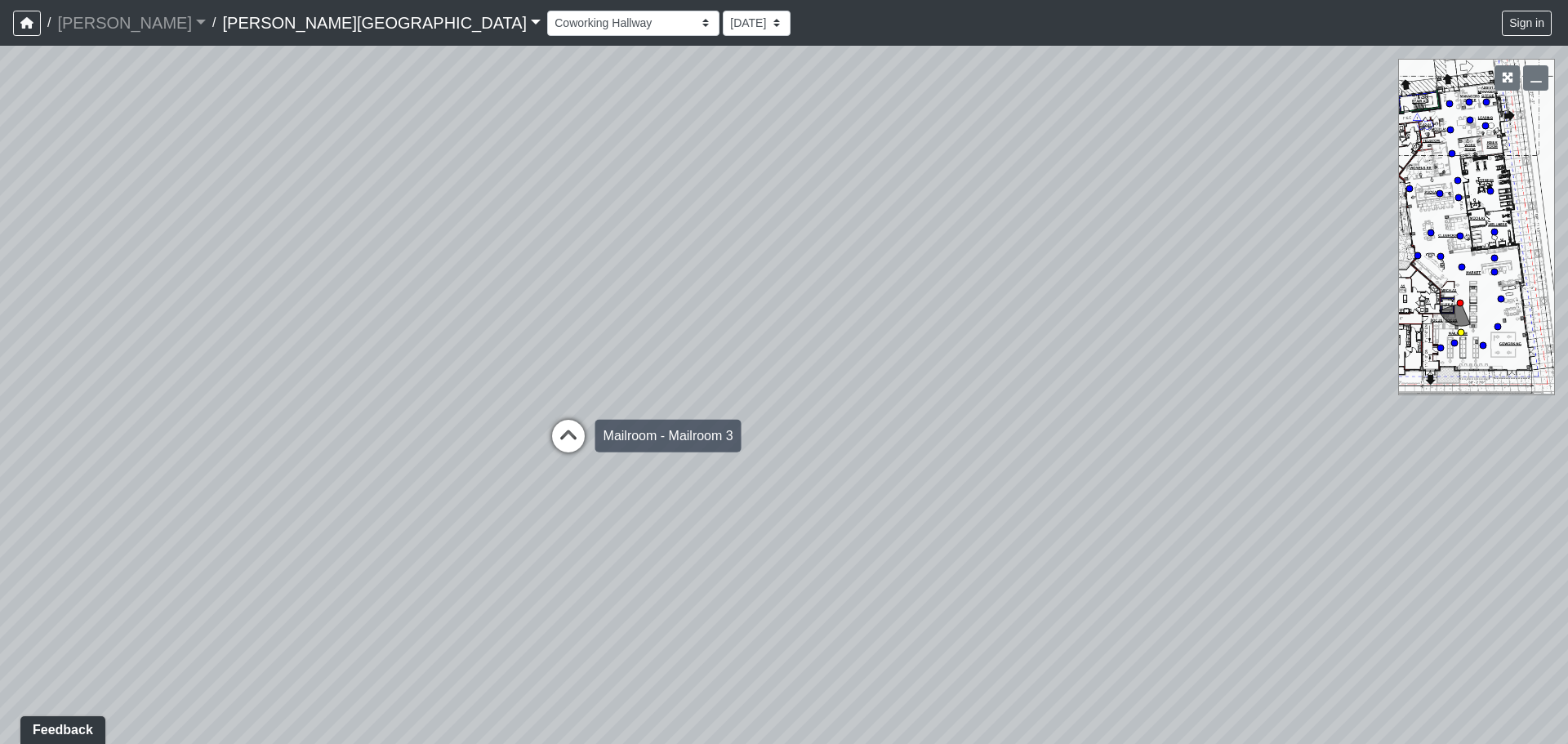
click at [574, 425] on icon at bounding box center [568, 444] width 49 height 49
select select "dV5PrdAd7NBbXf14caRe8q"
select select "4RaHTiPXkmhnUPAV7KL21M"
drag, startPoint x: 876, startPoint y: 334, endPoint x: 1301, endPoint y: 165, distance: 457.4
click at [1301, 165] on div "Loading... Coffee Bar Loading... [GEOGRAPHIC_DATA] Loading... Leasing Entry 1 L…" at bounding box center [784, 395] width 1568 height 699
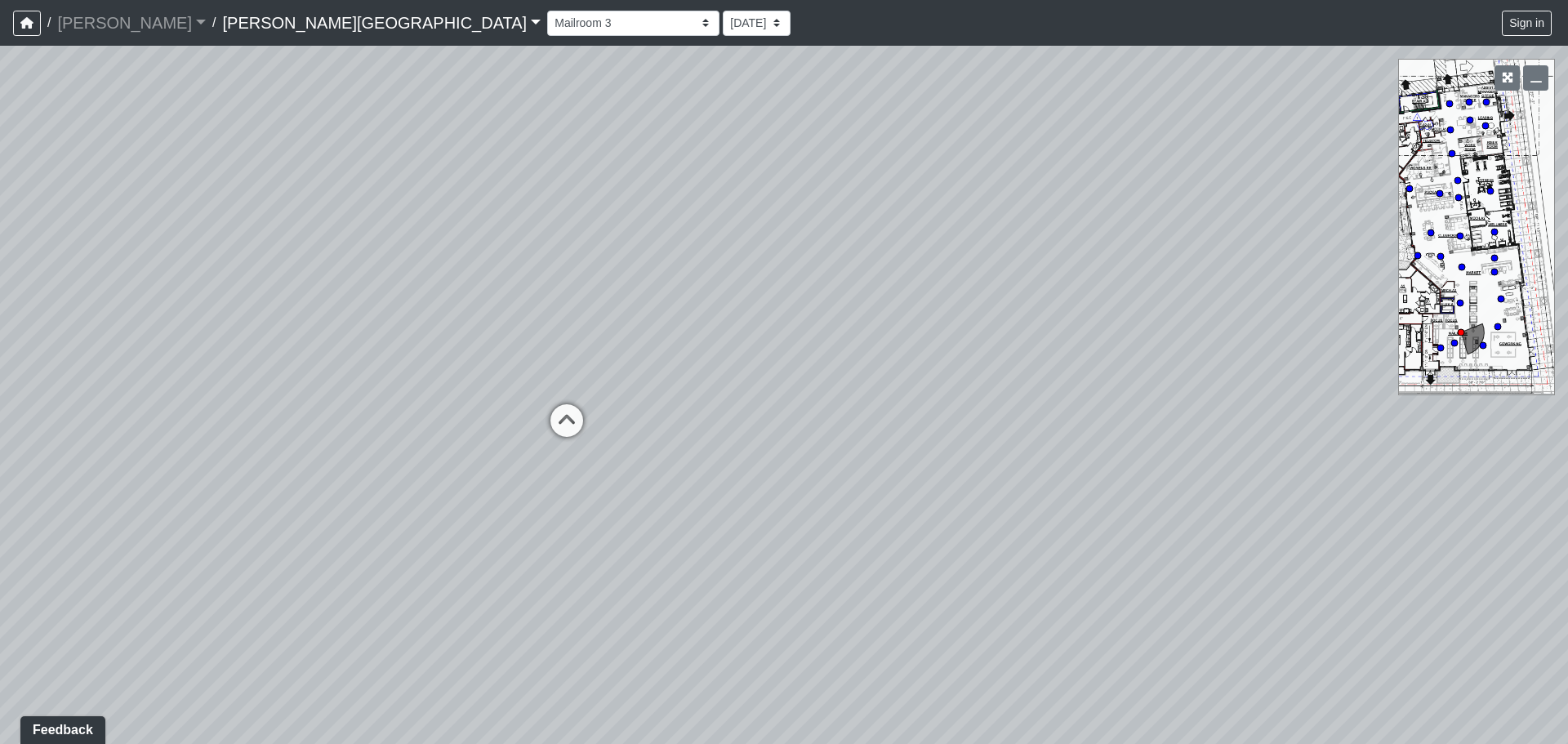
drag, startPoint x: 656, startPoint y: 193, endPoint x: 1393, endPoint y: 293, distance: 743.8
click at [1393, 293] on div "Loading... Coffee Bar Loading... [GEOGRAPHIC_DATA] Loading... Leasing Entry 1 L…" at bounding box center [784, 395] width 1568 height 699
drag, startPoint x: 1198, startPoint y: 278, endPoint x: 0, endPoint y: 424, distance: 1206.9
click at [0, 424] on div "Loading... Coffee Bar Loading... [GEOGRAPHIC_DATA] Loading... Leasing Entry 1 L…" at bounding box center [784, 395] width 1568 height 699
drag, startPoint x: 1083, startPoint y: 405, endPoint x: 1498, endPoint y: 538, distance: 435.8
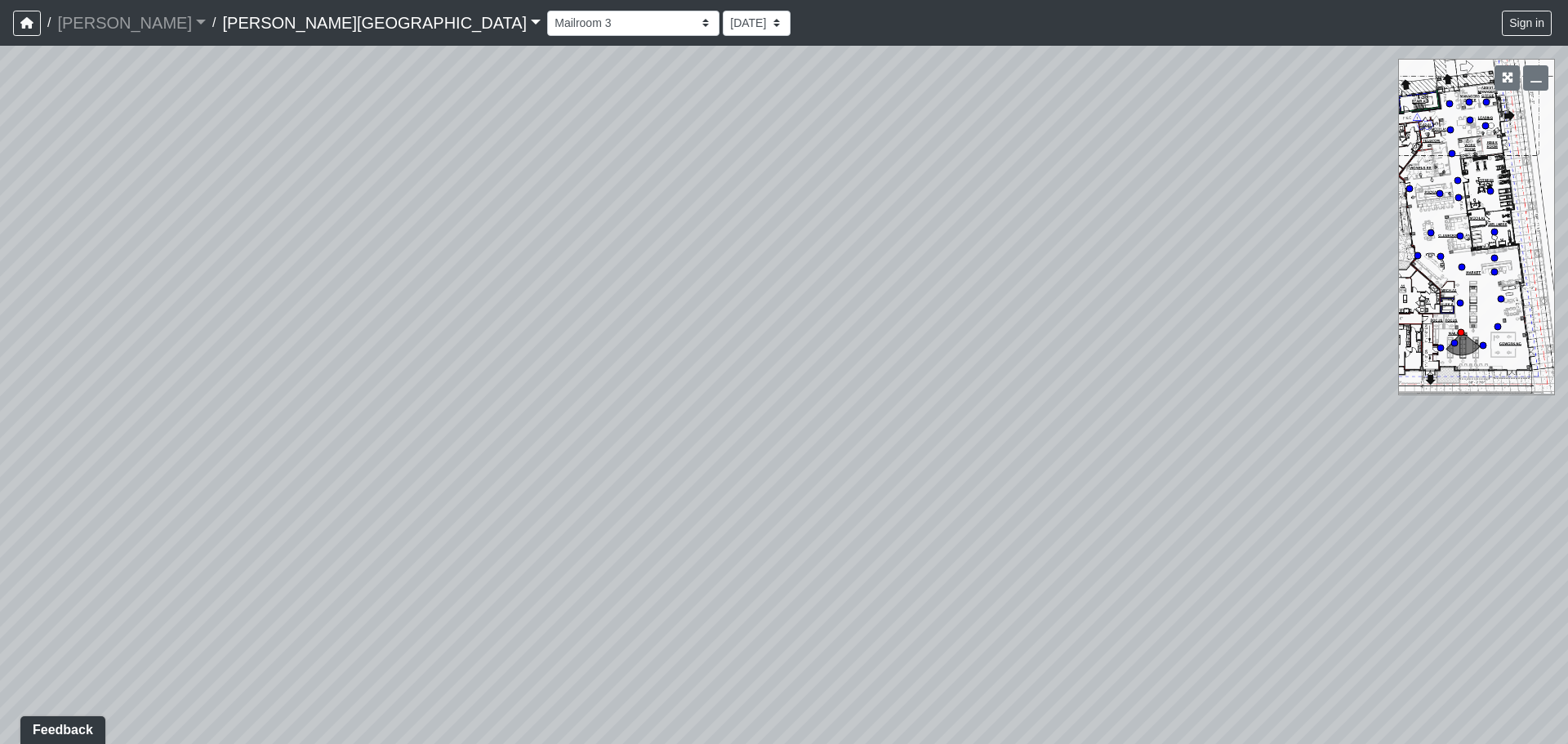
click at [1498, 538] on div "Loading... Coffee Bar Loading... [GEOGRAPHIC_DATA] Loading... Leasing Entry 1 L…" at bounding box center [784, 395] width 1568 height 699
drag, startPoint x: 588, startPoint y: 424, endPoint x: 1134, endPoint y: 272, distance: 566.8
click at [1134, 272] on div "Loading... Coffee Bar Loading... [GEOGRAPHIC_DATA] Loading... Leasing Entry 1 L…" at bounding box center [784, 395] width 1568 height 699
